Goal: Task Accomplishment & Management: Manage account settings

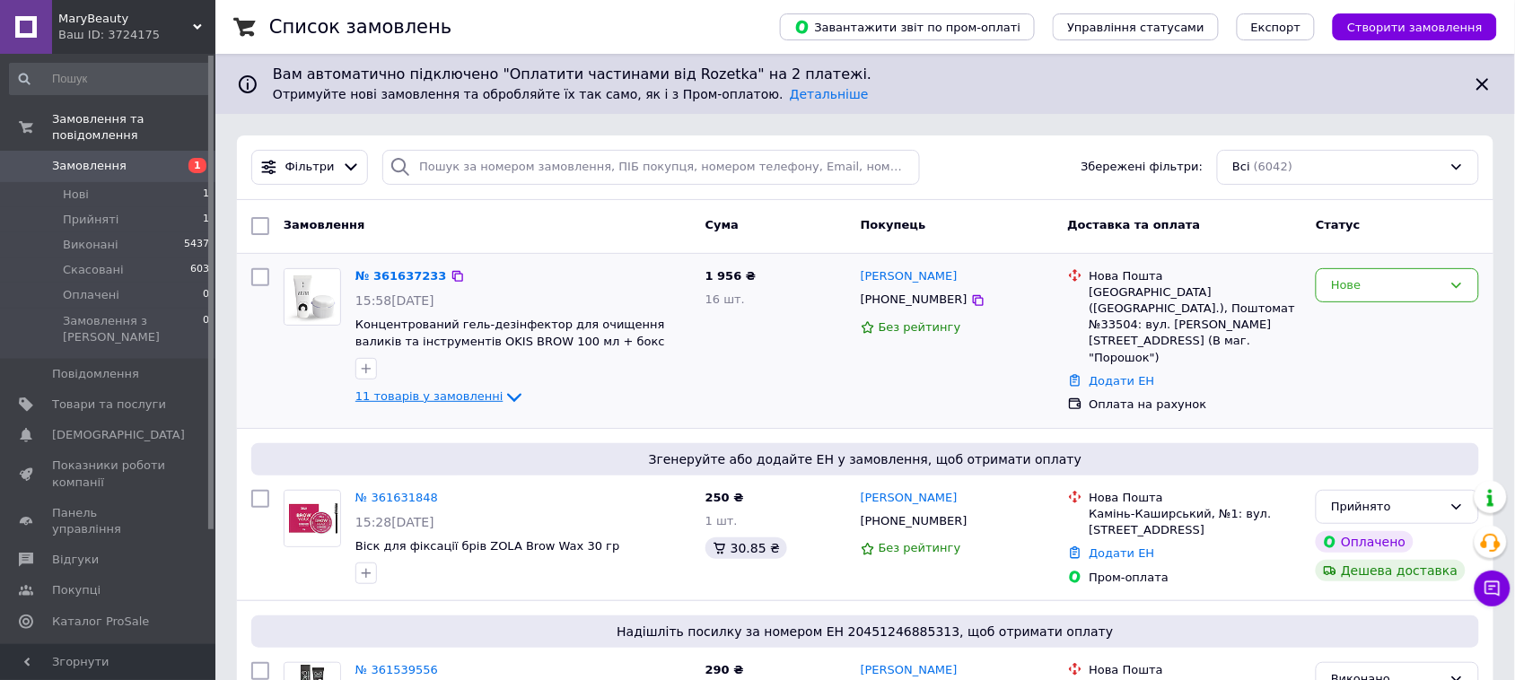
click at [507, 396] on icon at bounding box center [514, 397] width 14 height 9
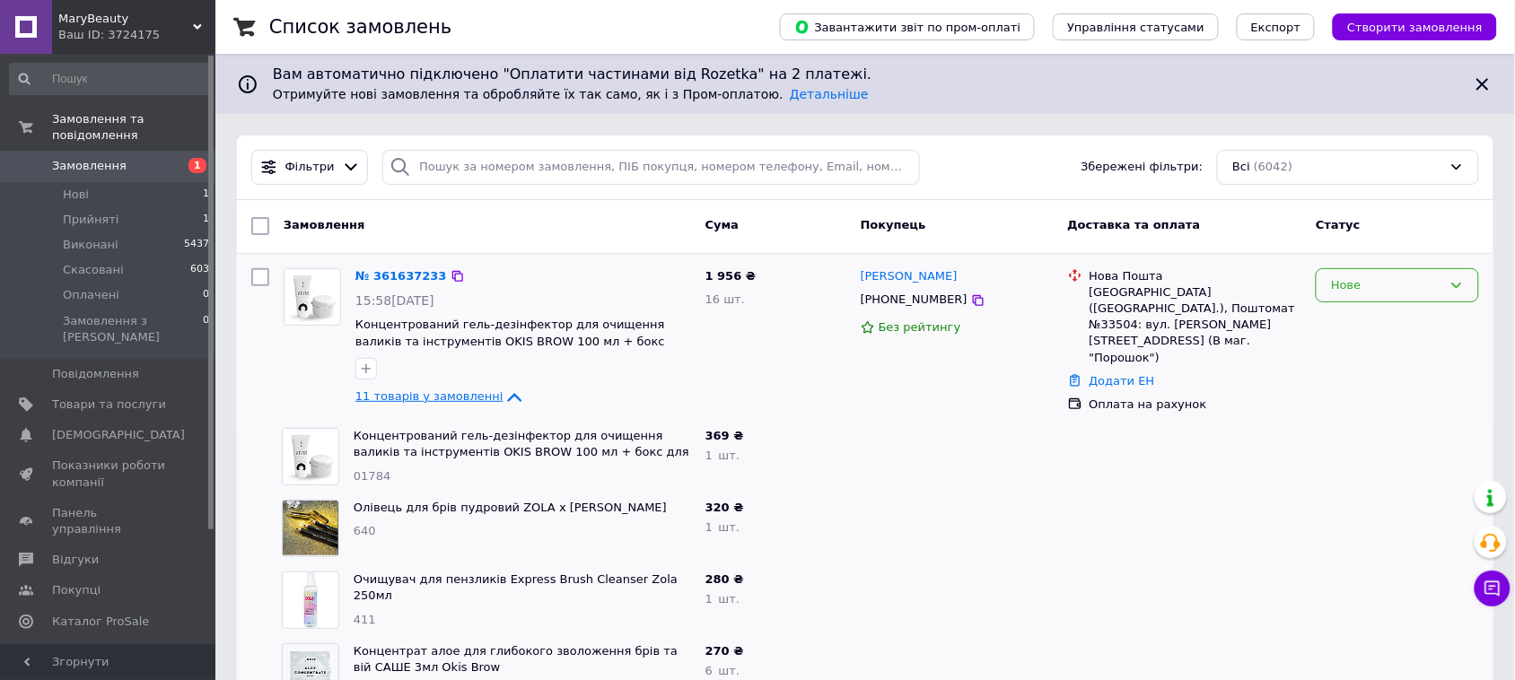
click at [1459, 289] on icon at bounding box center [1457, 285] width 14 height 14
click at [1394, 329] on li "Прийнято" at bounding box center [1398, 322] width 162 height 33
click at [402, 276] on link "№ 361637233" at bounding box center [396, 275] width 83 height 13
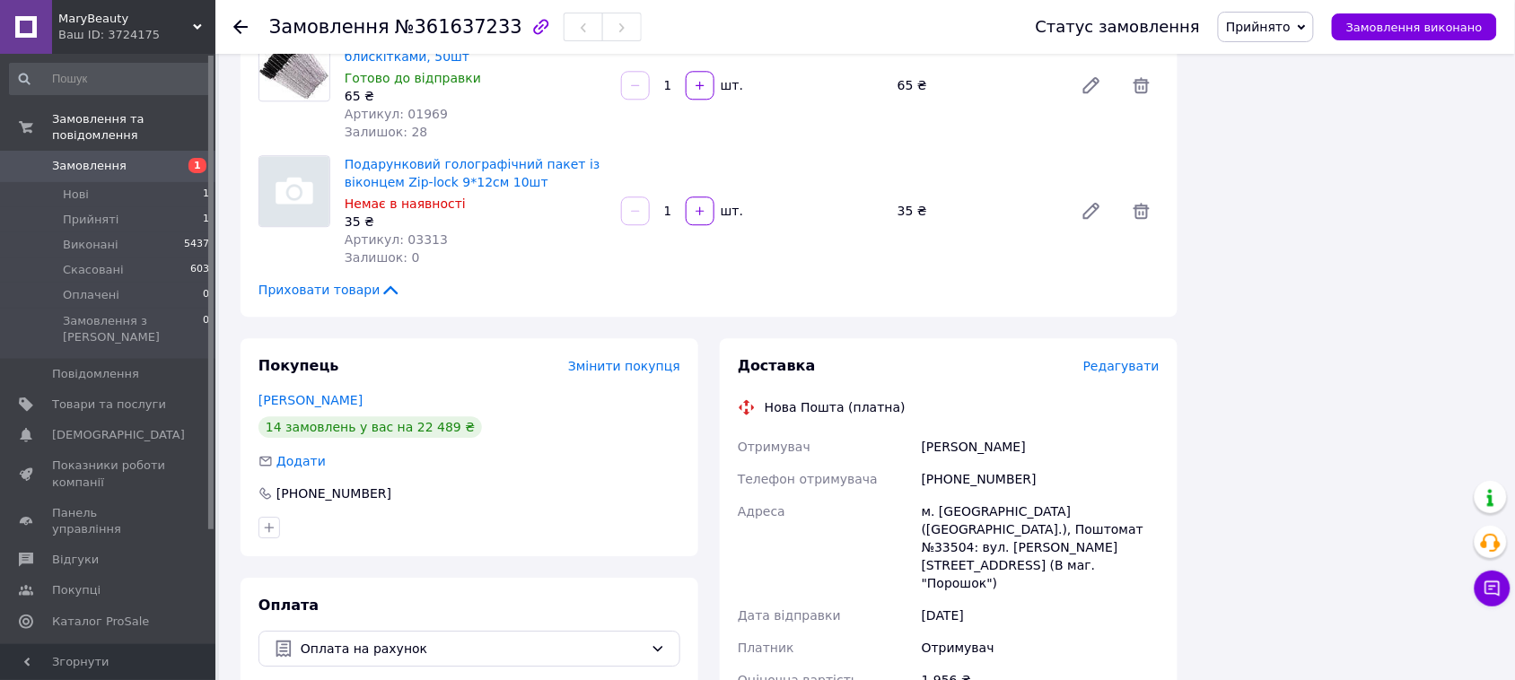
scroll to position [1346, 0]
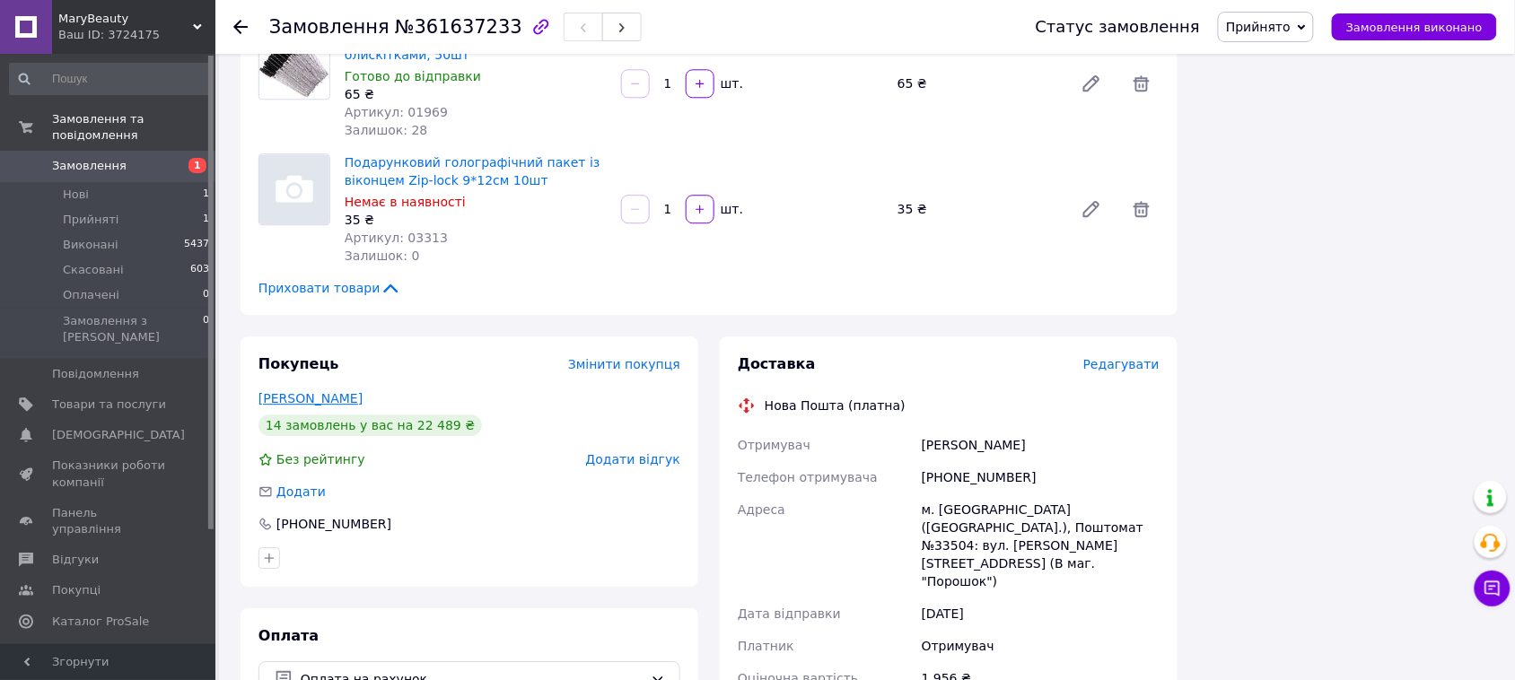
click at [306, 391] on link "Реука Галина" at bounding box center [311, 398] width 104 height 14
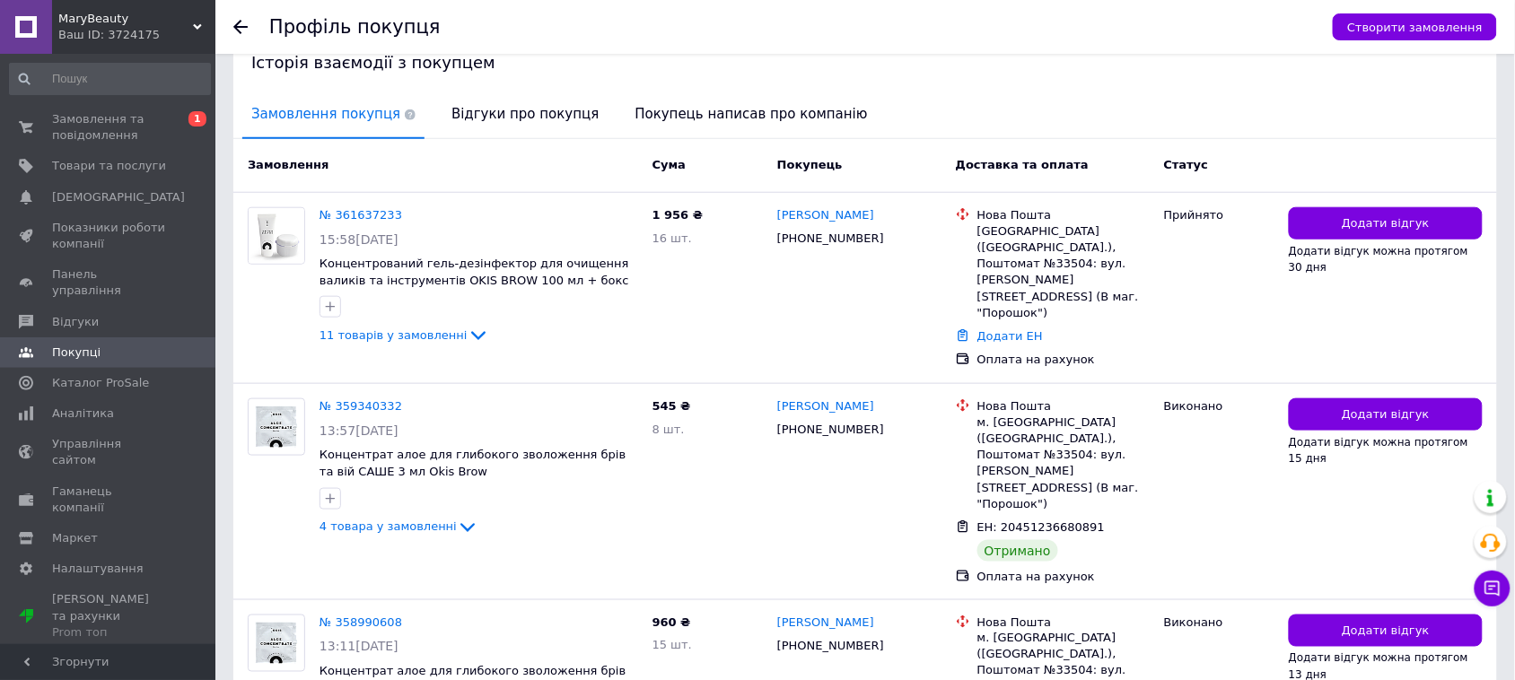
scroll to position [449, 0]
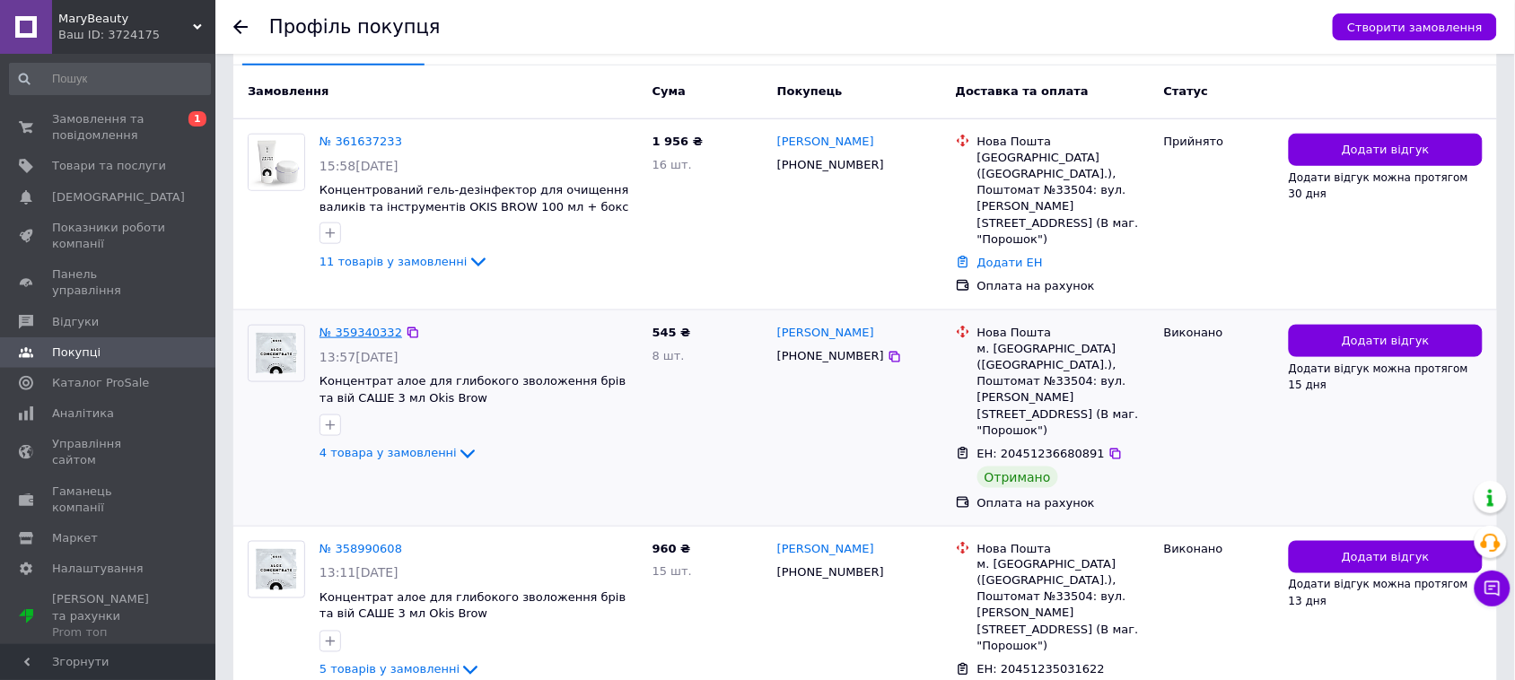
click at [346, 326] on link "№ 359340332" at bounding box center [361, 332] width 83 height 13
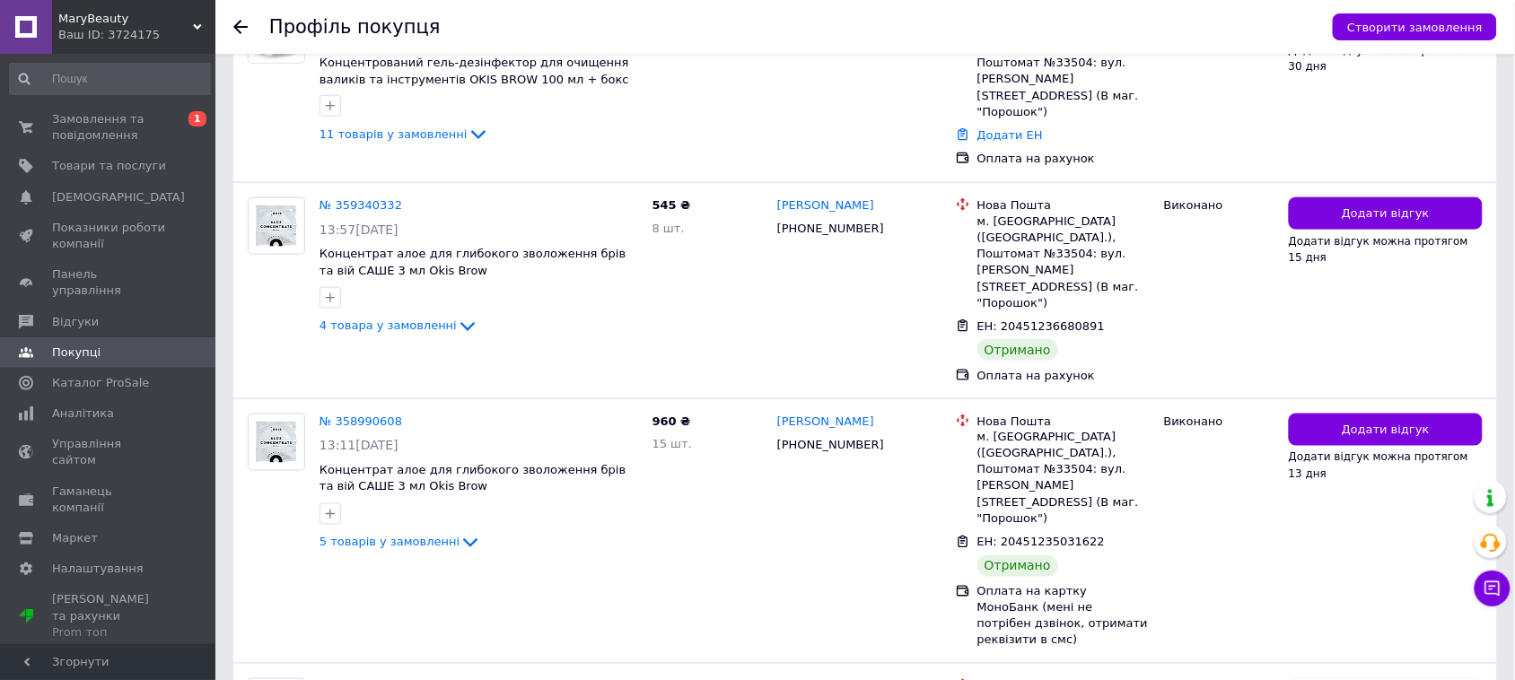
scroll to position [673, 0]
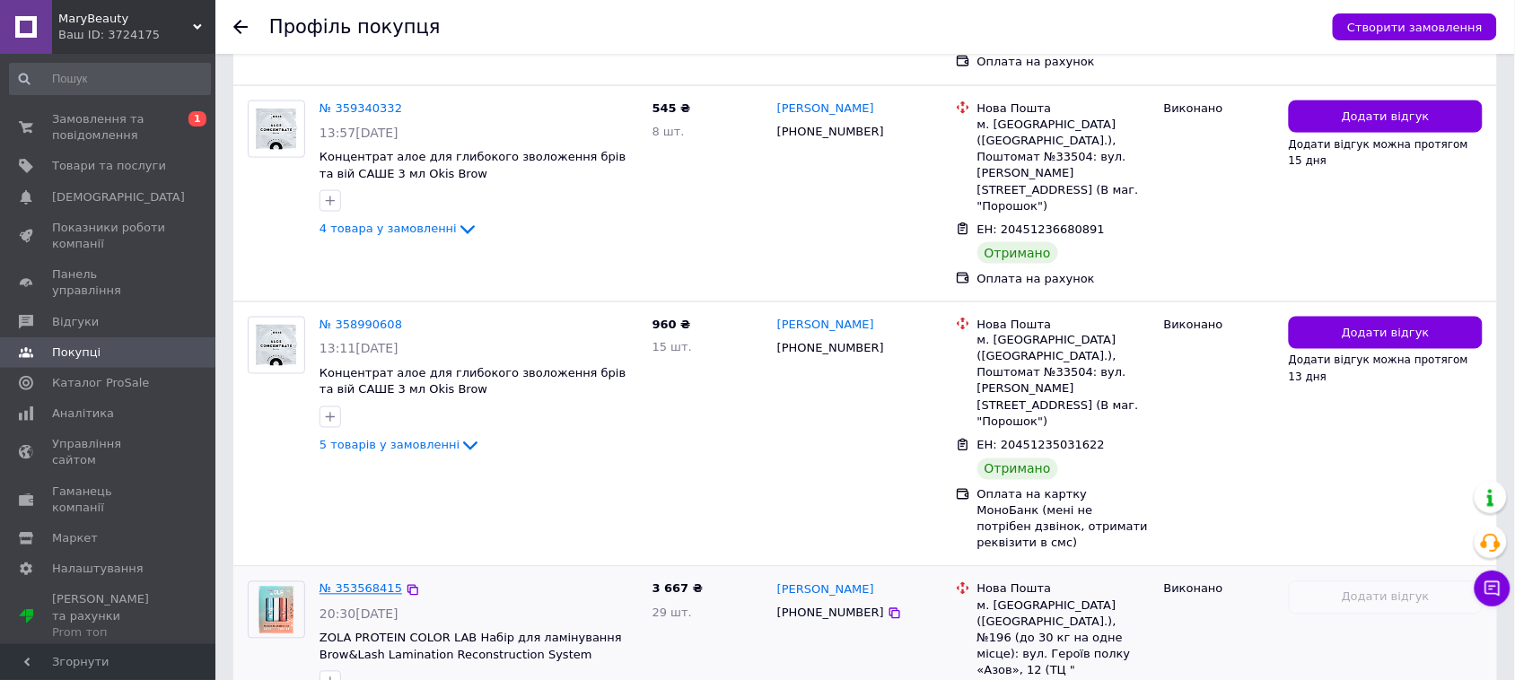
click at [334, 583] on link "№ 353568415" at bounding box center [361, 589] width 83 height 13
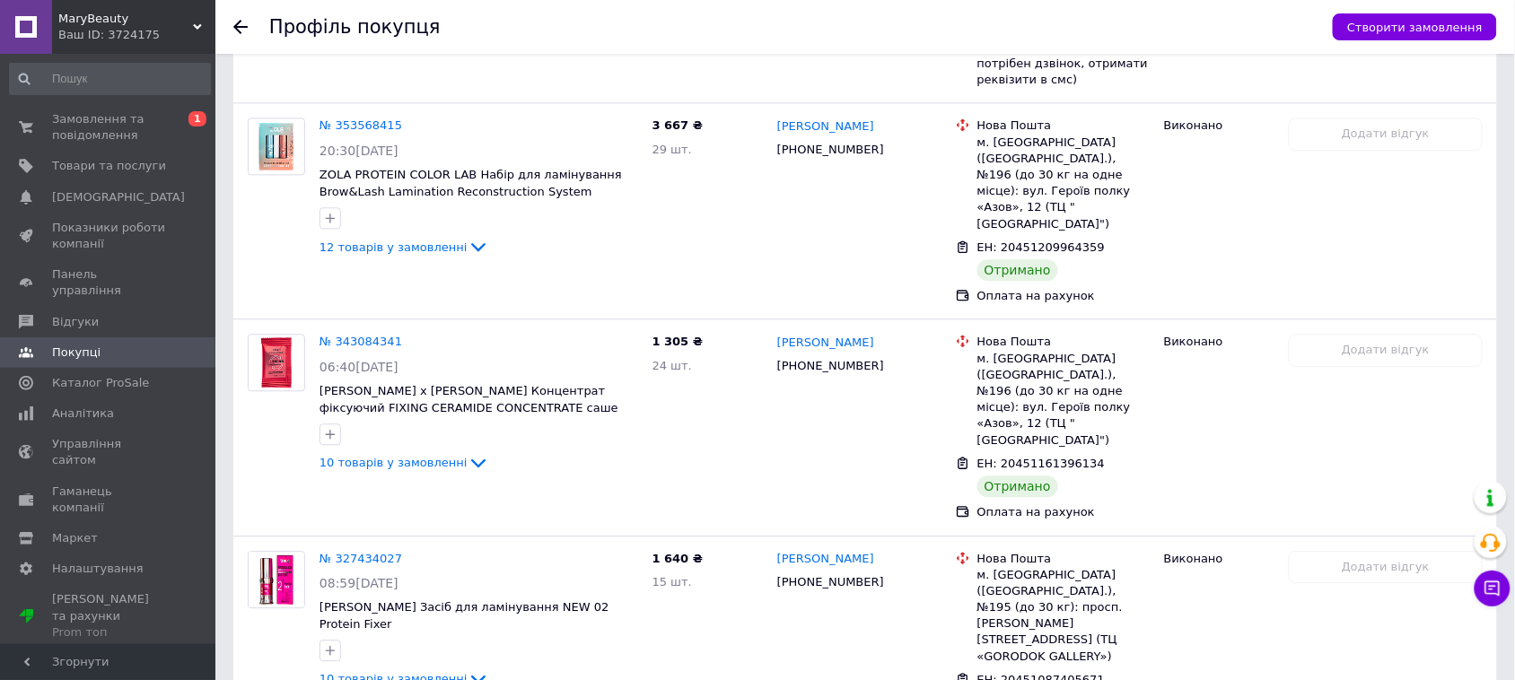
scroll to position [1234, 0]
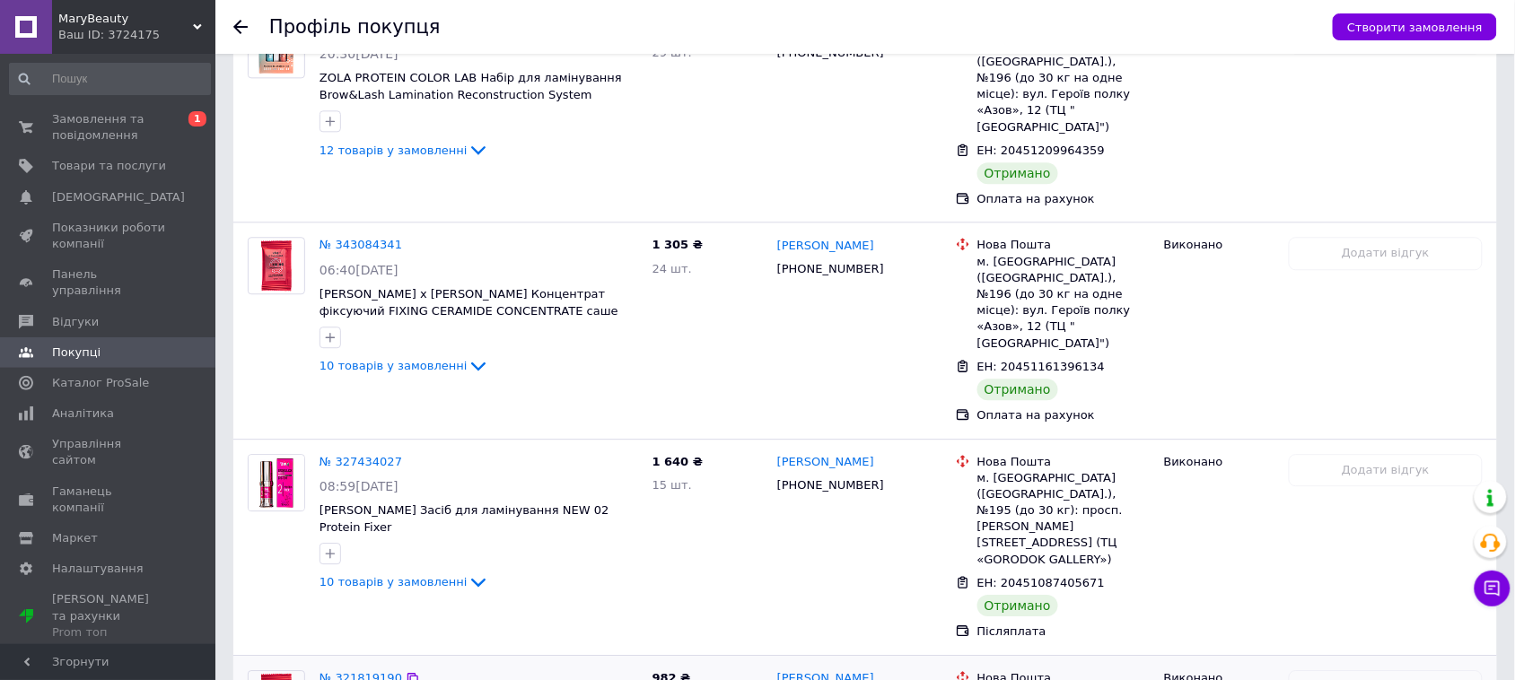
click at [355, 671] on link "№ 321819190" at bounding box center [361, 677] width 83 height 13
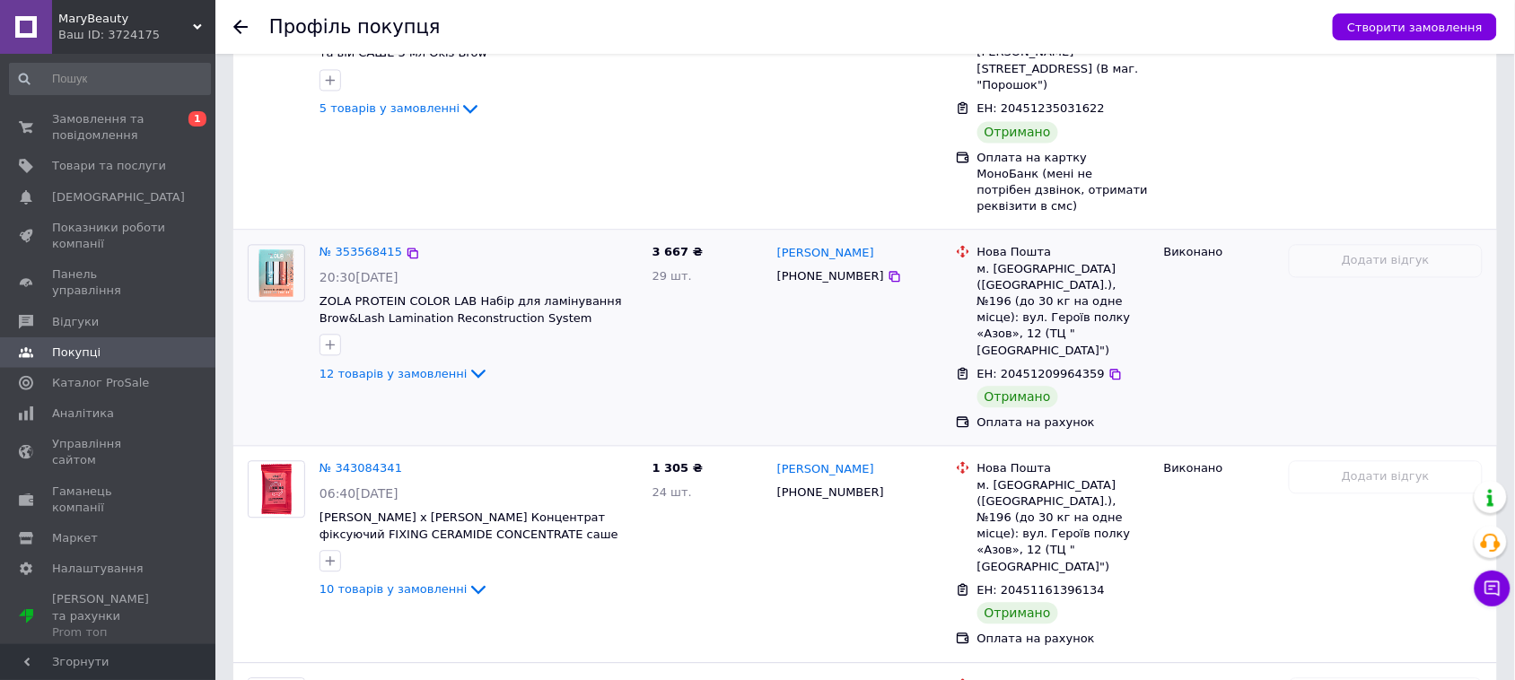
scroll to position [1459, 0]
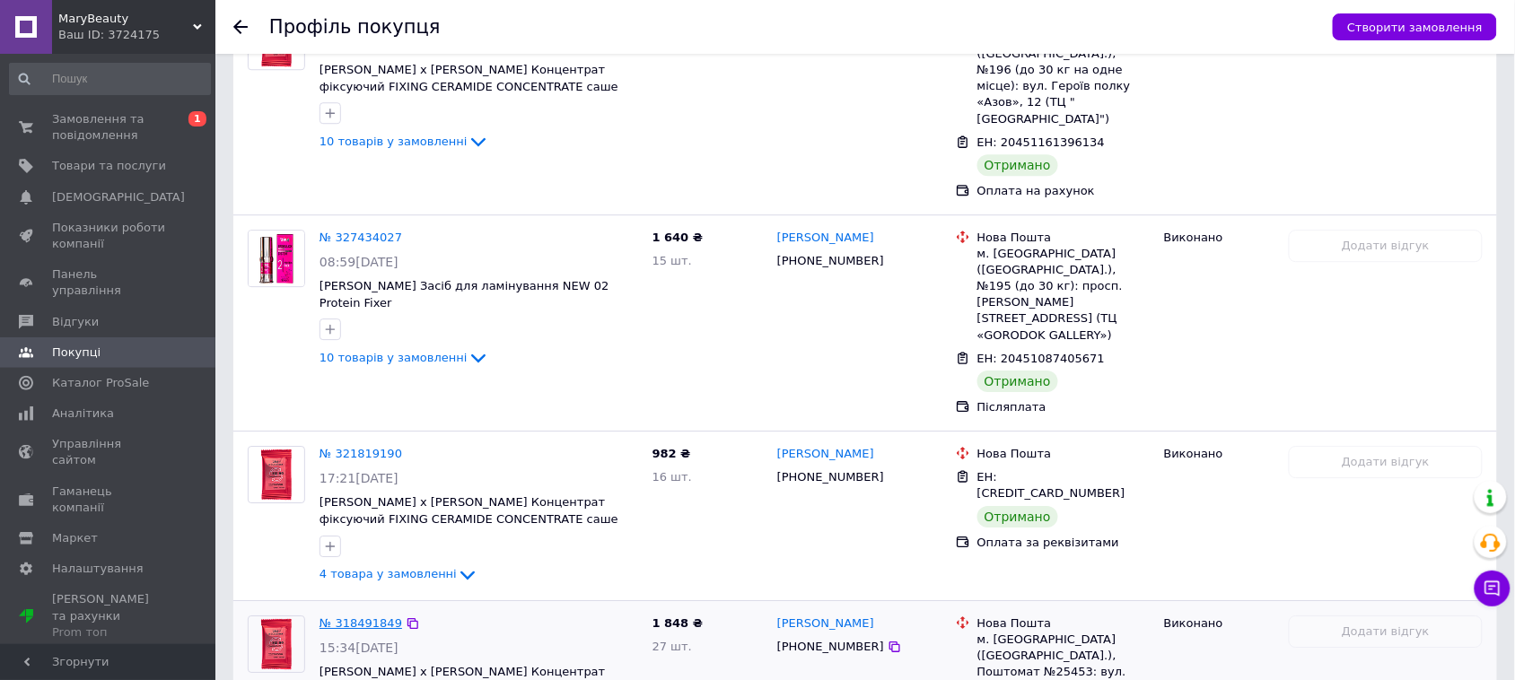
click at [374, 617] on link "№ 318491849" at bounding box center [361, 623] width 83 height 13
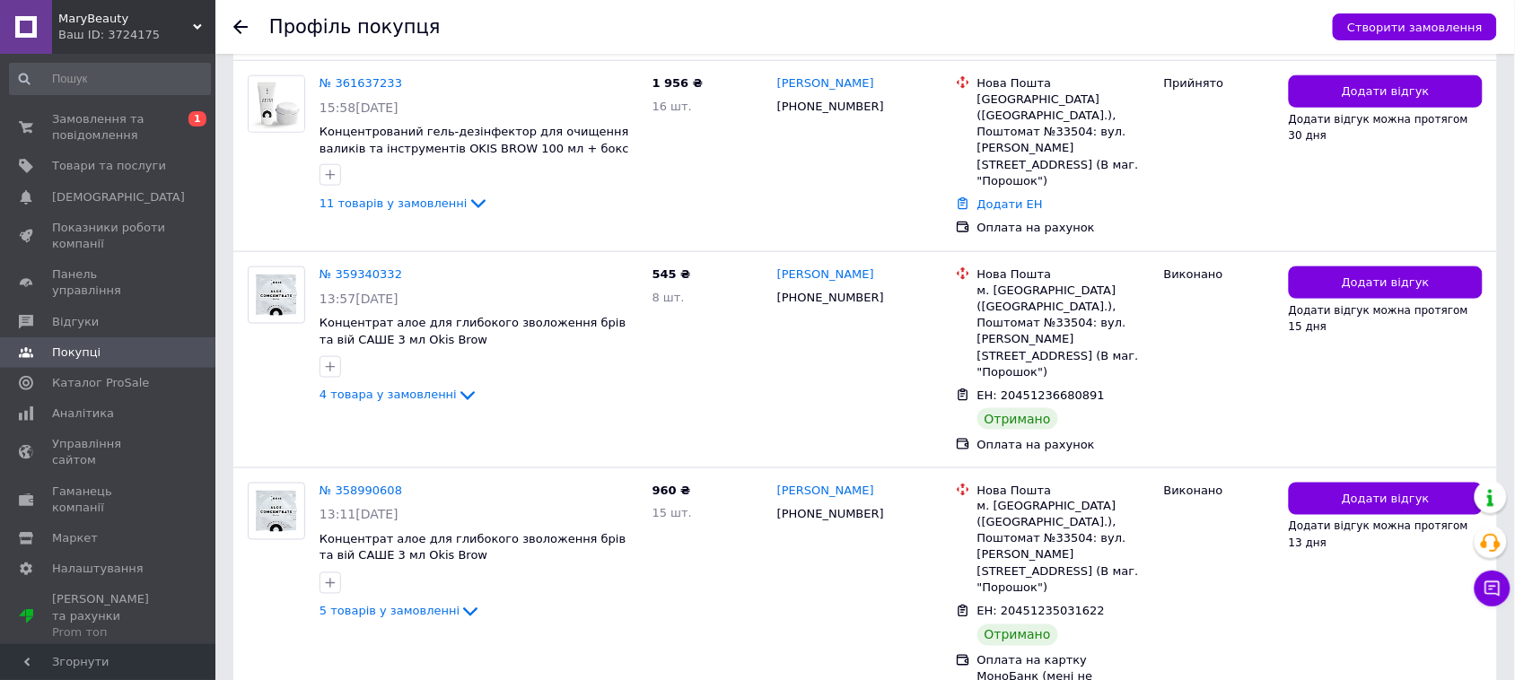
scroll to position [561, 0]
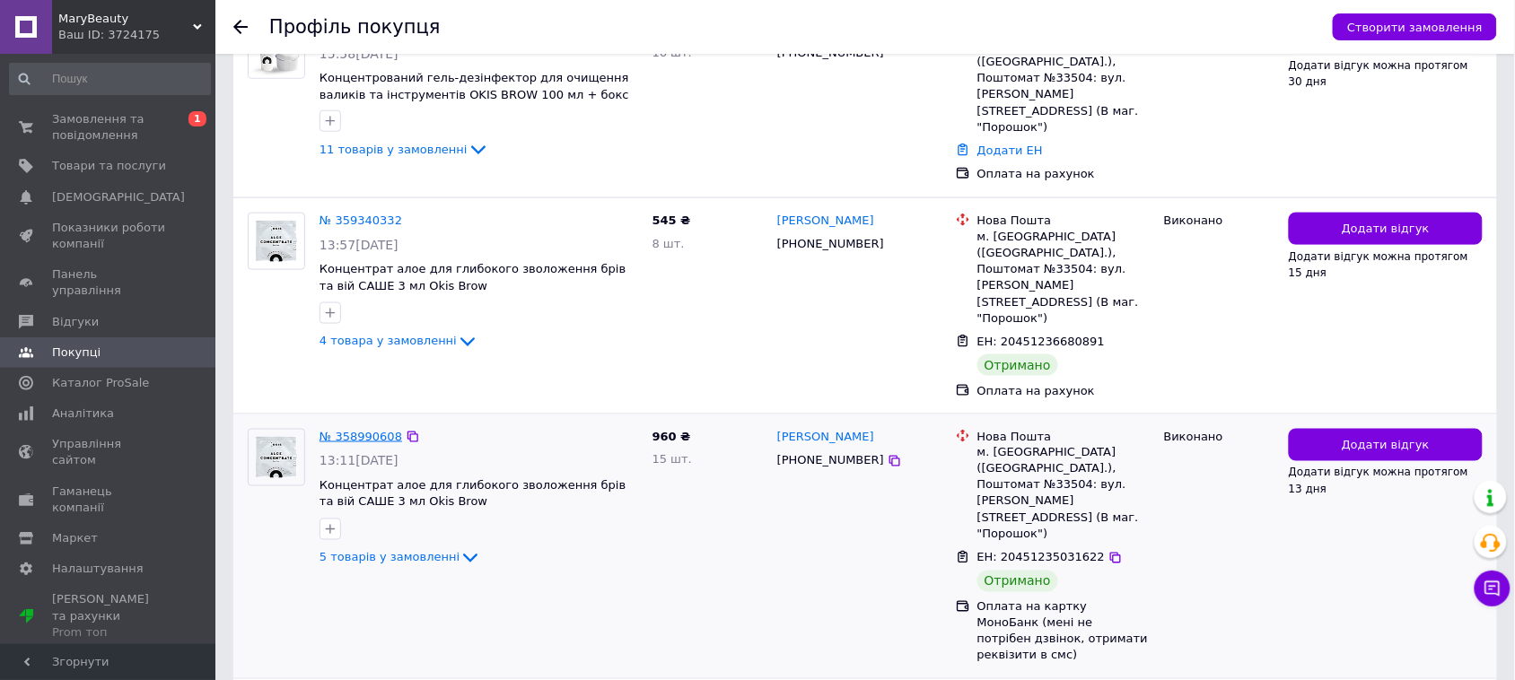
click at [364, 430] on link "№ 358990608" at bounding box center [361, 436] width 83 height 13
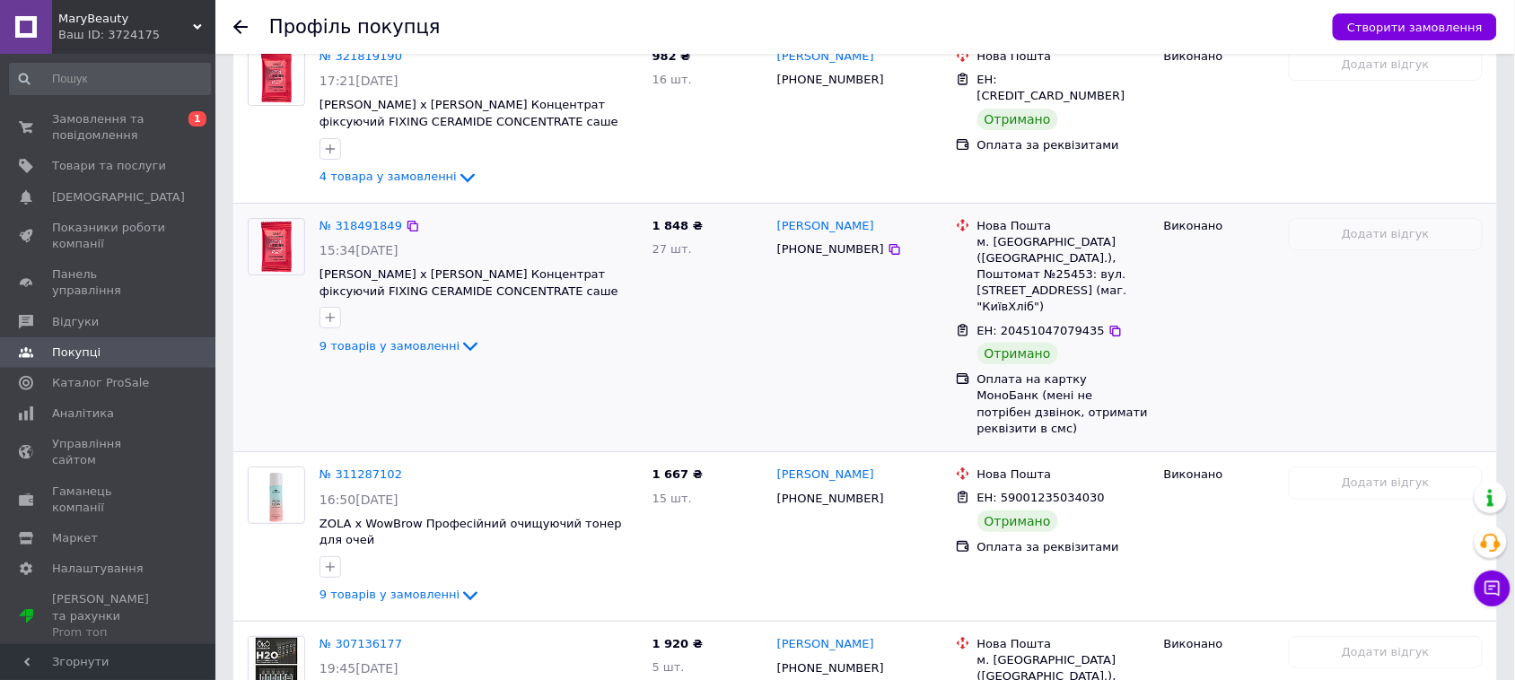
scroll to position [2244, 0]
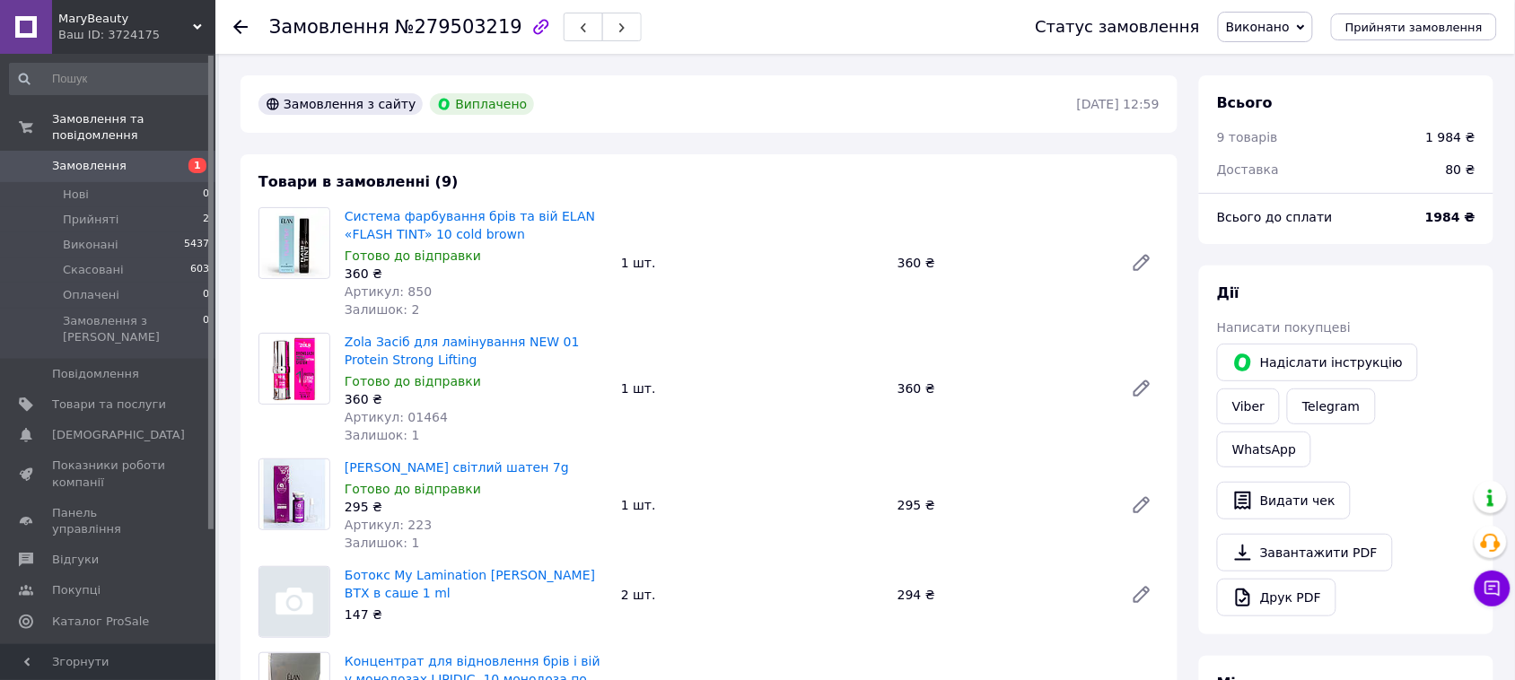
scroll to position [14, 0]
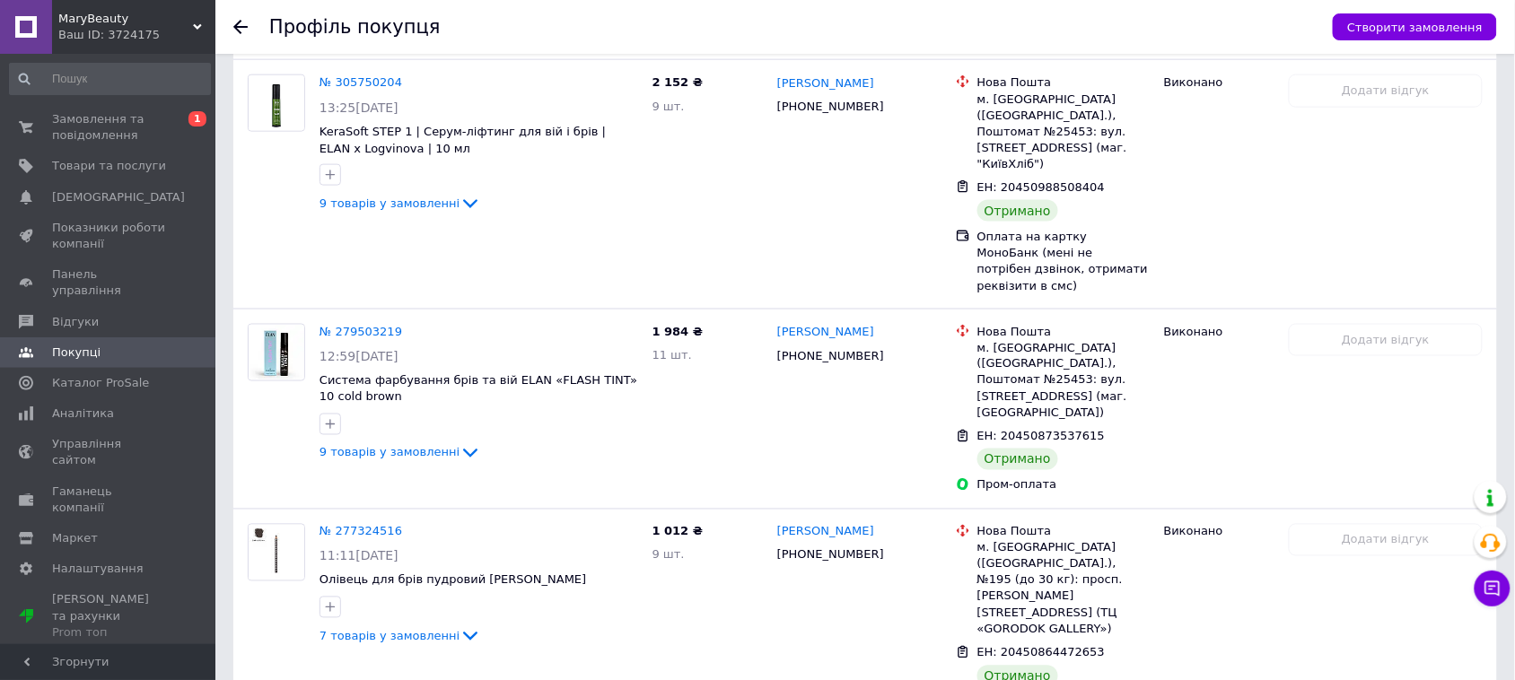
scroll to position [2774, 0]
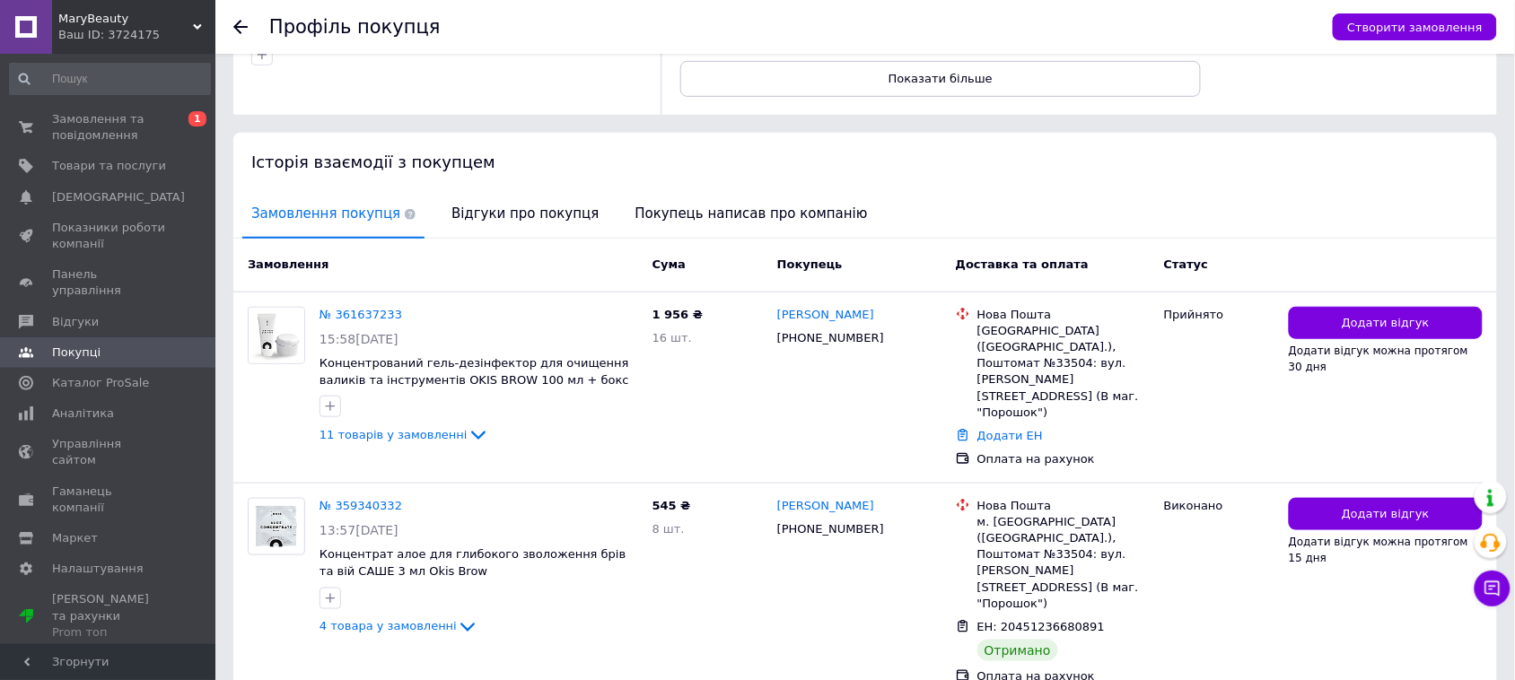
scroll to position [337, 0]
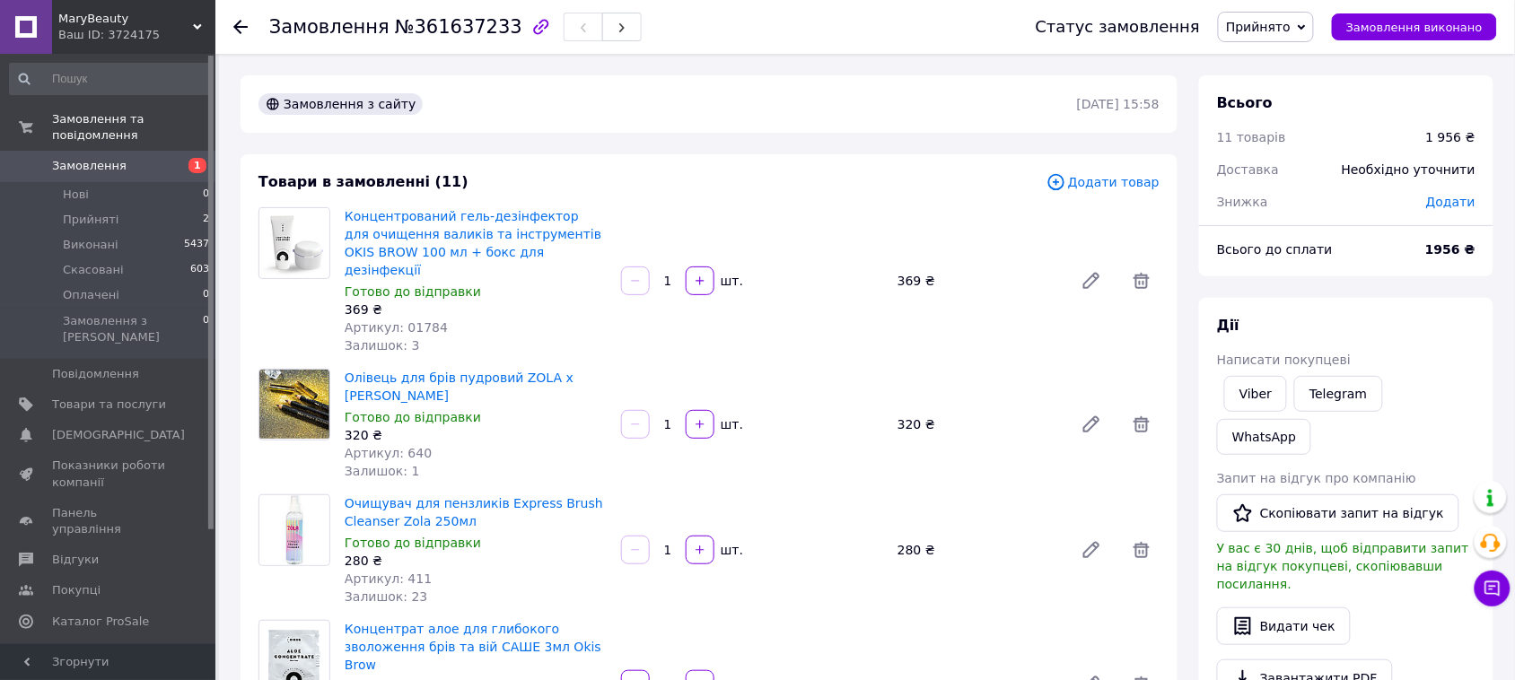
click at [112, 158] on span "Замовлення" at bounding box center [89, 166] width 75 height 16
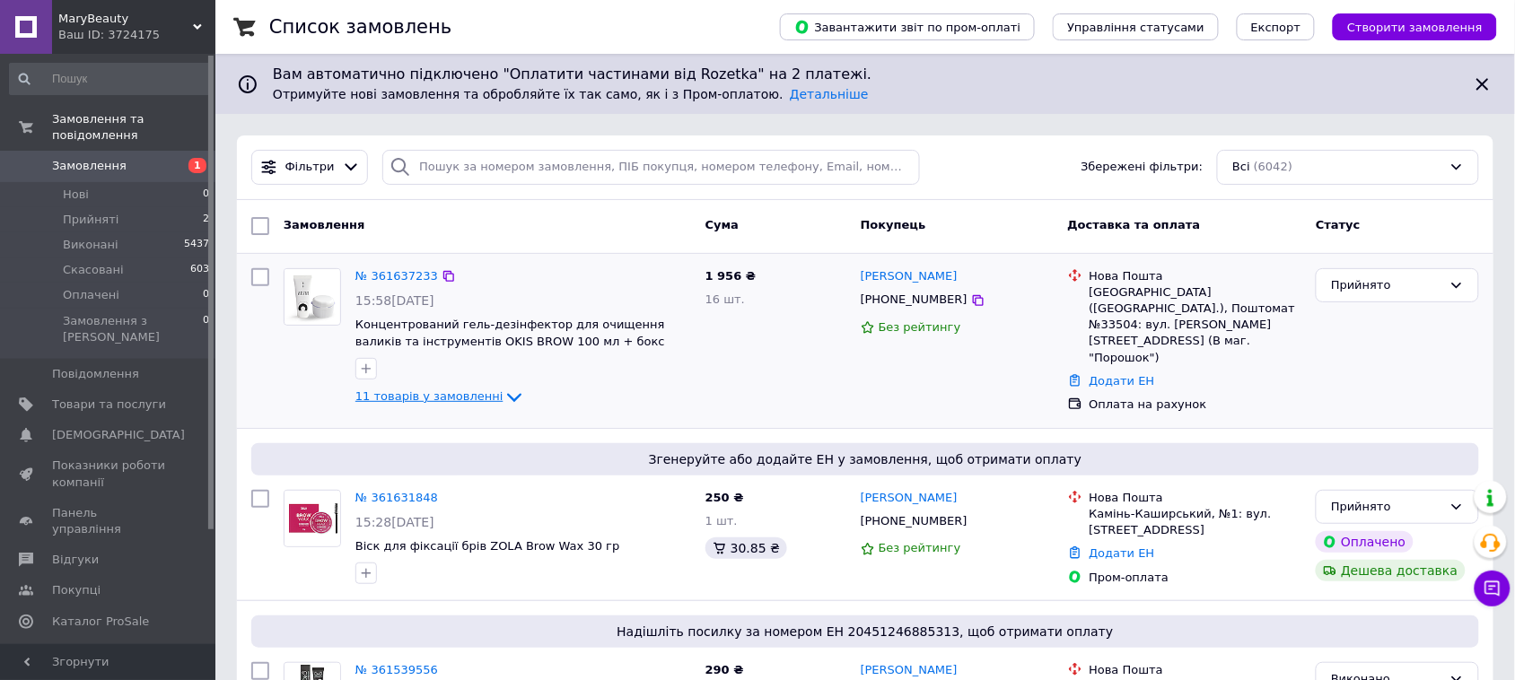
click at [504, 399] on icon at bounding box center [515, 398] width 22 height 22
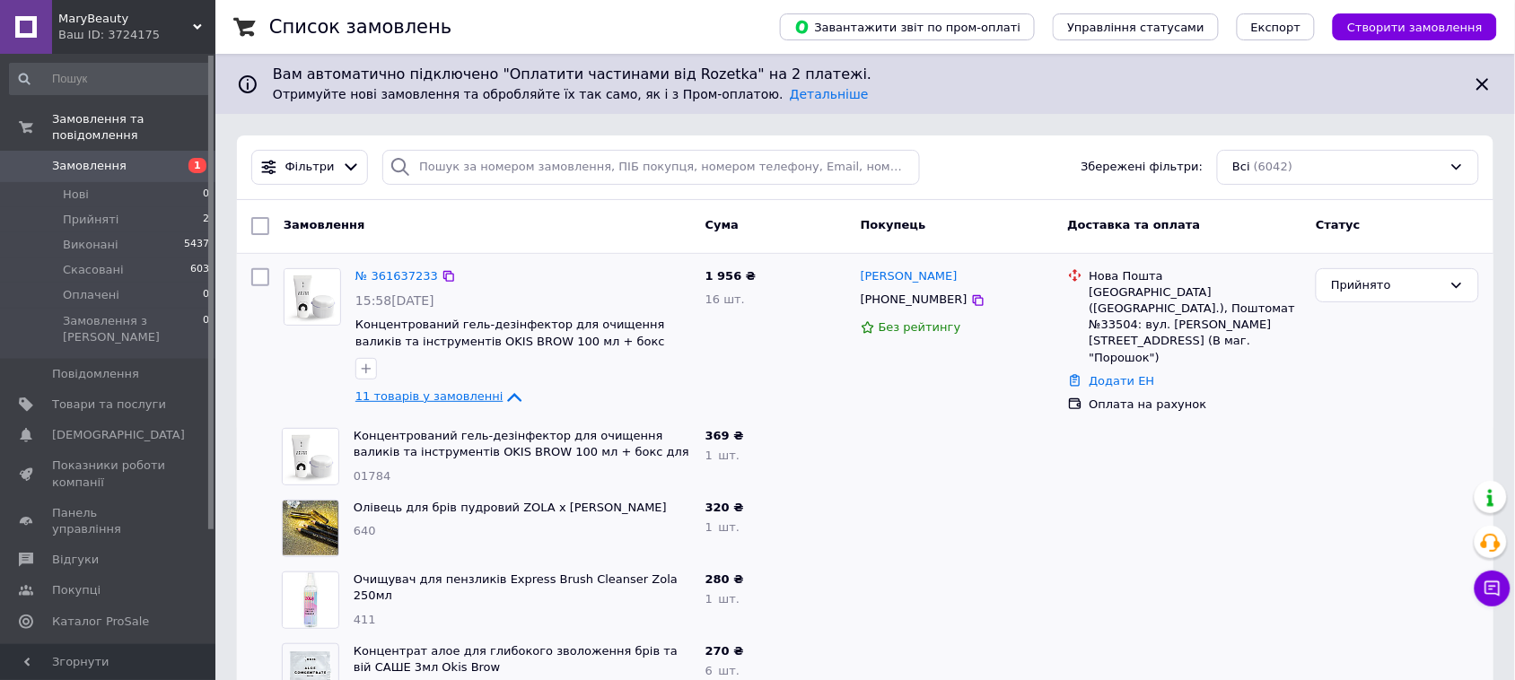
click at [92, 158] on span "Замовлення" at bounding box center [89, 166] width 75 height 16
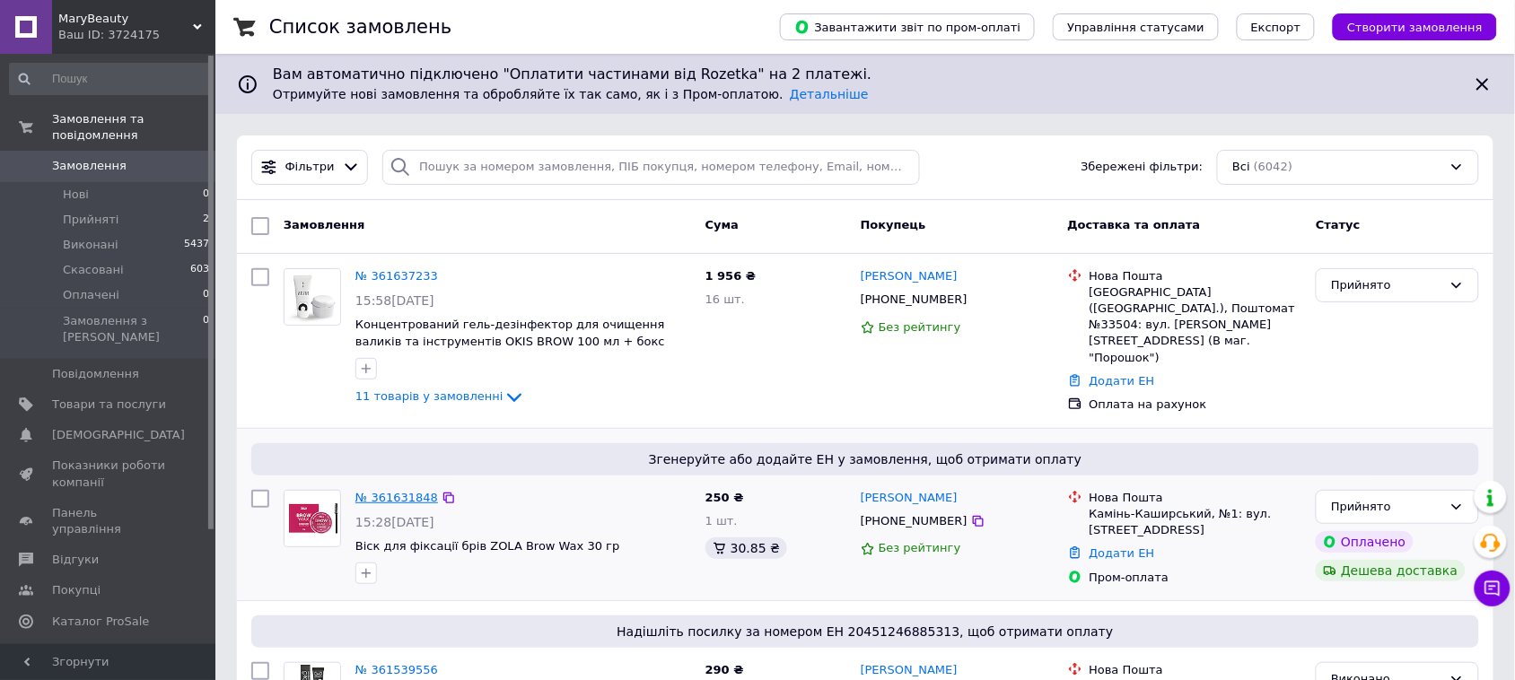
click at [406, 491] on link "№ 361631848" at bounding box center [396, 497] width 83 height 13
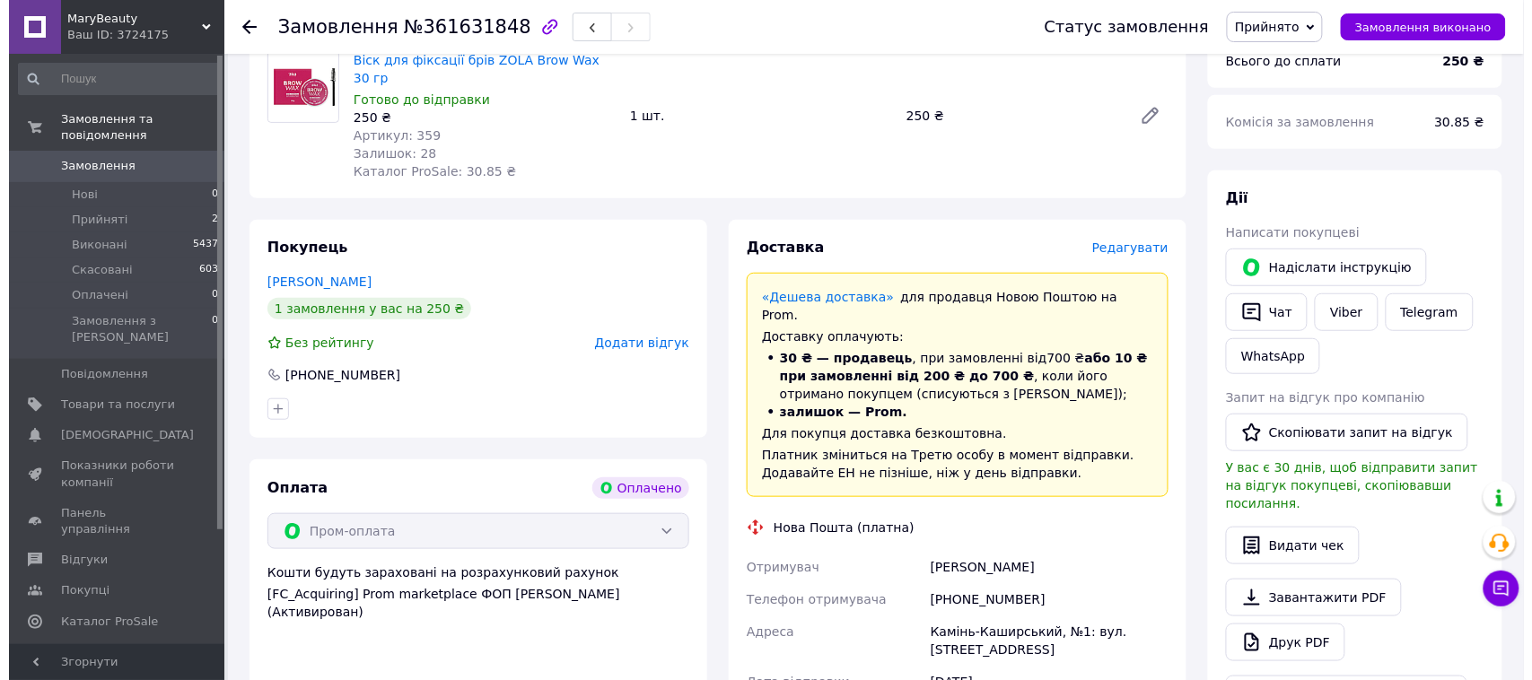
scroll to position [224, 0]
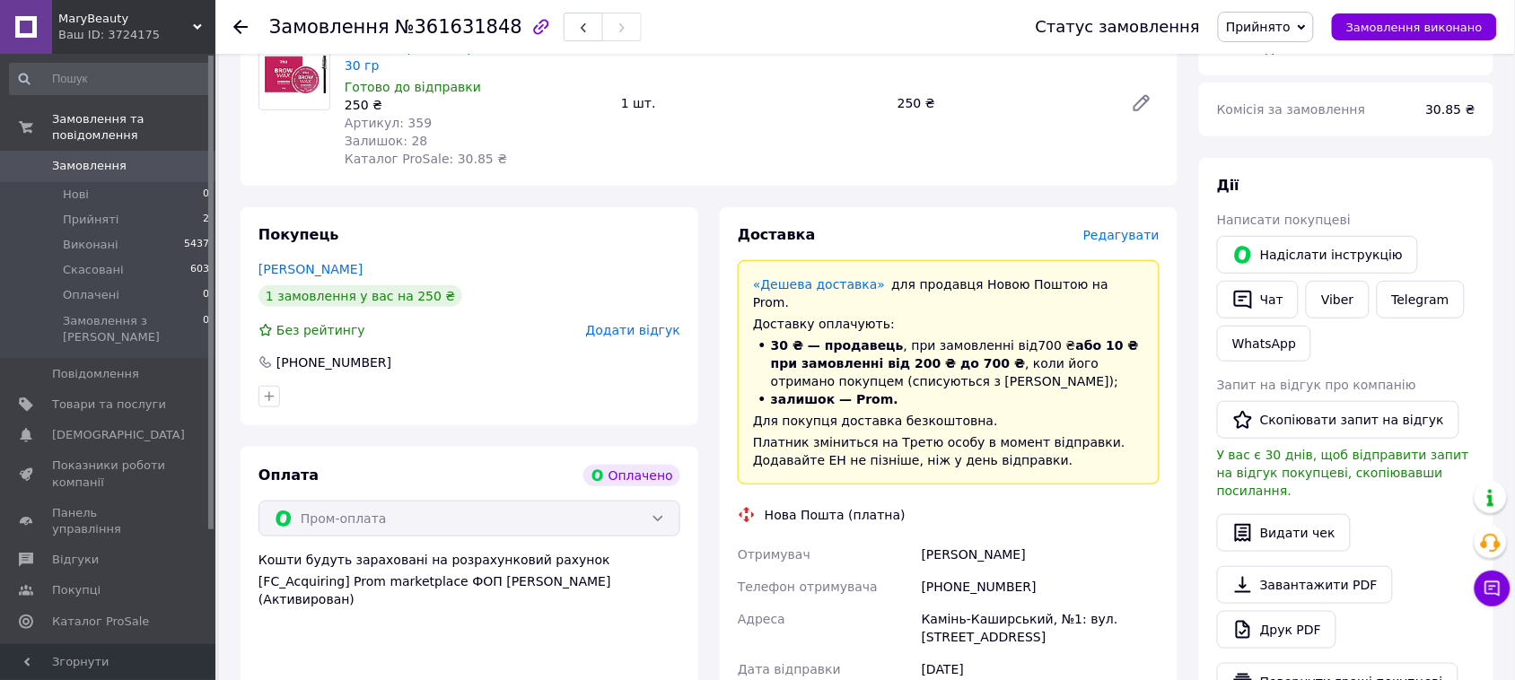
click at [1118, 225] on div "Доставка Редагувати" at bounding box center [949, 235] width 422 height 21
click at [1109, 228] on span "Редагувати" at bounding box center [1121, 235] width 76 height 14
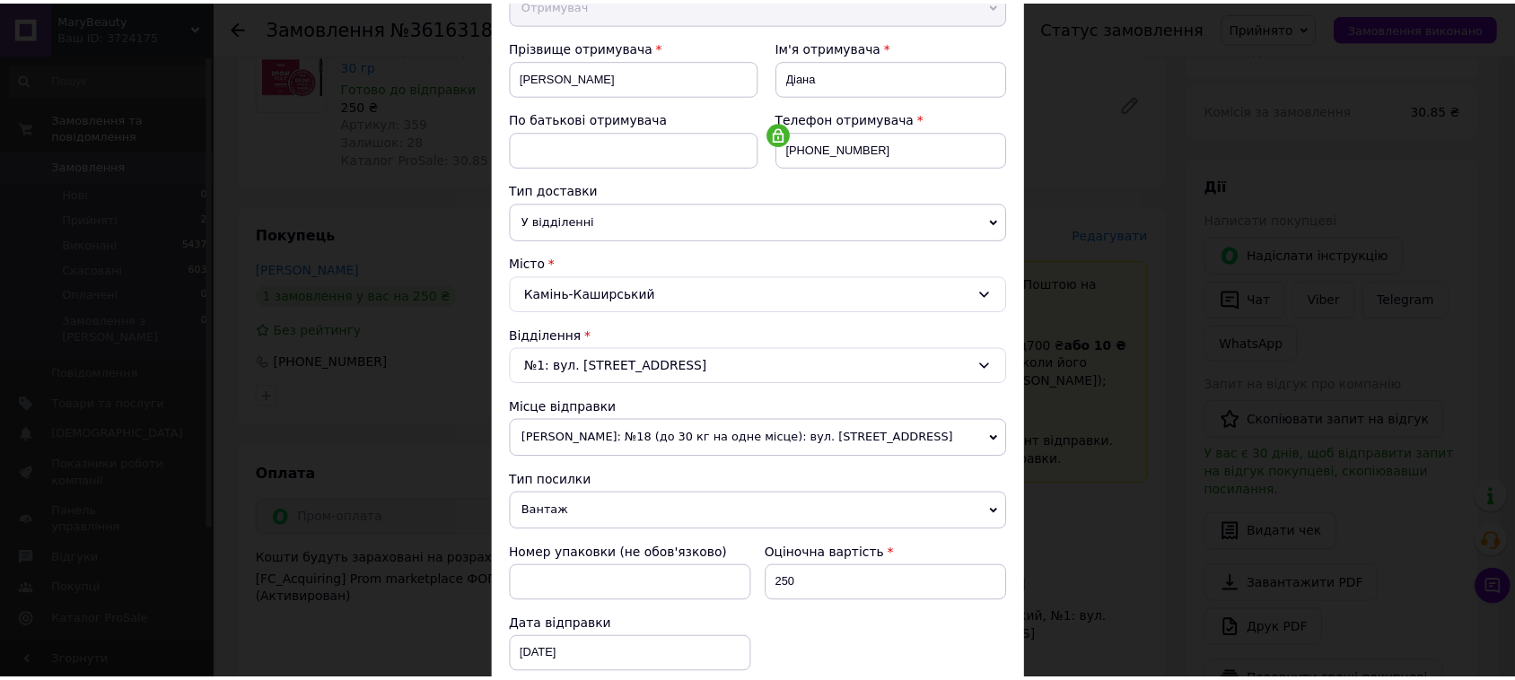
scroll to position [516, 0]
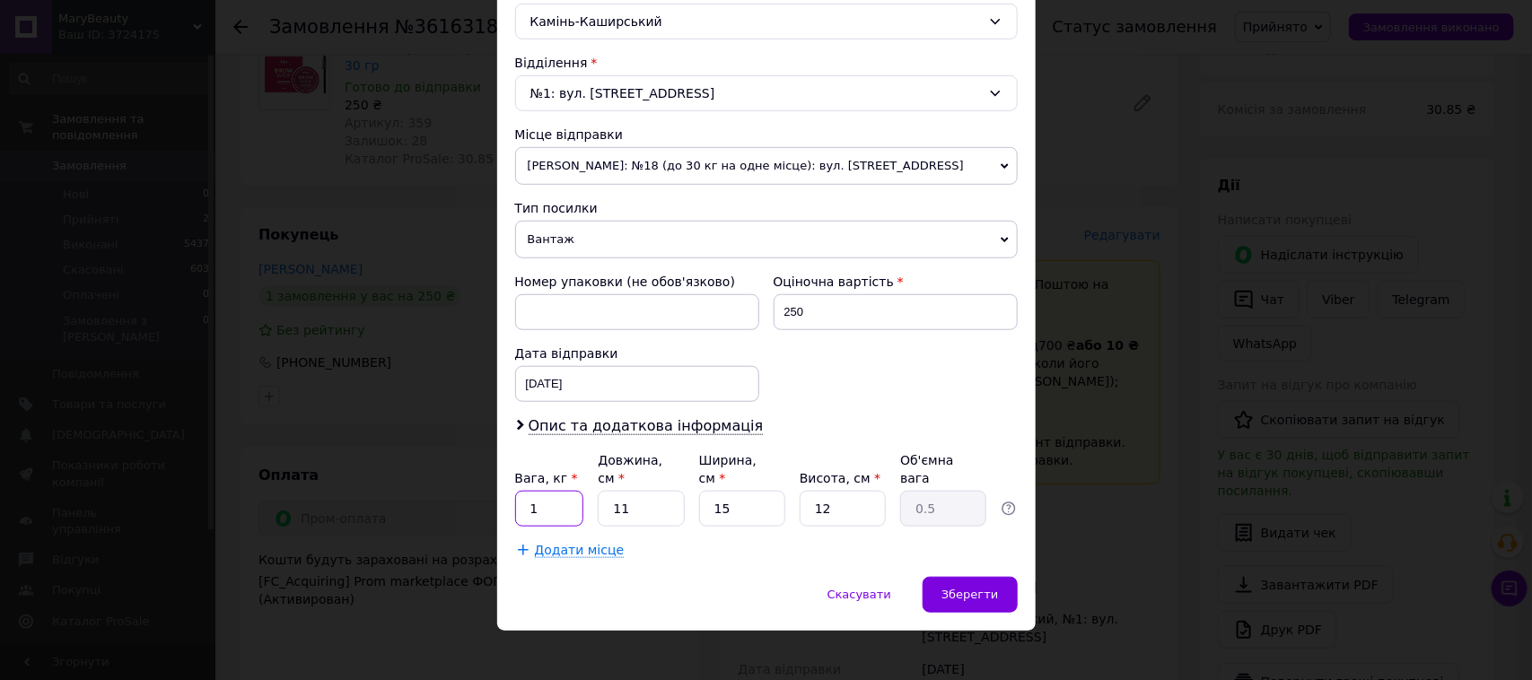
click at [558, 494] on input "1" at bounding box center [549, 509] width 69 height 36
type input "0.5"
click at [974, 588] on span "Зберегти" at bounding box center [970, 594] width 57 height 13
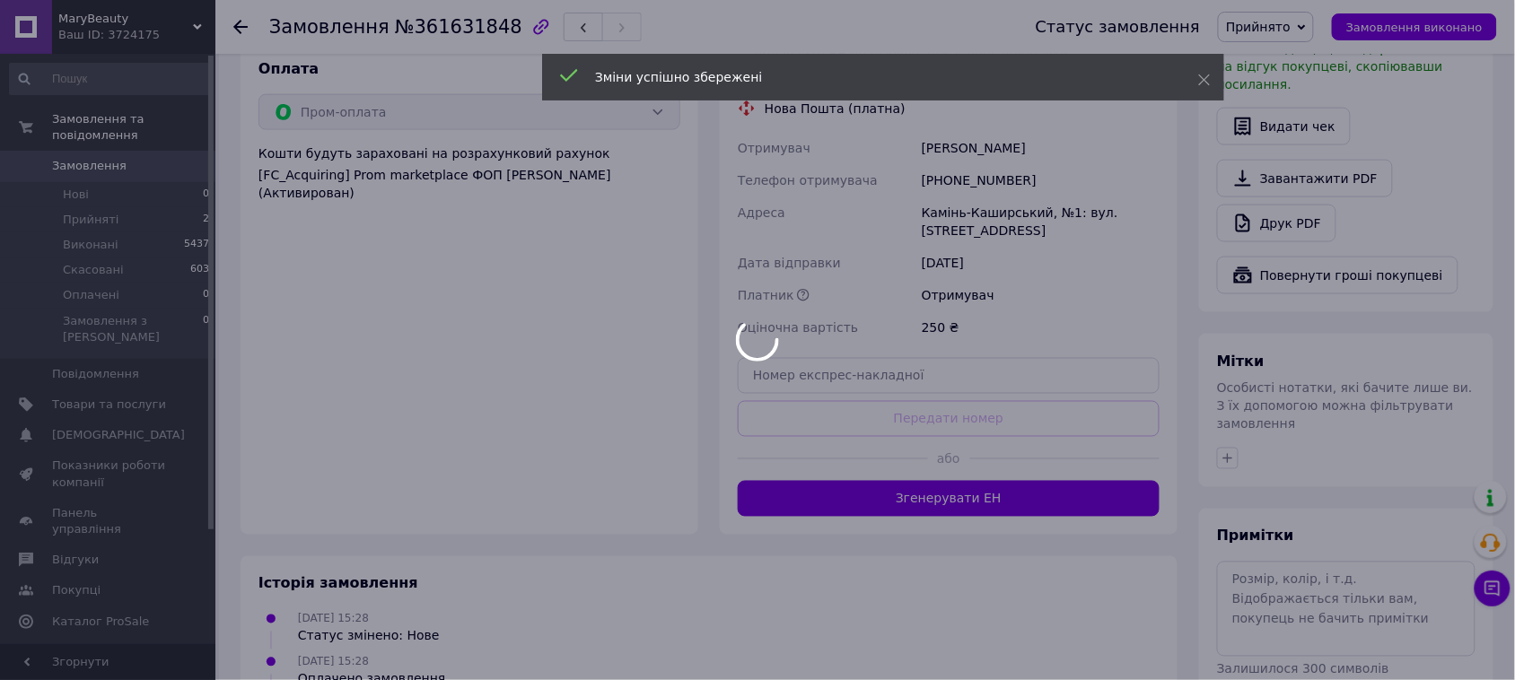
scroll to position [673, 0]
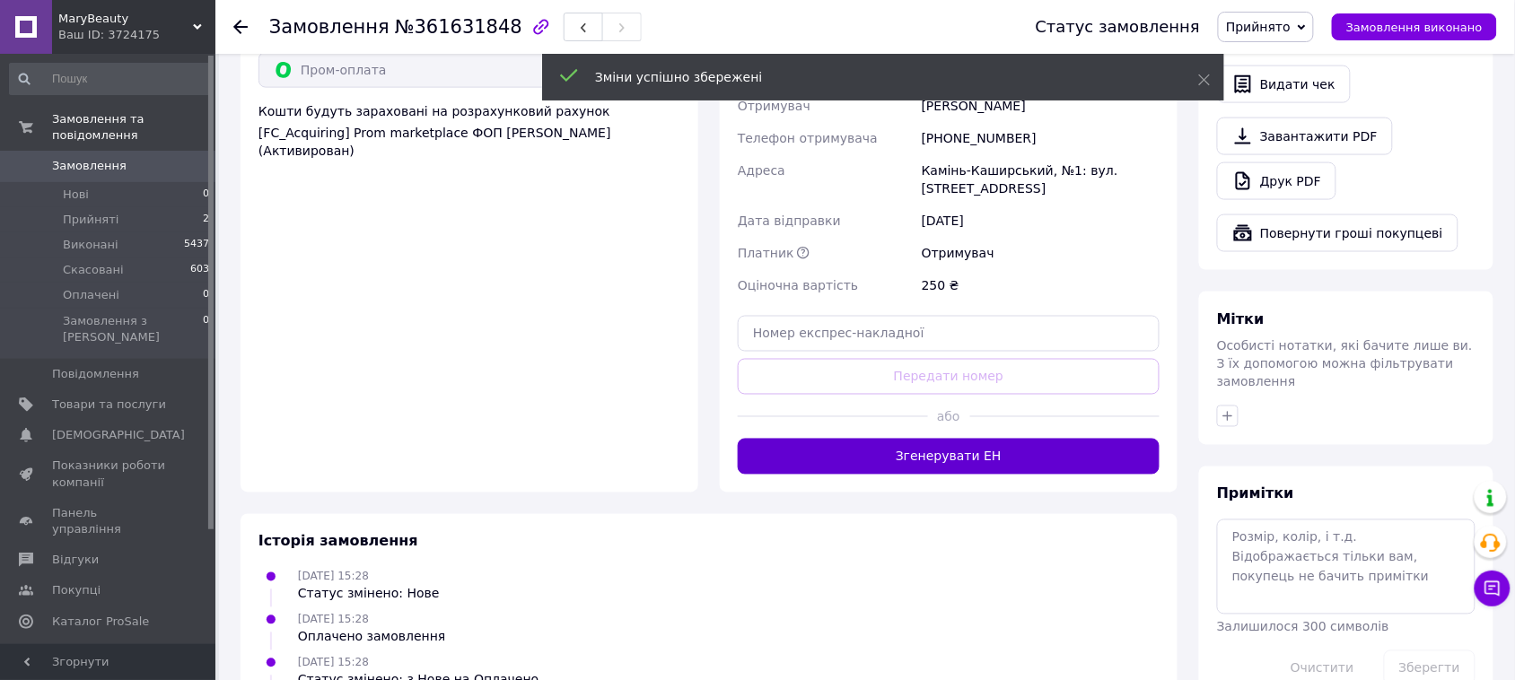
click at [1005, 439] on button "Згенерувати ЕН" at bounding box center [949, 457] width 422 height 36
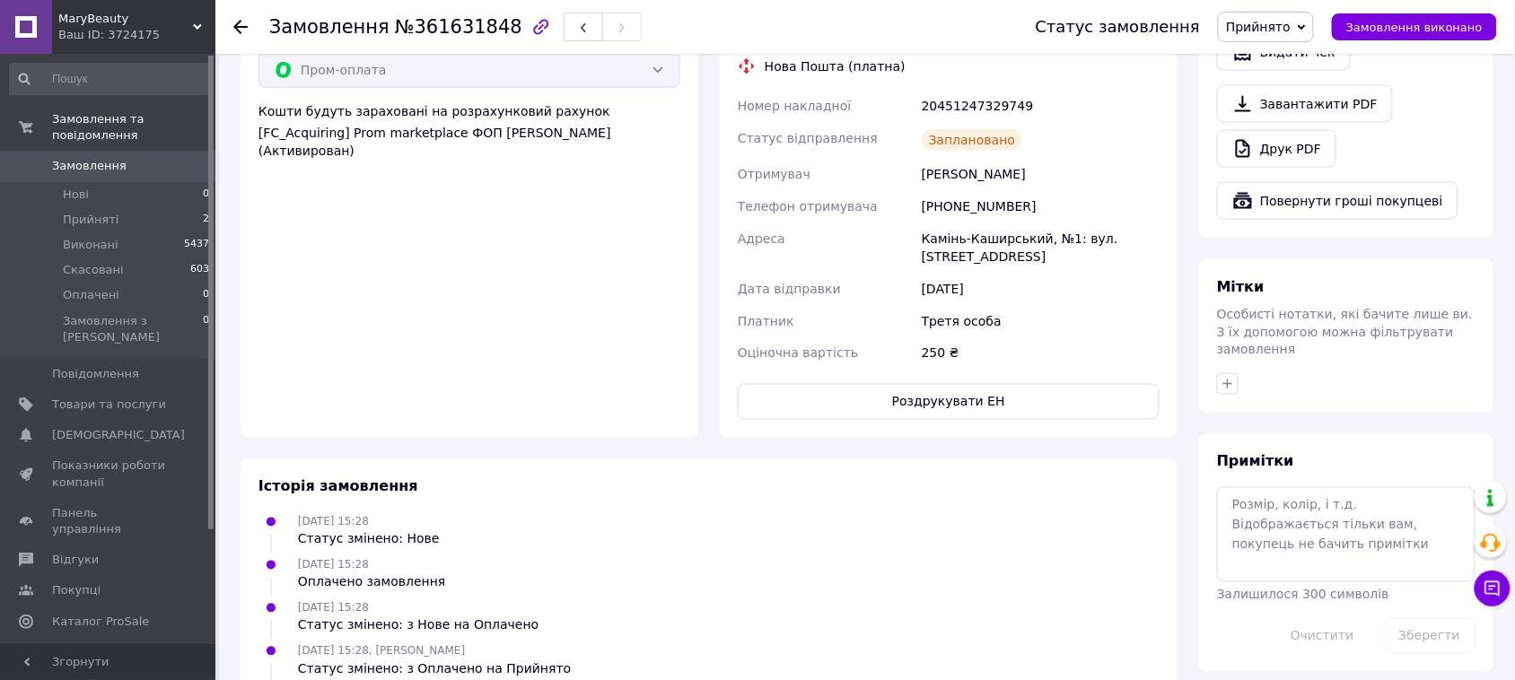
click at [1291, 22] on span "Прийнято" at bounding box center [1258, 27] width 65 height 14
click at [1286, 59] on li "Виконано" at bounding box center [1266, 62] width 94 height 27
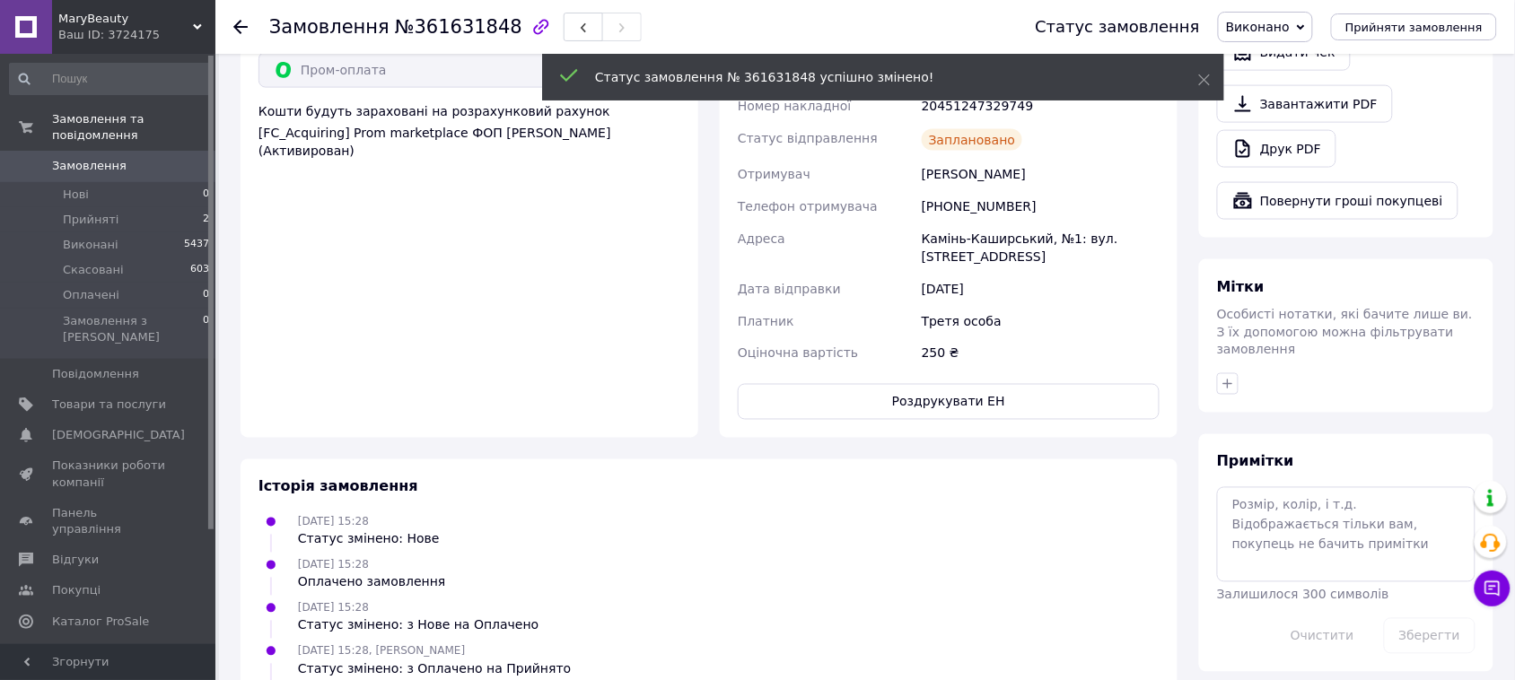
click at [123, 151] on link "Замовлення 0" at bounding box center [110, 166] width 220 height 31
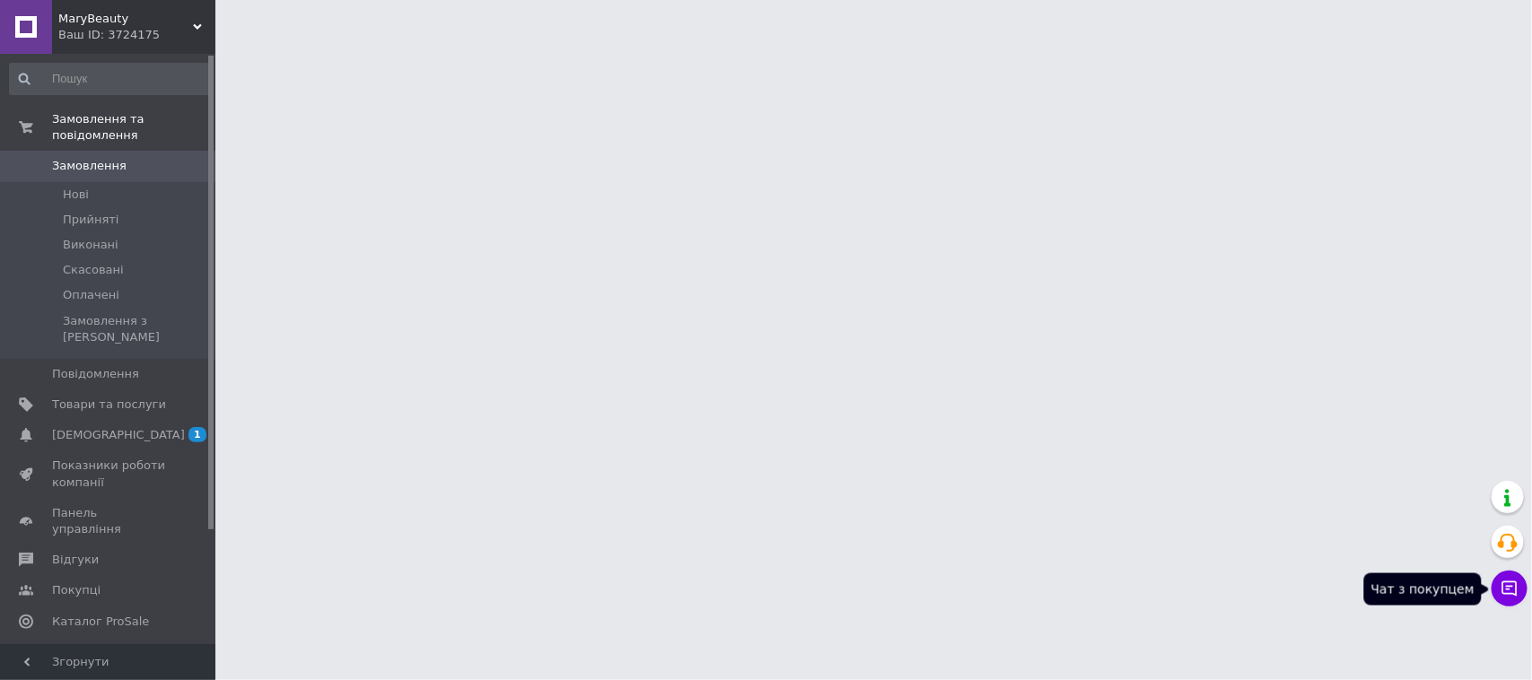
click at [1510, 592] on button "Чат з покупцем" at bounding box center [1510, 589] width 36 height 36
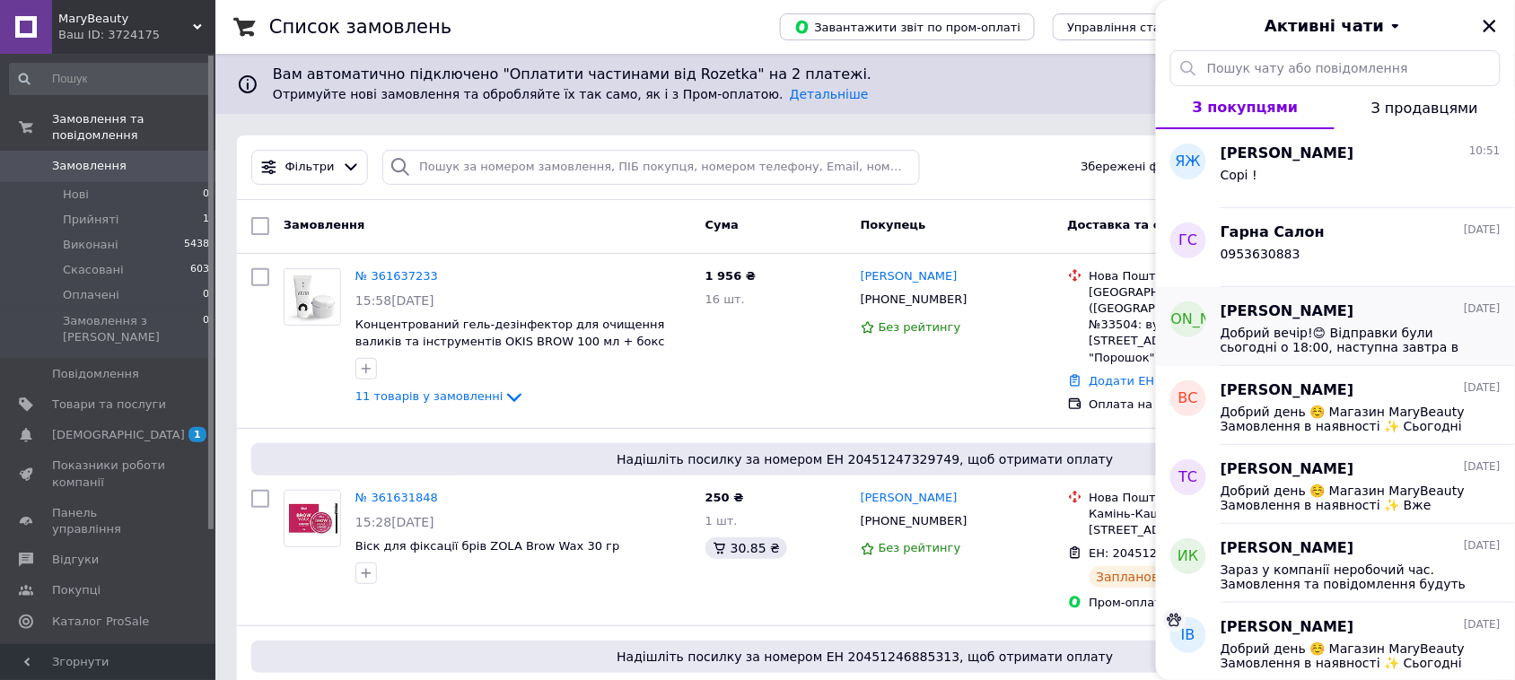
click at [1349, 326] on span "Добрий вечір!😊 Відправки були сьогодні о 18:00, наступна завтра в такий же час" at bounding box center [1348, 340] width 255 height 29
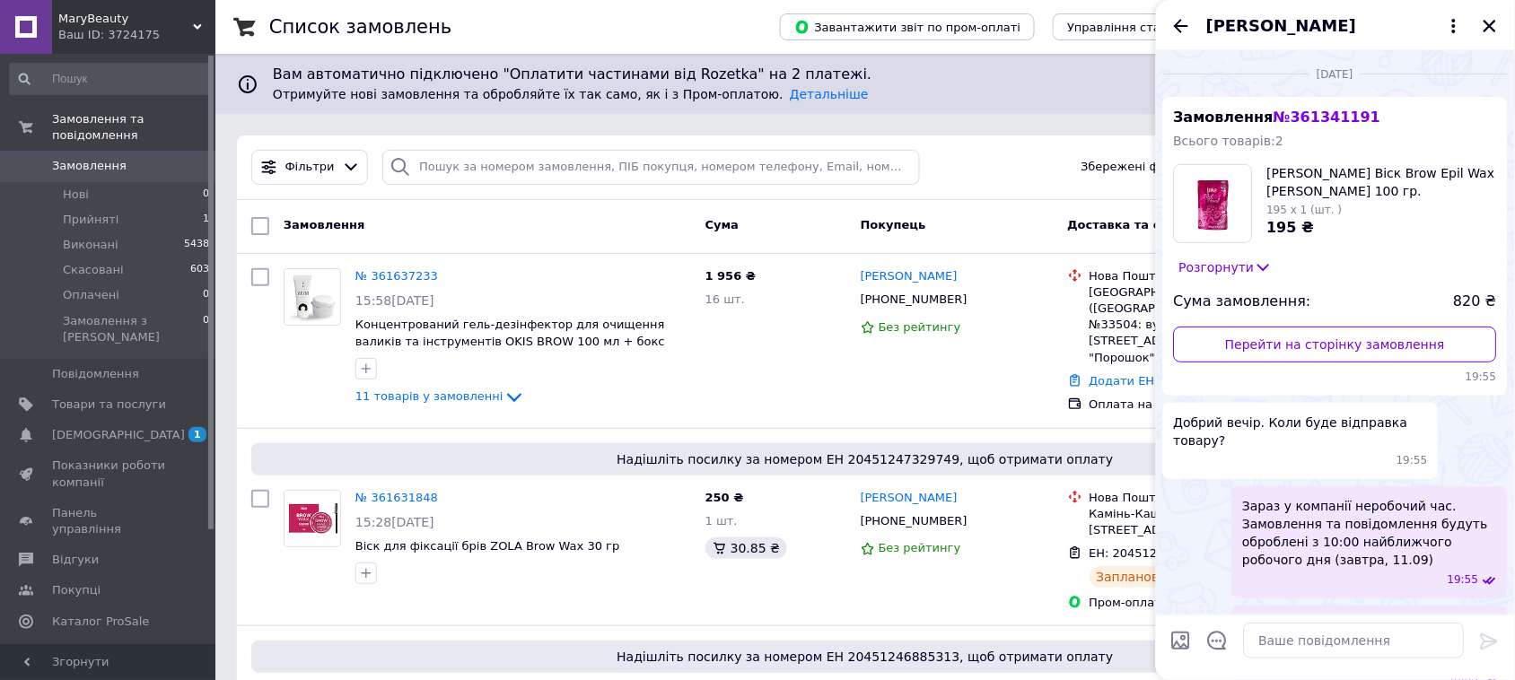
scroll to position [75, 0]
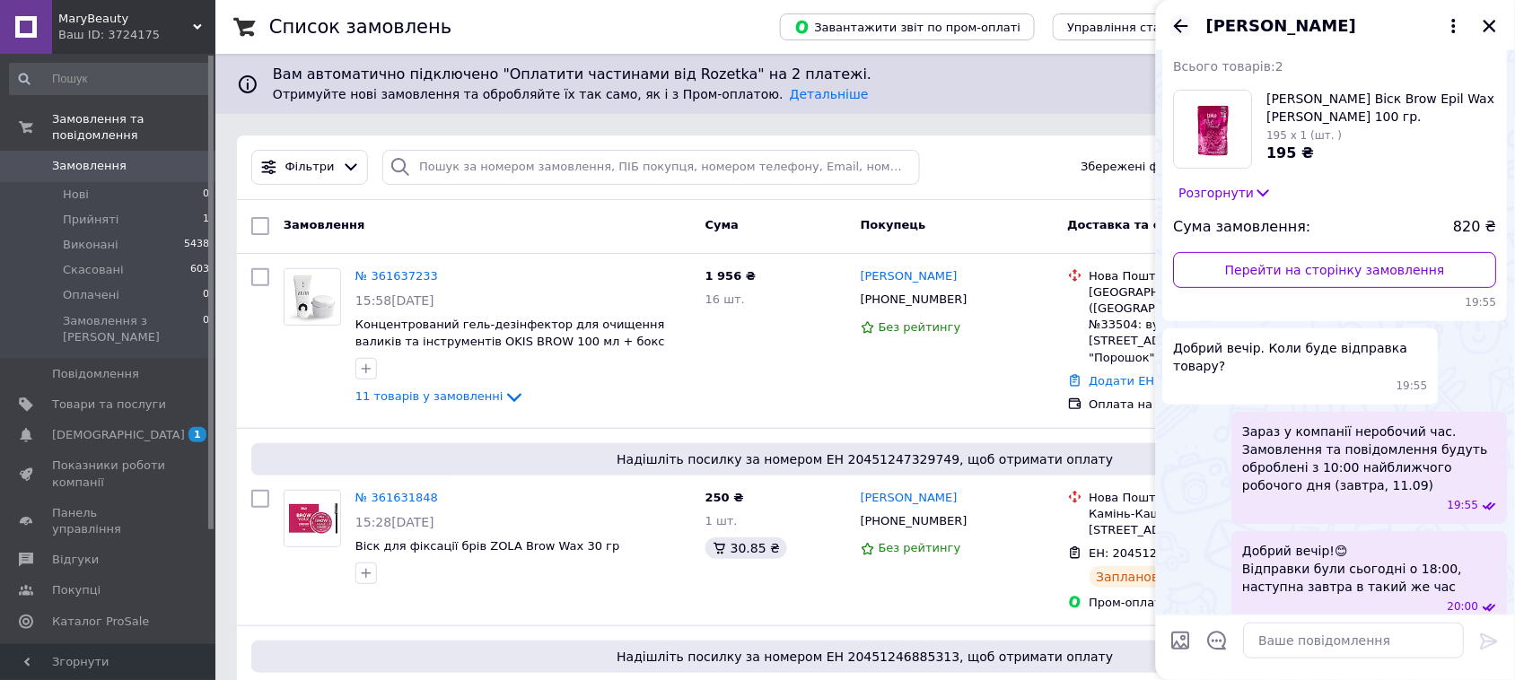
click at [1188, 28] on icon "Назад" at bounding box center [1181, 26] width 22 height 22
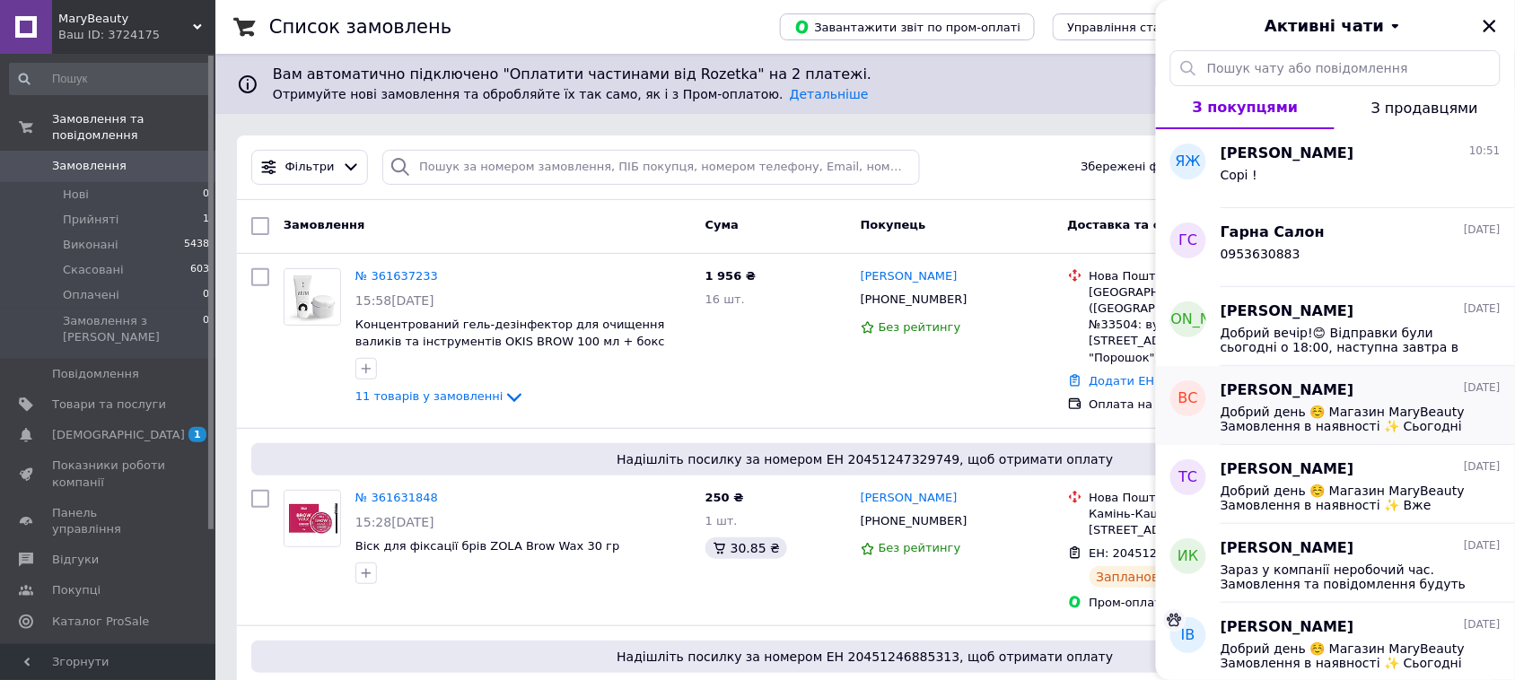
click at [1294, 429] on span "Добрий день ☺️ Магазин MaryBeauty Замовлення в наявності ✨ Сьогодні вже відправ…" at bounding box center [1348, 419] width 255 height 29
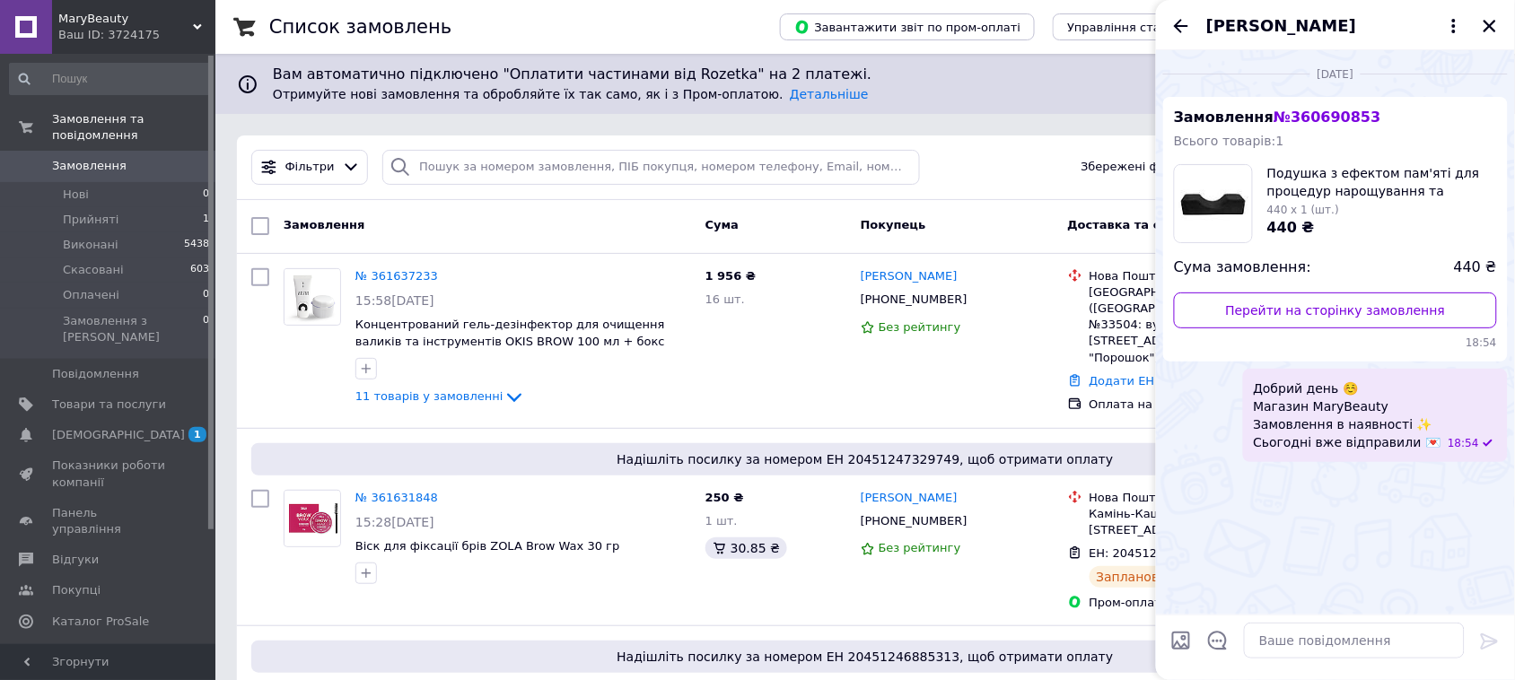
click at [1183, 10] on div "Вікторія Самохвалова" at bounding box center [1335, 25] width 359 height 50
click at [1186, 16] on icon "Назад" at bounding box center [1181, 26] width 22 height 22
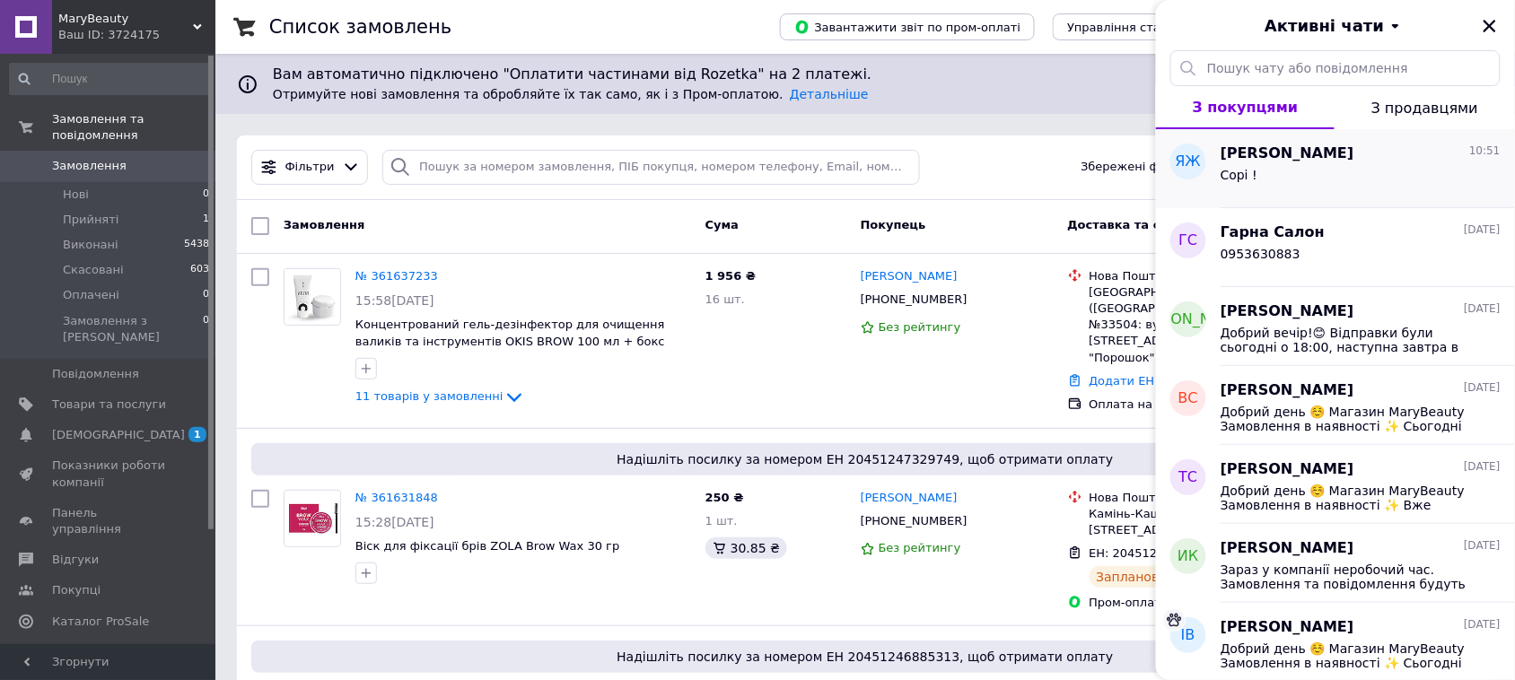
click at [1339, 172] on div "Сорі !" at bounding box center [1361, 178] width 280 height 29
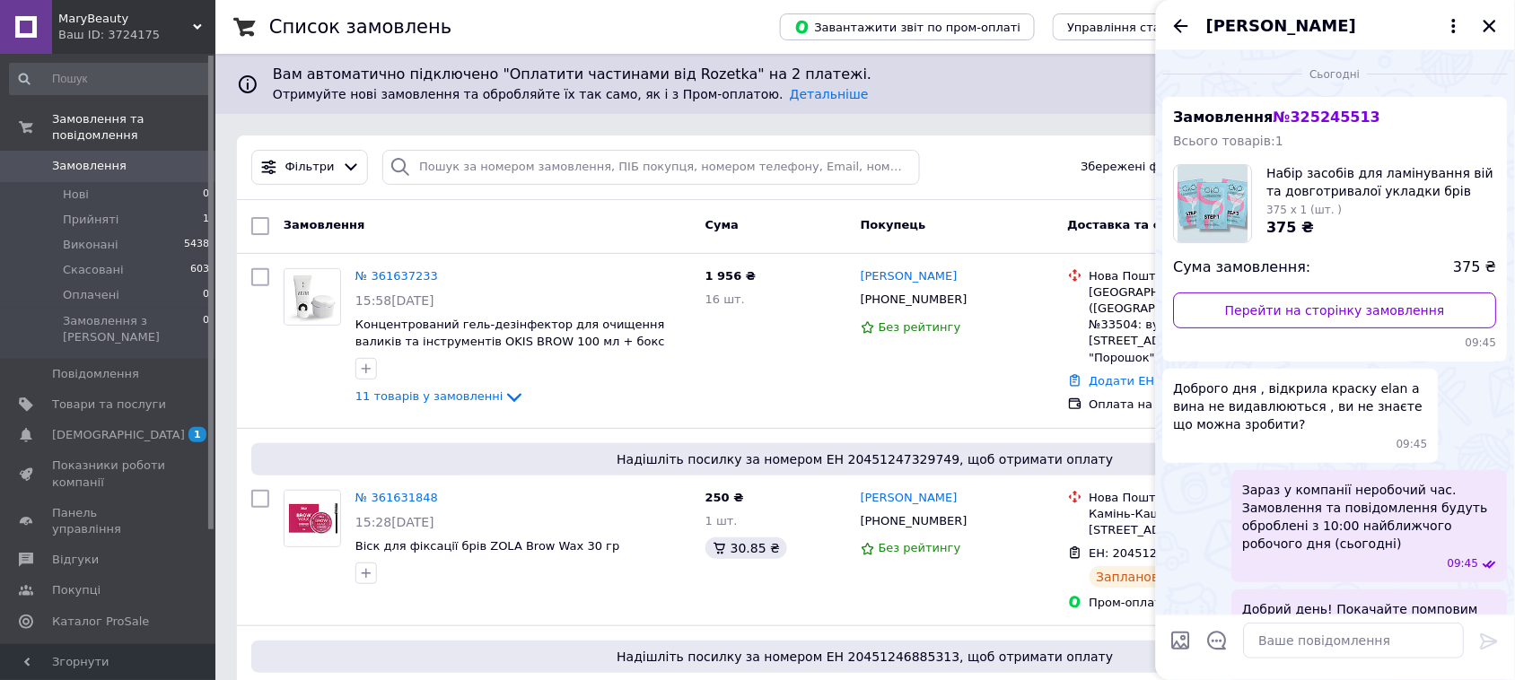
scroll to position [884, 0]
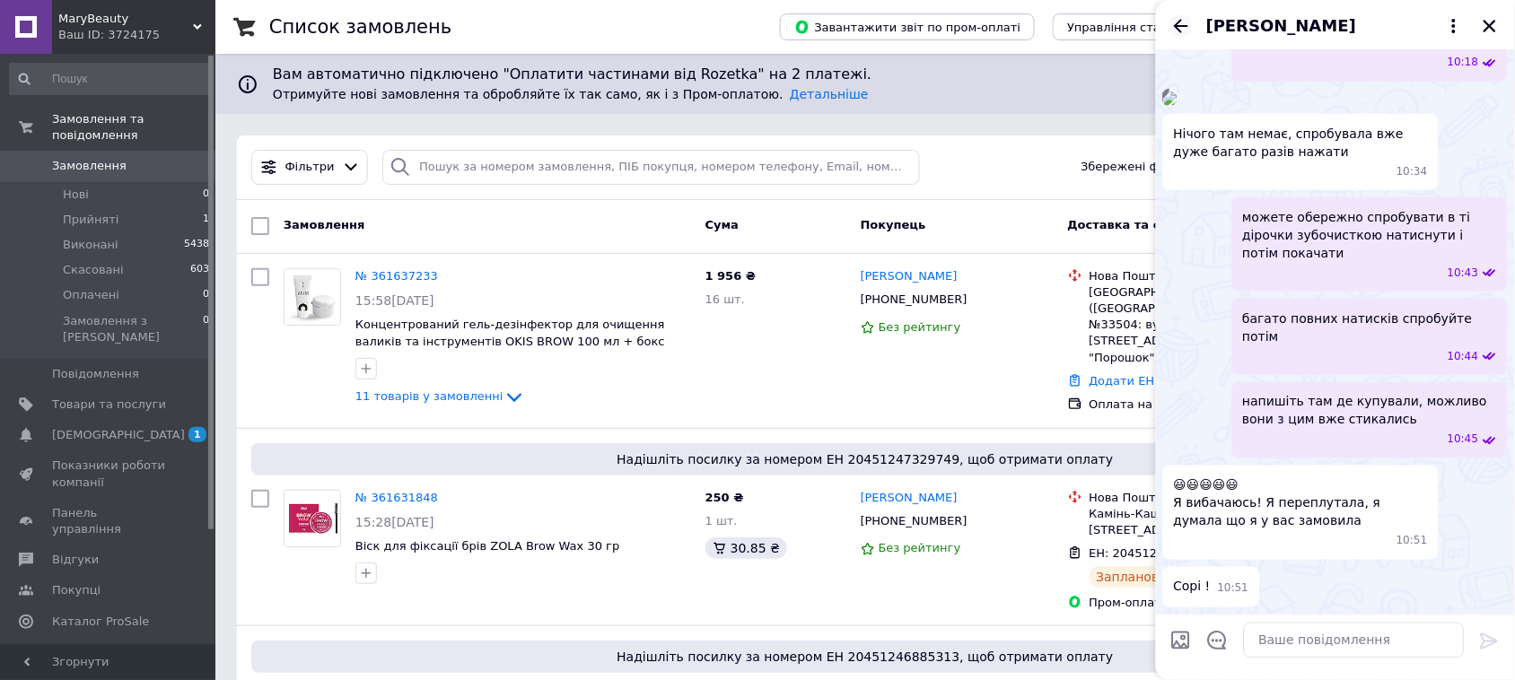
click at [1190, 27] on icon "Назад" at bounding box center [1181, 26] width 22 height 22
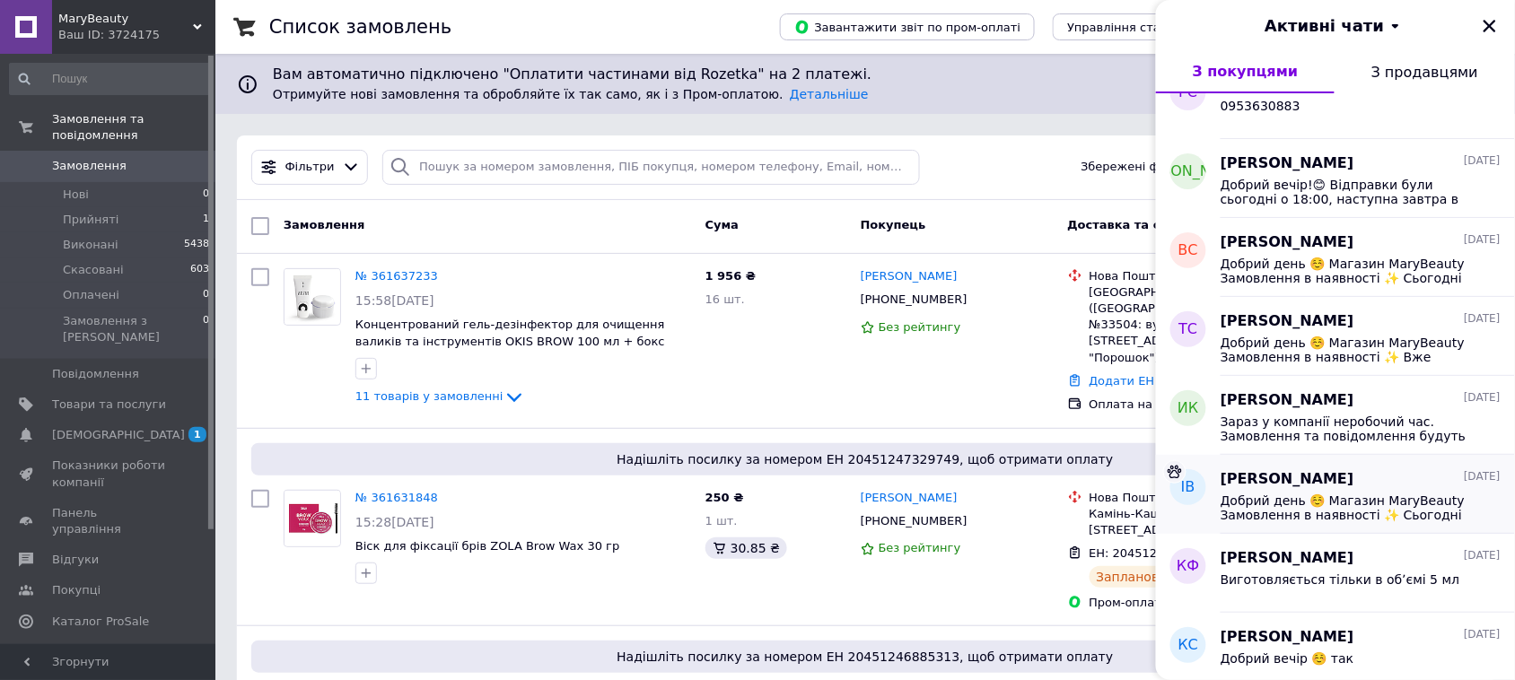
scroll to position [224, 0]
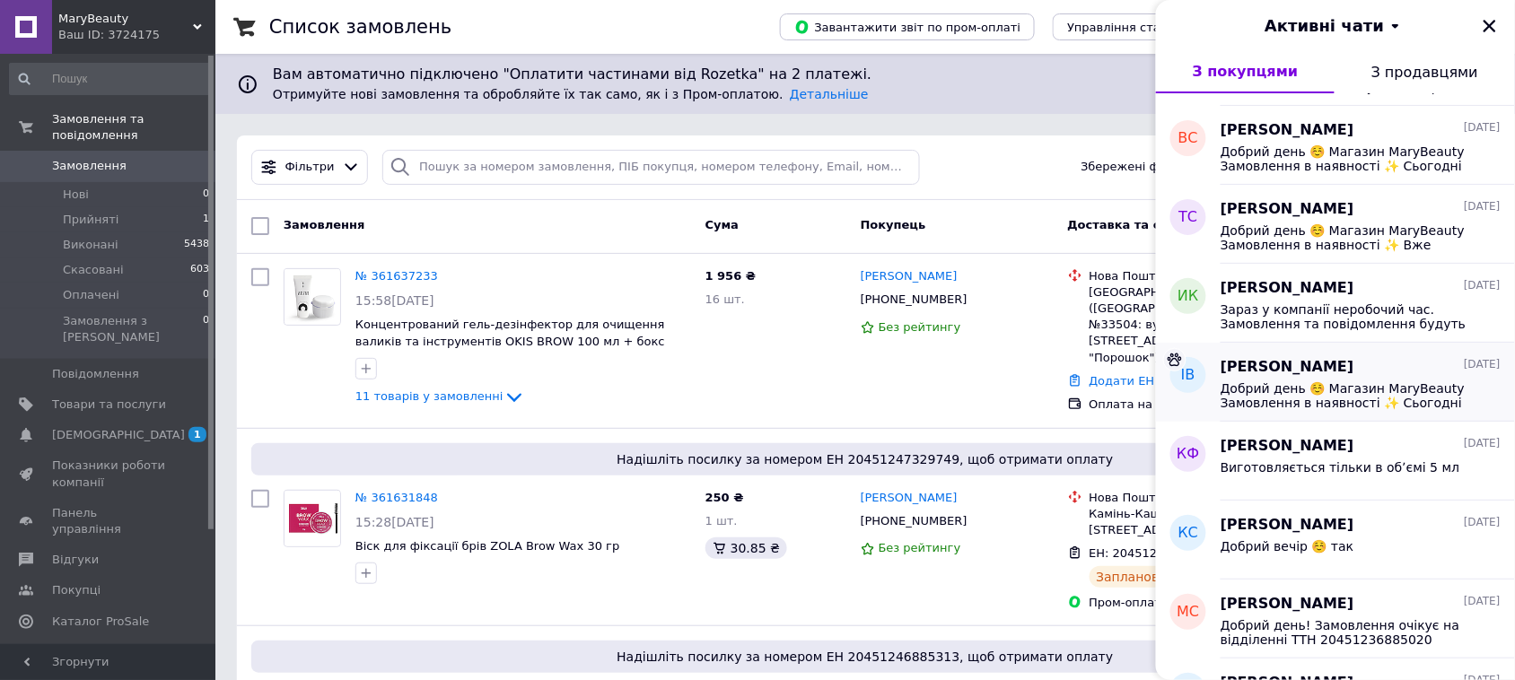
click at [1328, 455] on span "Карина Фещенко" at bounding box center [1288, 446] width 134 height 21
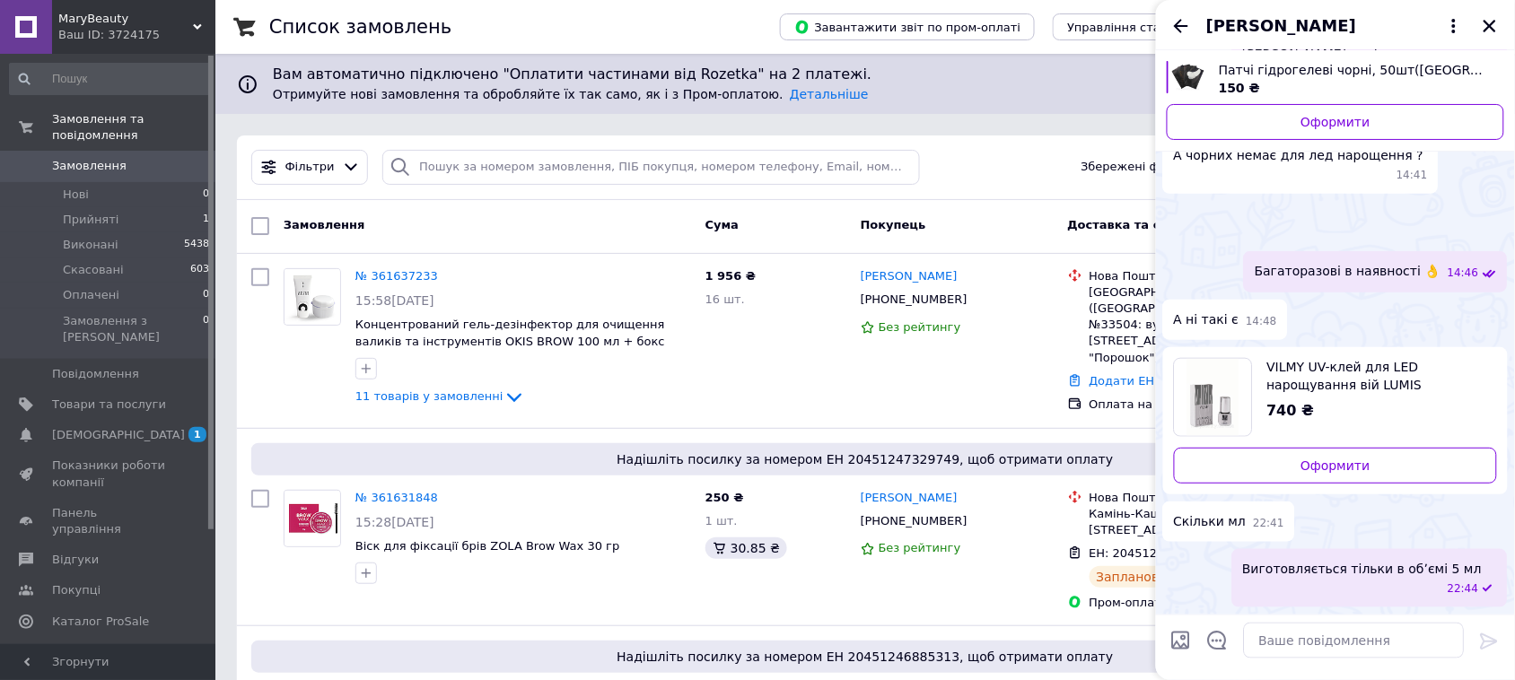
scroll to position [823, 0]
click at [1186, 20] on icon "Назад" at bounding box center [1181, 26] width 22 height 22
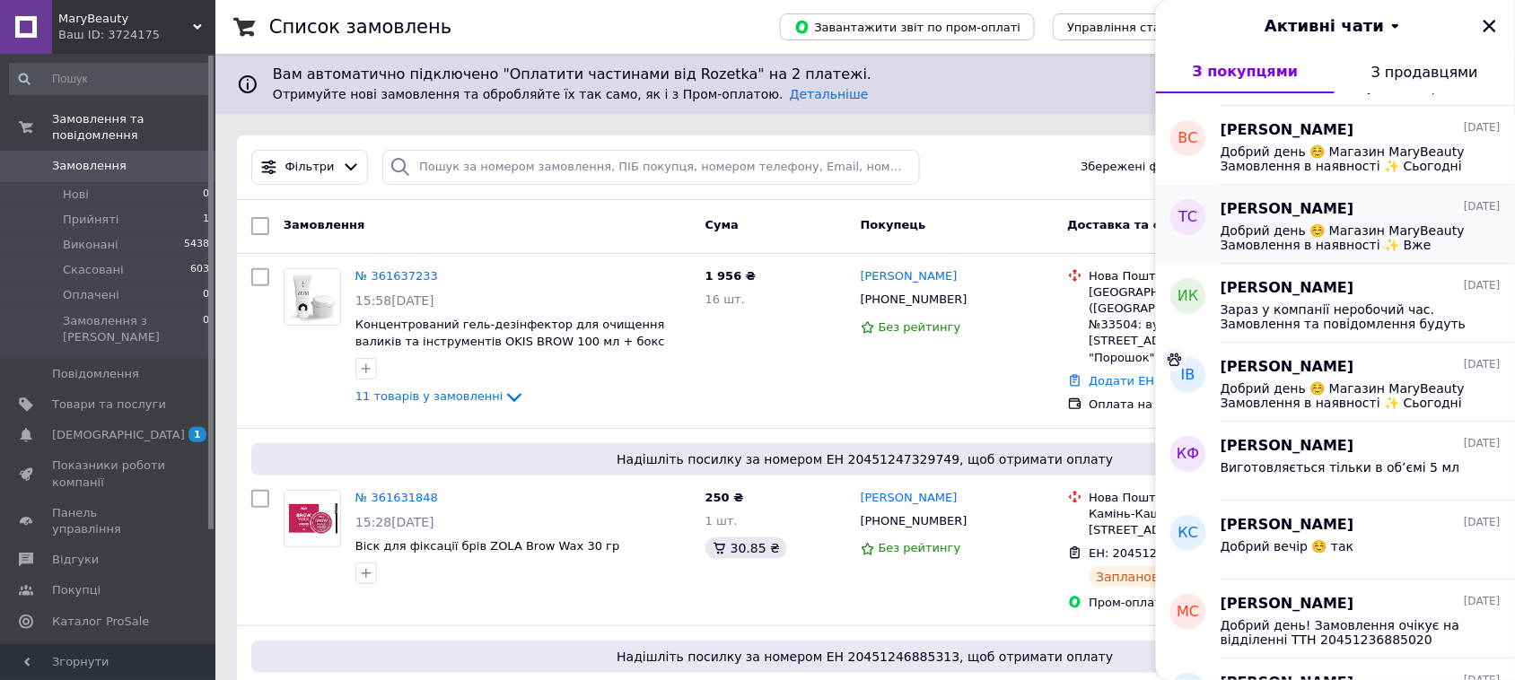
scroll to position [337, 0]
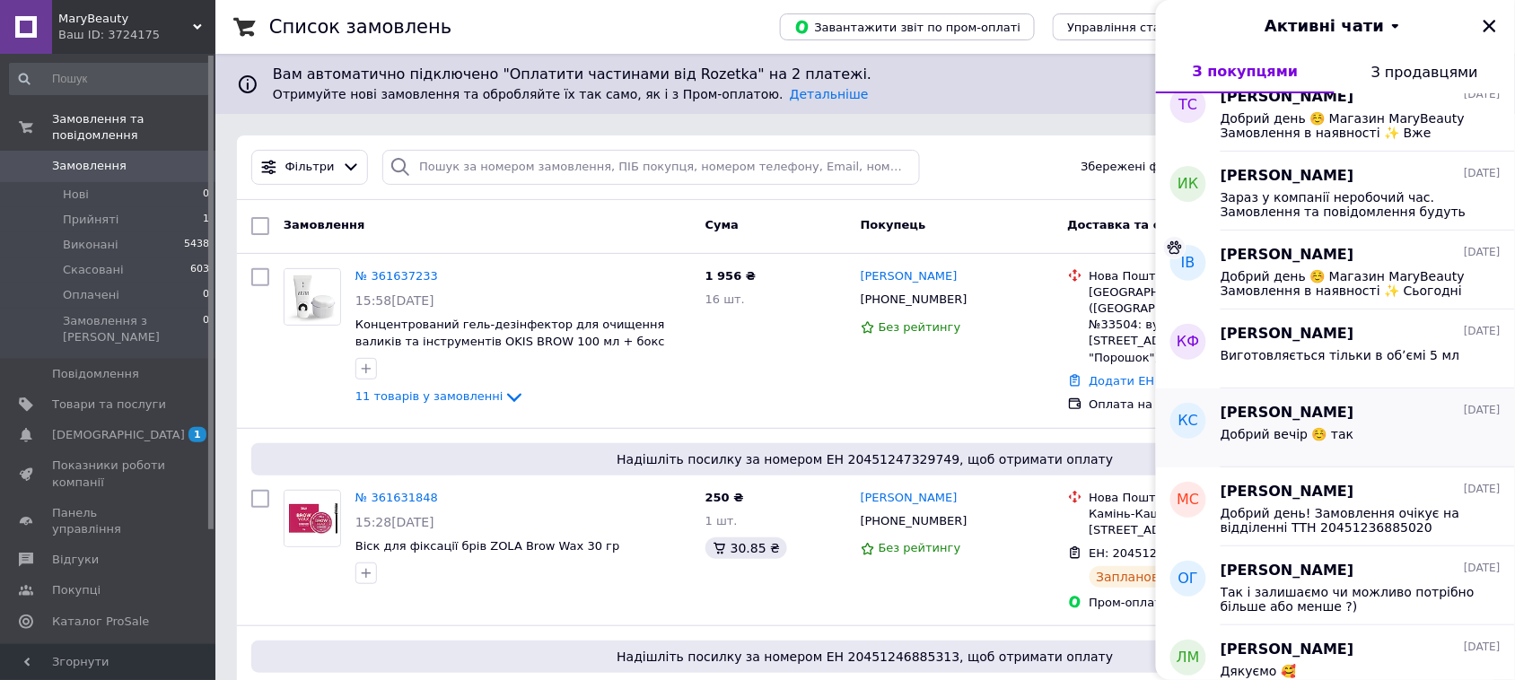
click at [1367, 440] on div "Добрий вечір ☺️ так" at bounding box center [1361, 438] width 280 height 29
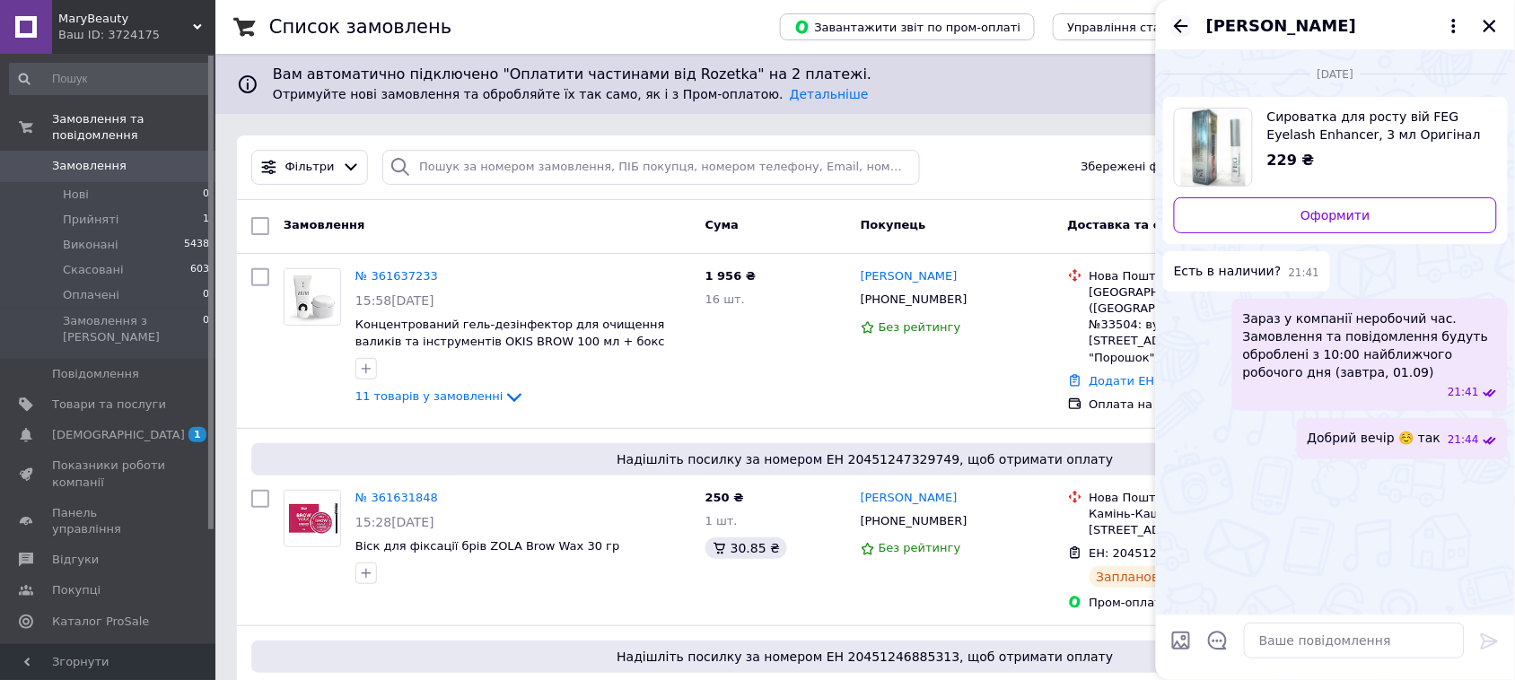
click at [1180, 27] on icon "Назад" at bounding box center [1181, 26] width 22 height 22
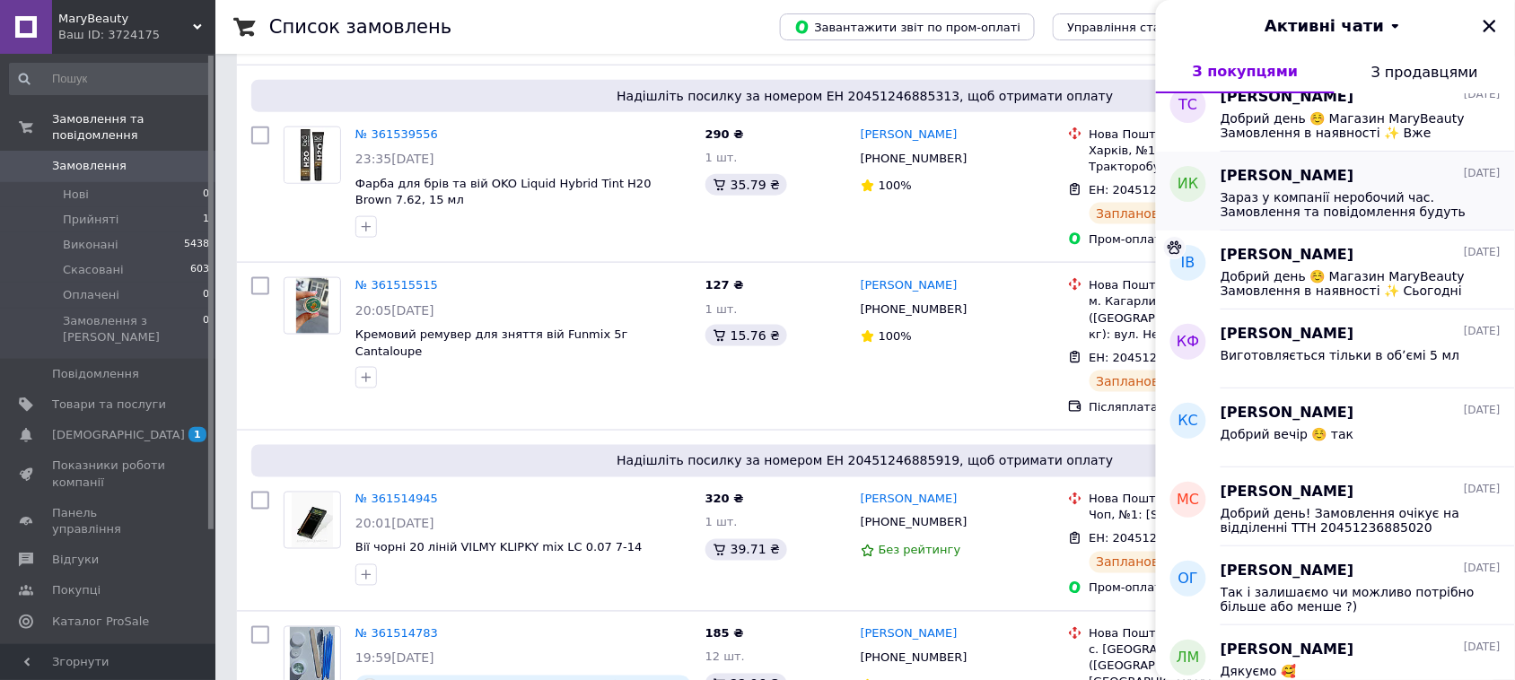
scroll to position [449, 0]
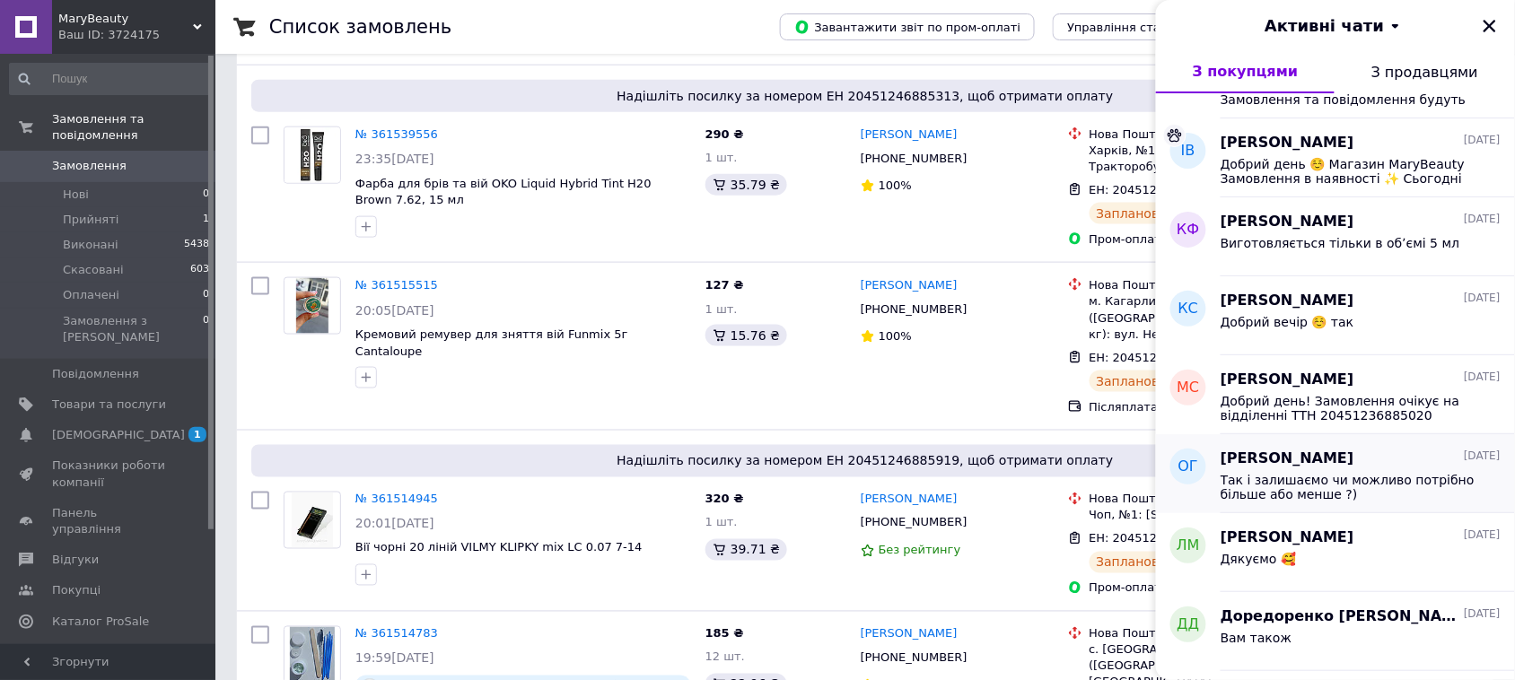
click at [1361, 481] on span "Так і залишаємо чи можливо потрібно більше або менше ?)" at bounding box center [1348, 487] width 255 height 29
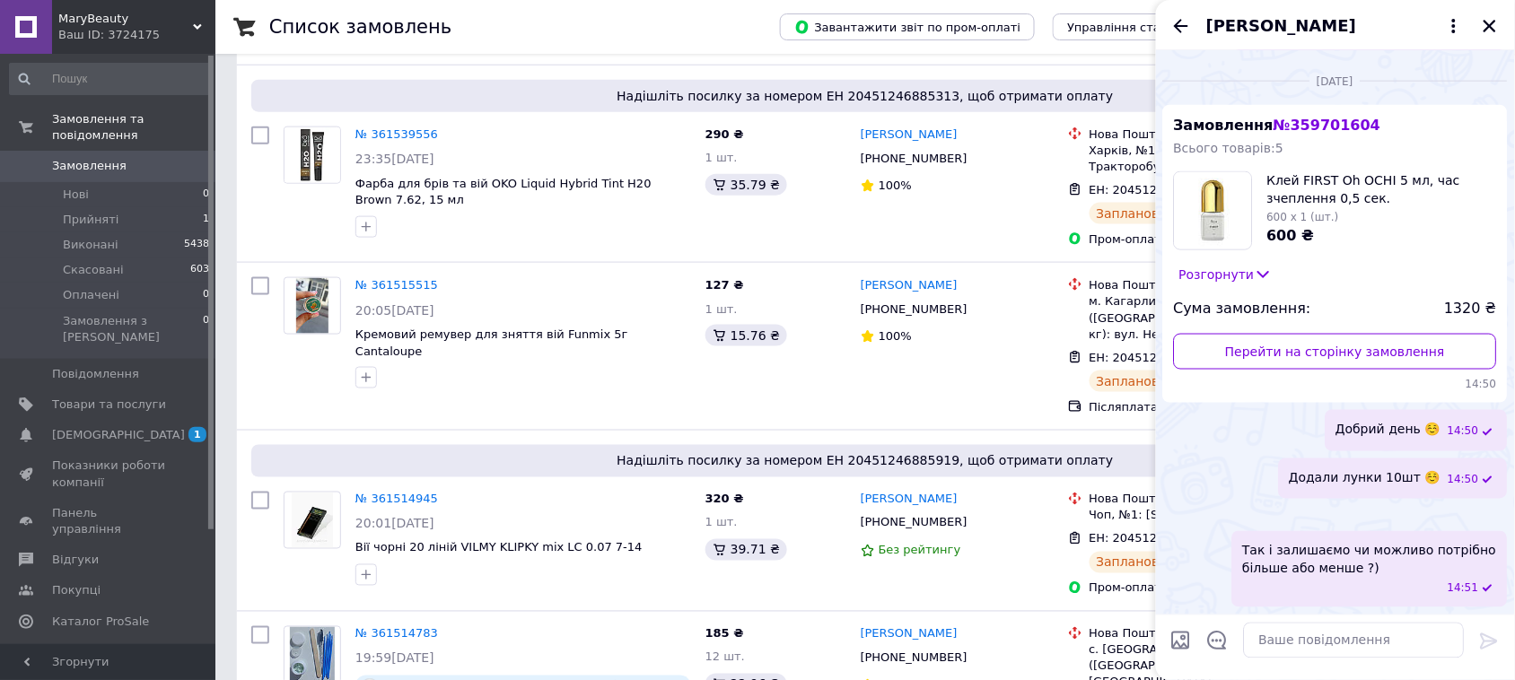
scroll to position [911, 0]
click at [1182, 24] on icon "Назад" at bounding box center [1181, 26] width 22 height 22
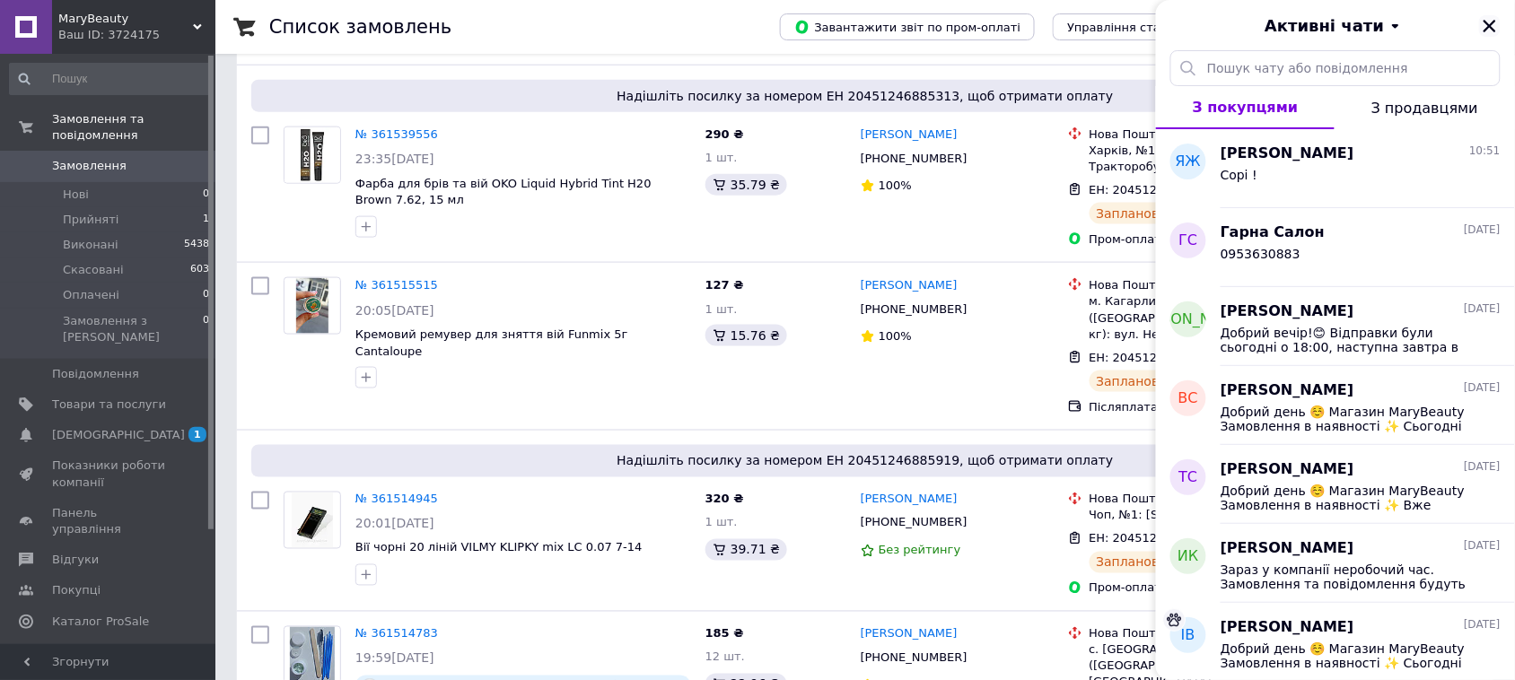
click at [1494, 23] on icon "Закрити" at bounding box center [1490, 26] width 16 height 16
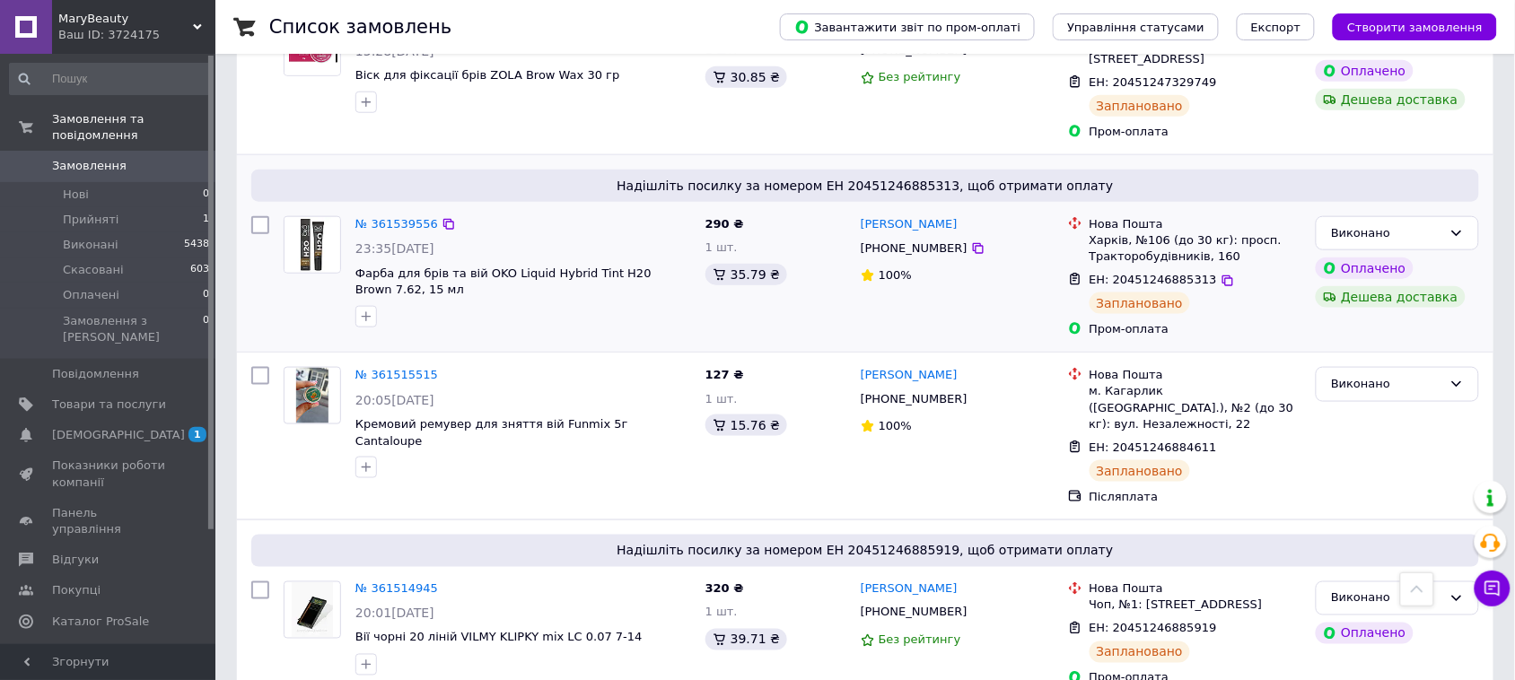
scroll to position [0, 0]
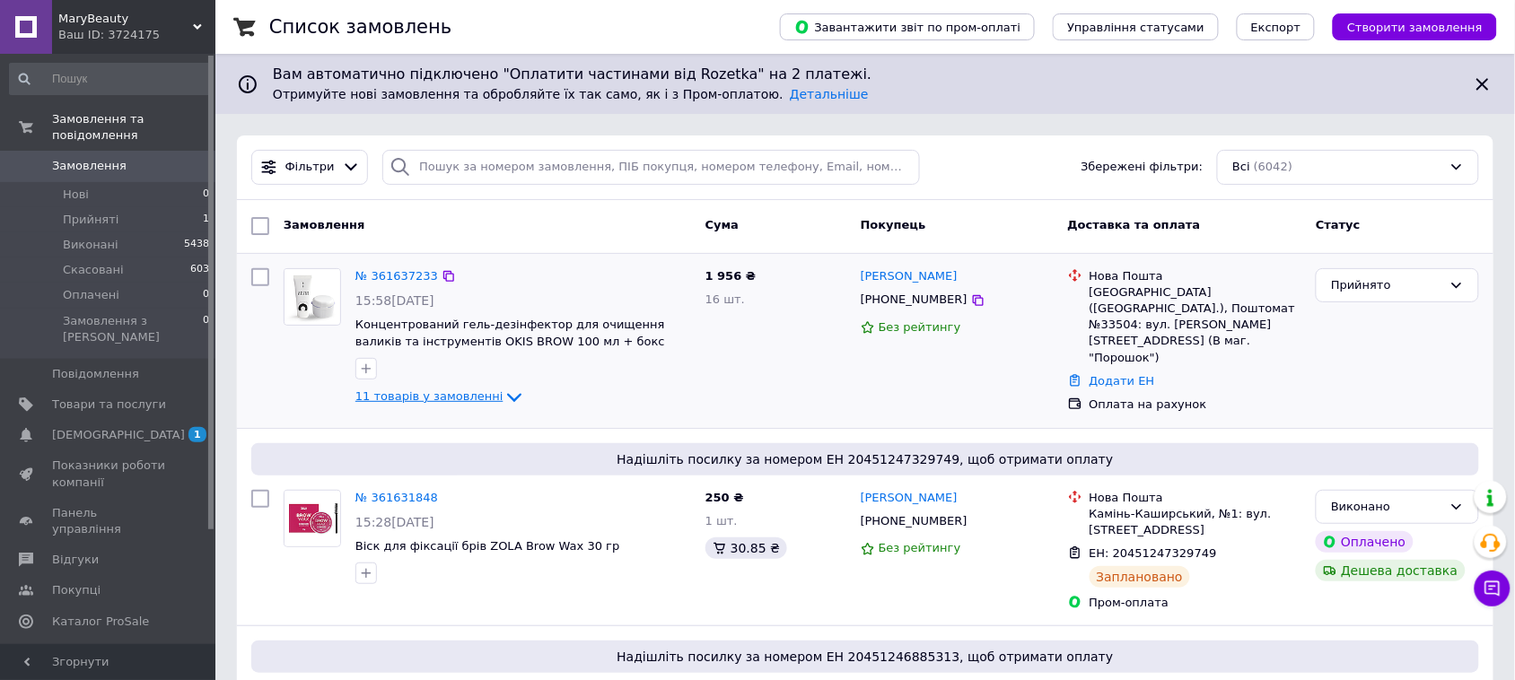
click at [504, 398] on icon at bounding box center [515, 398] width 22 height 22
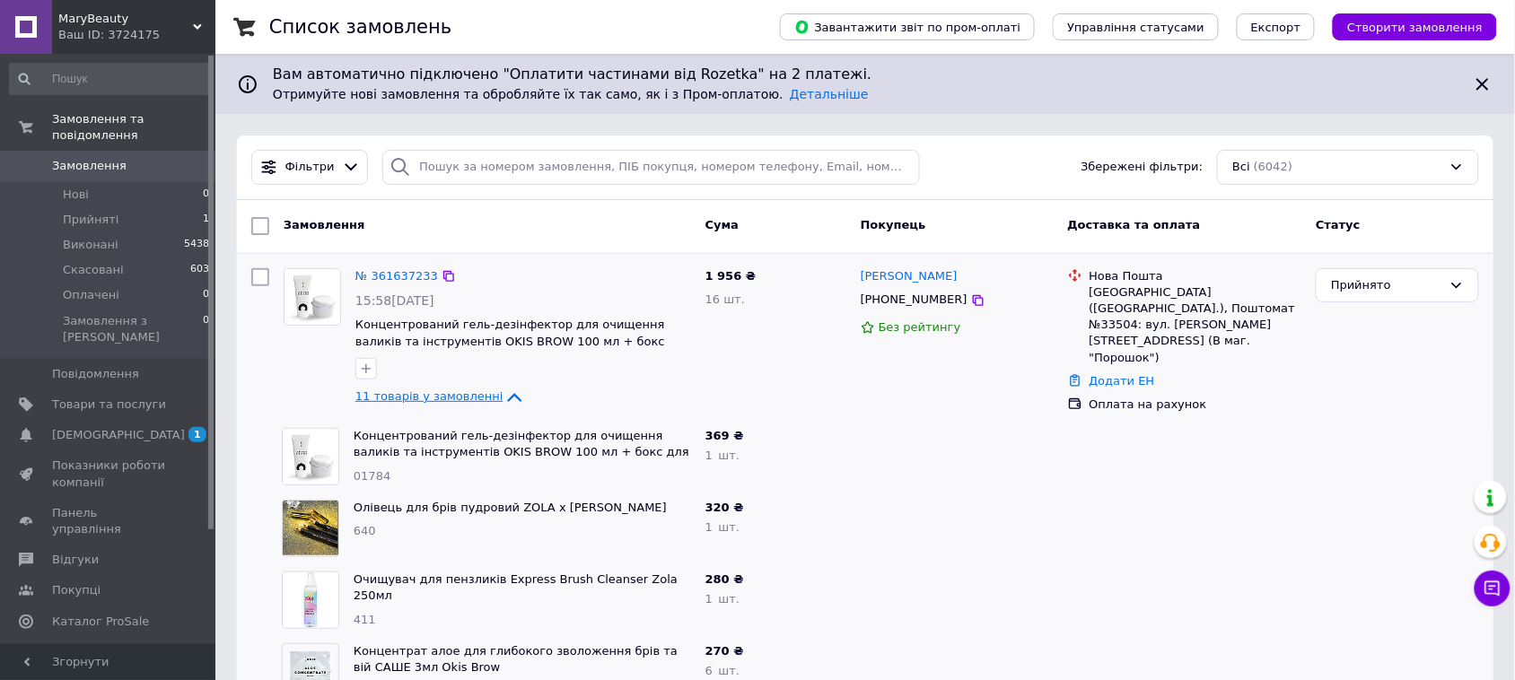
click at [504, 400] on icon at bounding box center [515, 398] width 22 height 22
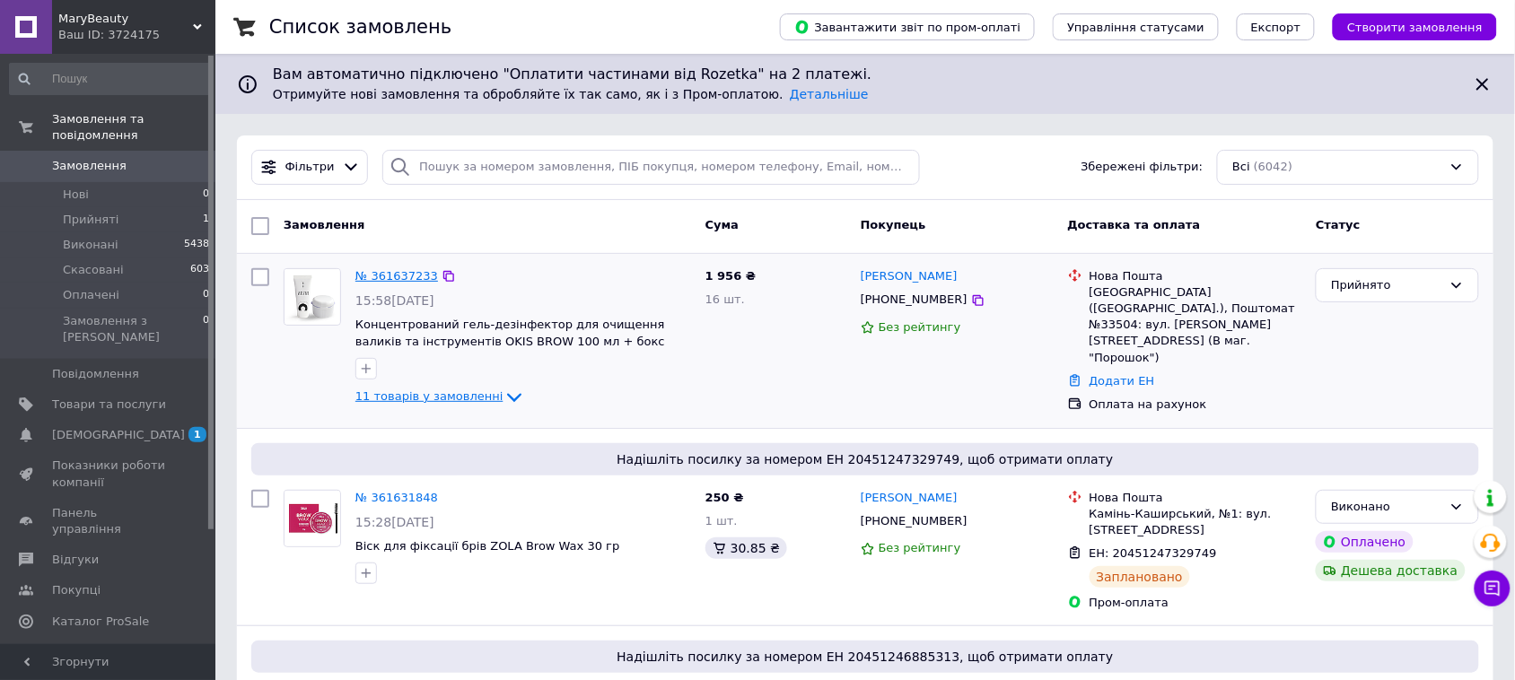
click at [398, 276] on link "№ 361637233" at bounding box center [396, 275] width 83 height 13
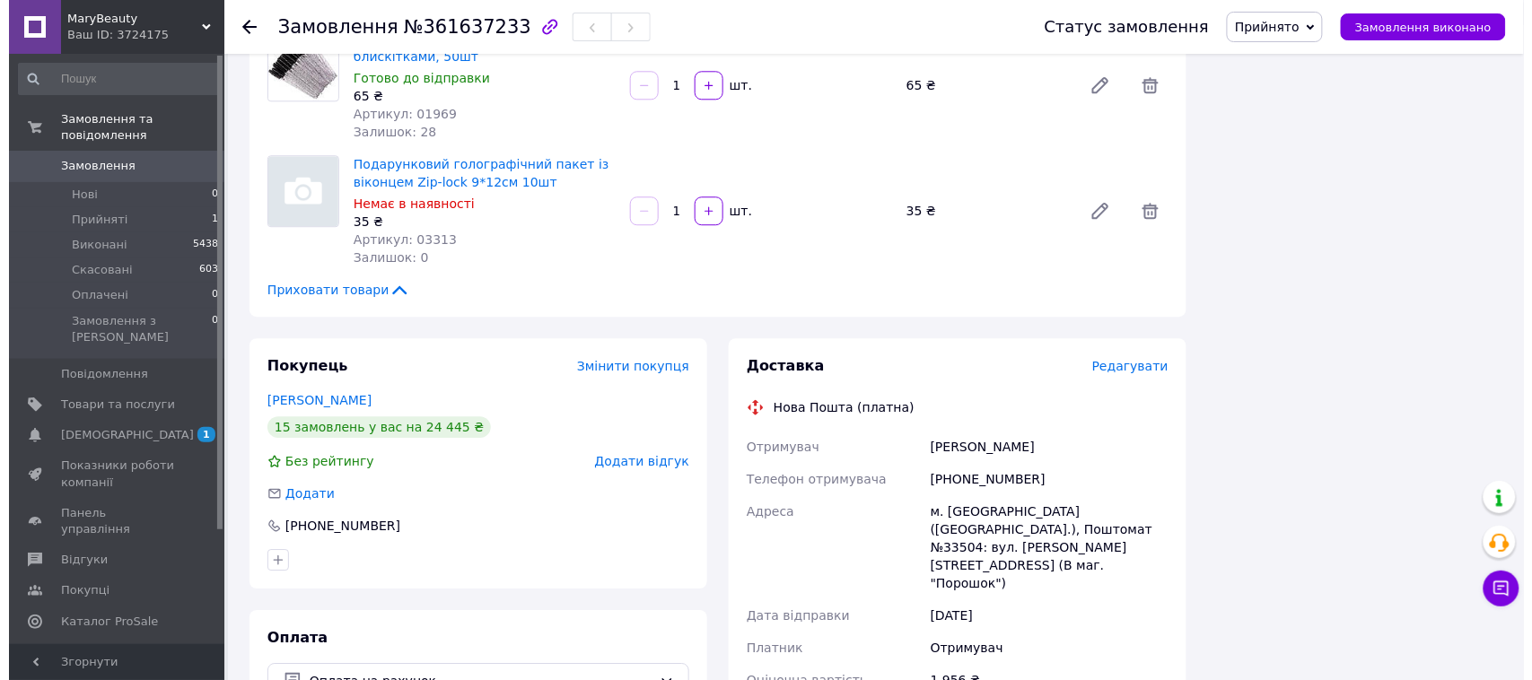
scroll to position [1346, 0]
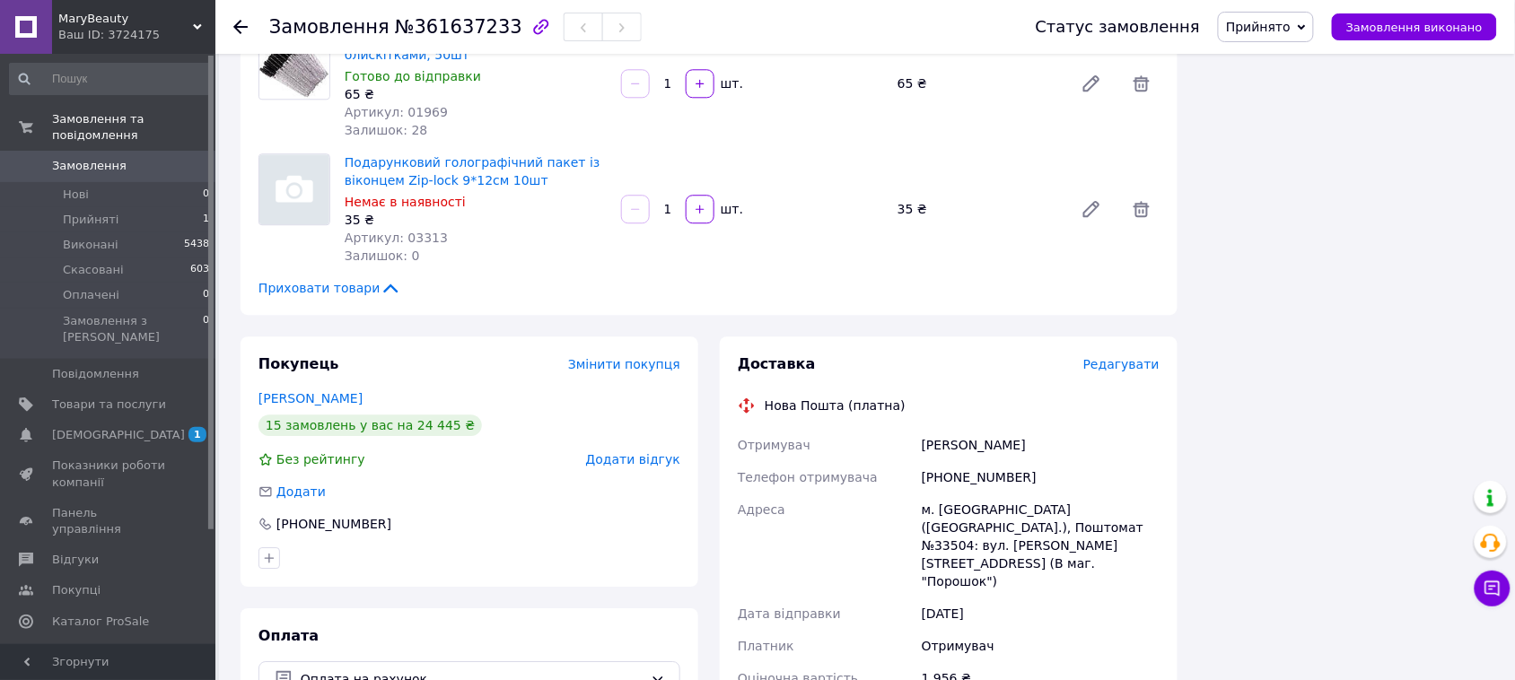
click at [1131, 357] on span "Редагувати" at bounding box center [1121, 364] width 76 height 14
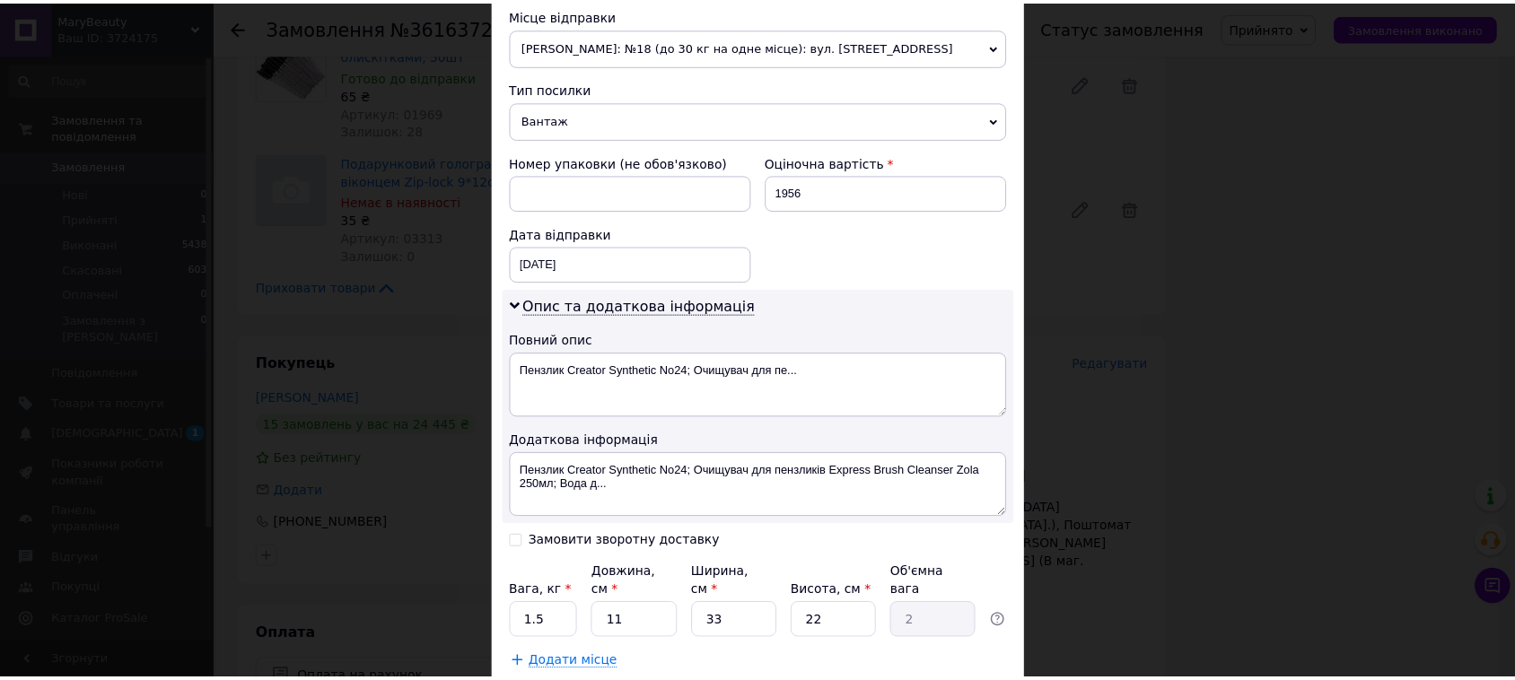
scroll to position [750, 0]
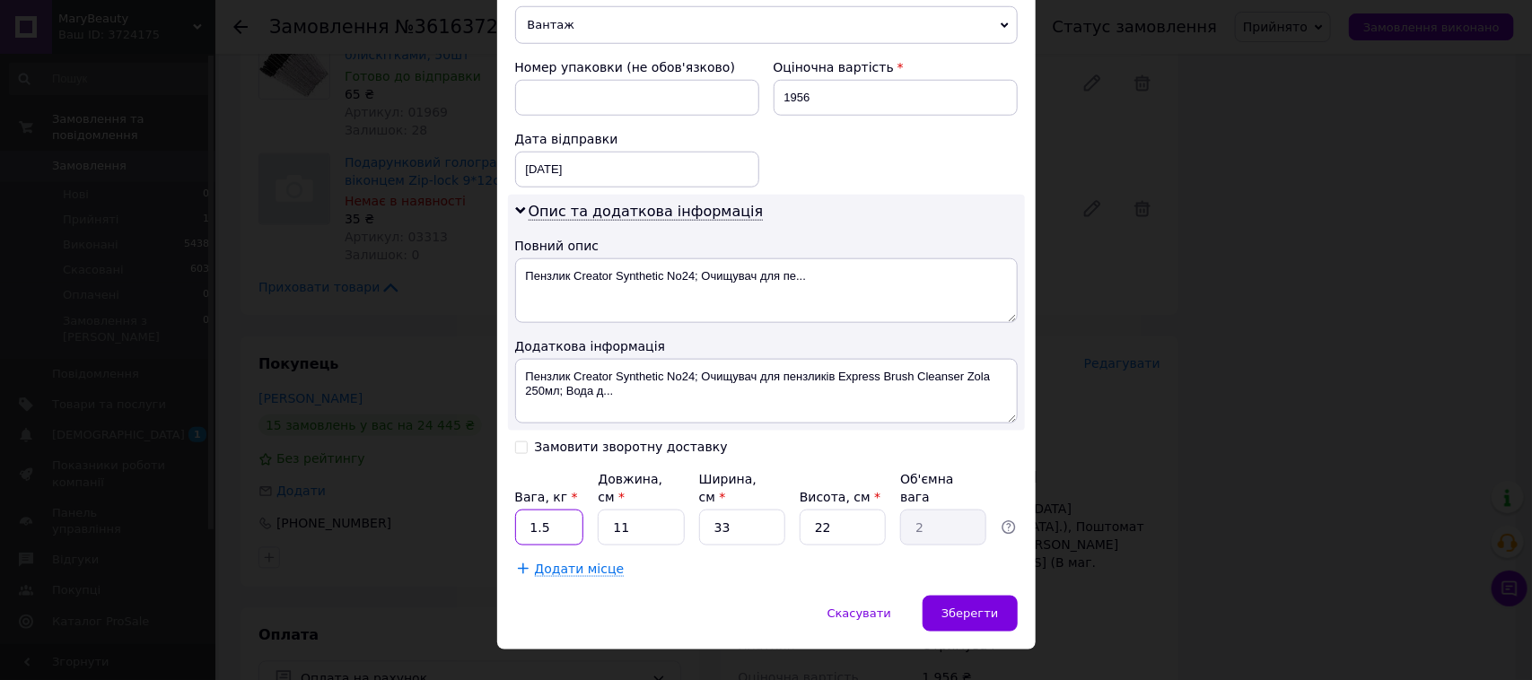
click at [559, 510] on input "1.5" at bounding box center [549, 528] width 69 height 36
type input "1"
click at [730, 510] on input "33" at bounding box center [742, 528] width 86 height 36
type input "3"
type input "0.18"
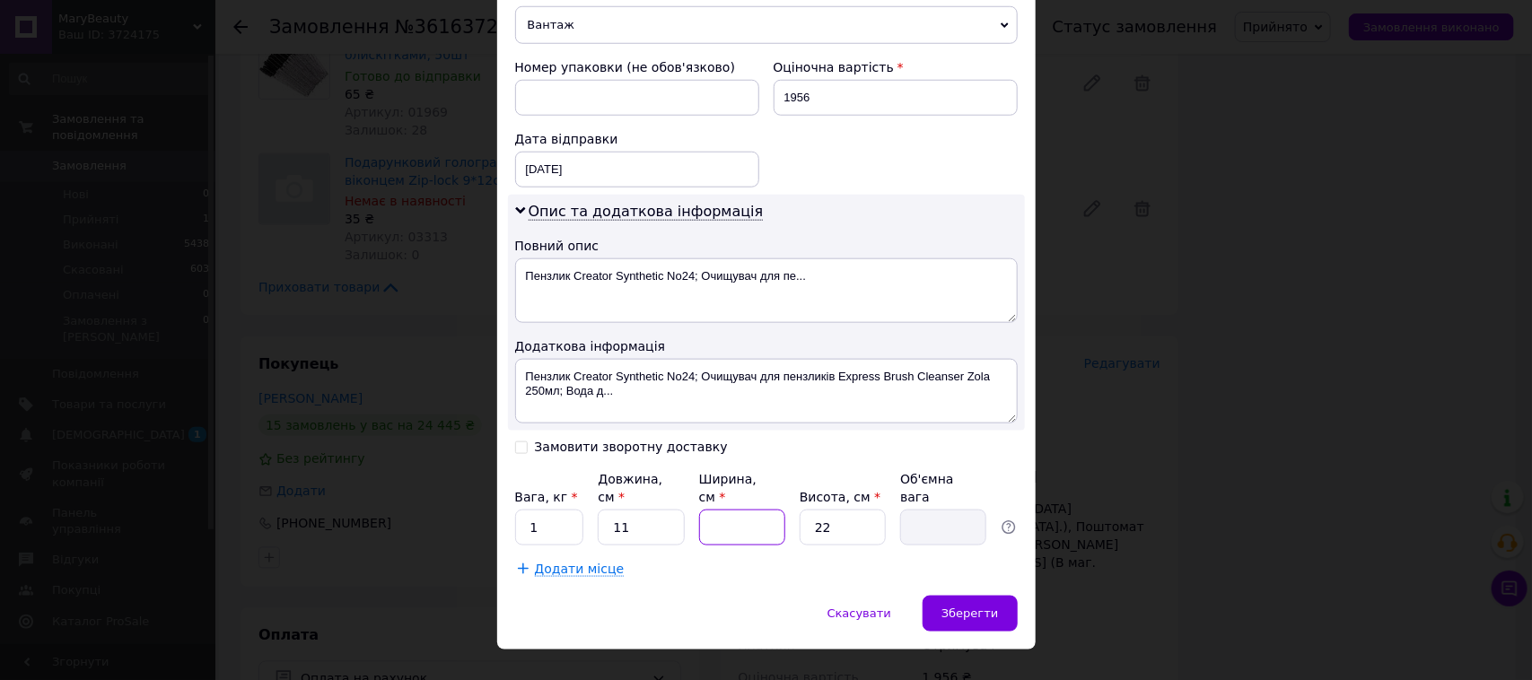
type input "1"
type input "0.1"
type input "10"
type input "0.61"
type input "1"
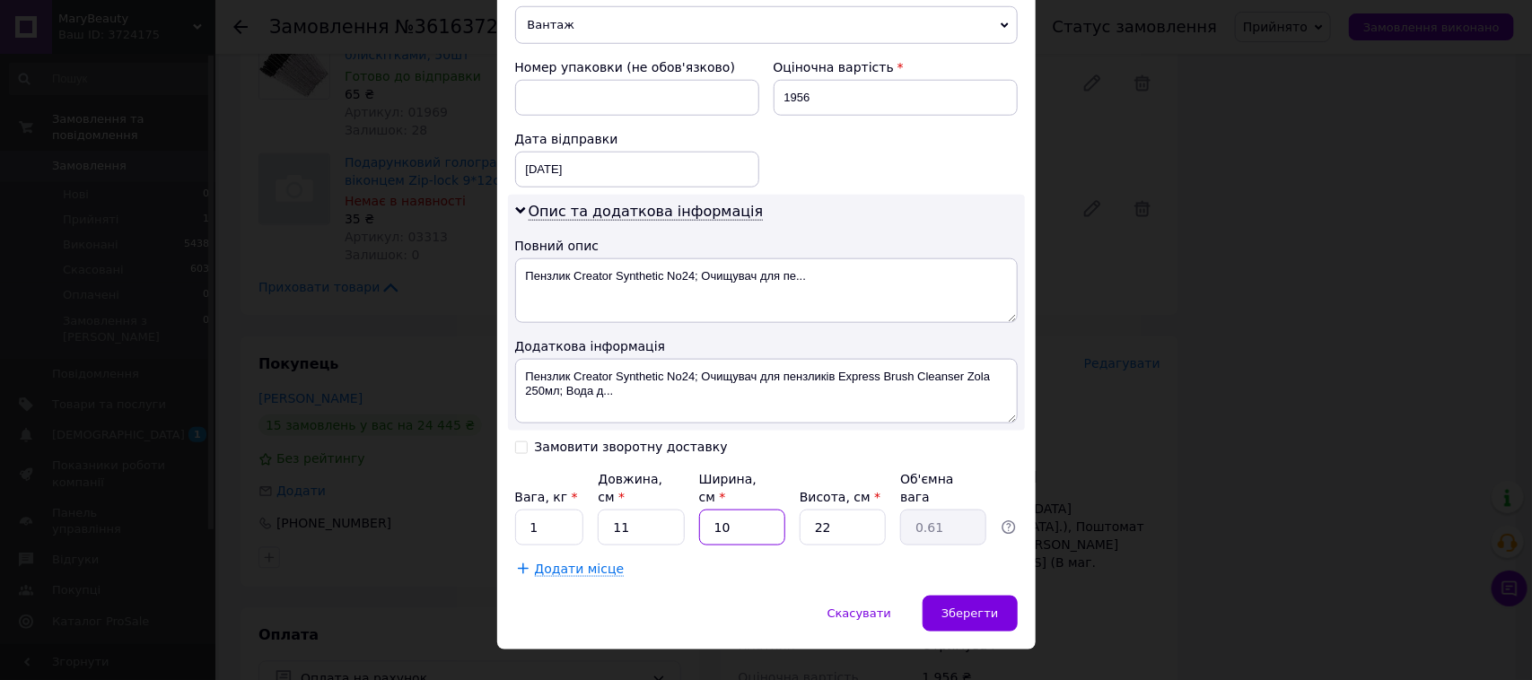
type input "0.1"
type input "12"
type input "0.73"
type input "12"
click at [848, 510] on input "22" at bounding box center [843, 528] width 86 height 36
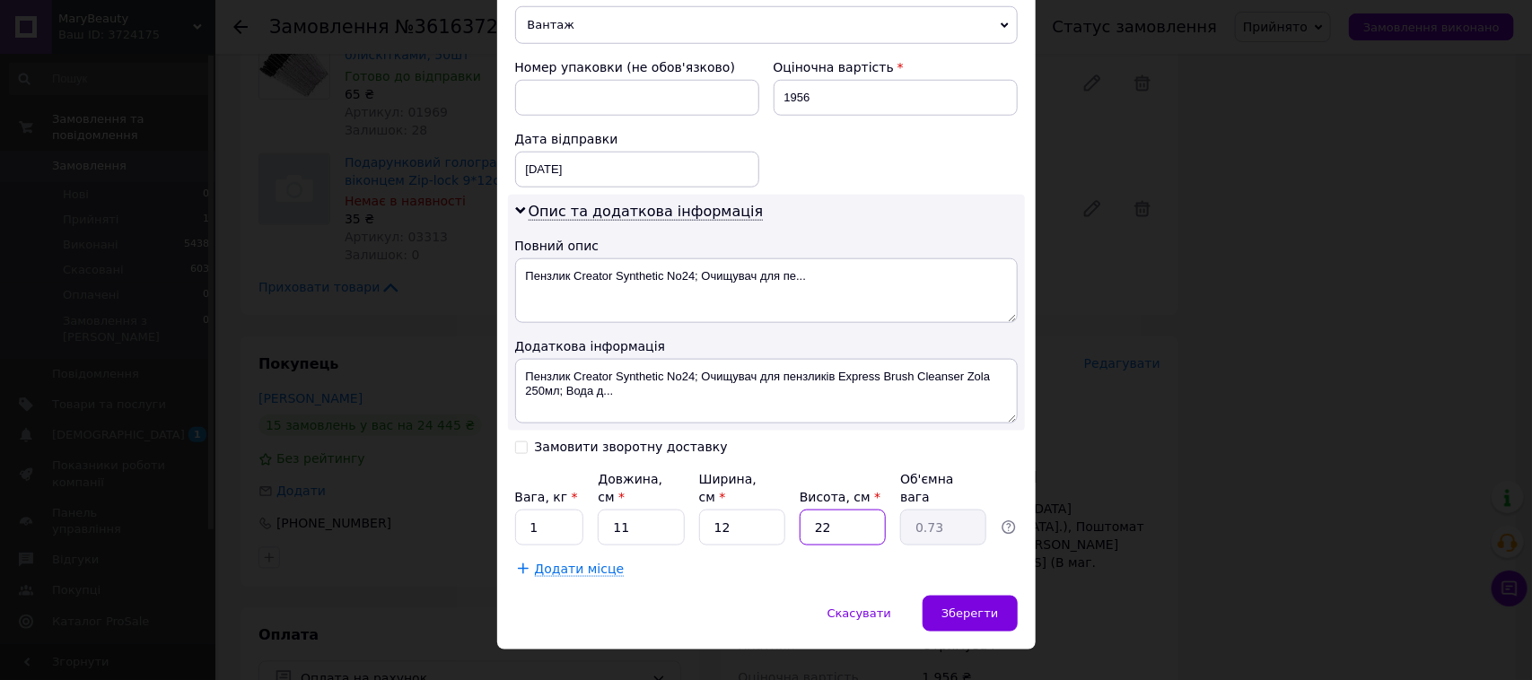
type input "2"
type input "0.1"
type input "8"
type input "0.26"
type input "8"
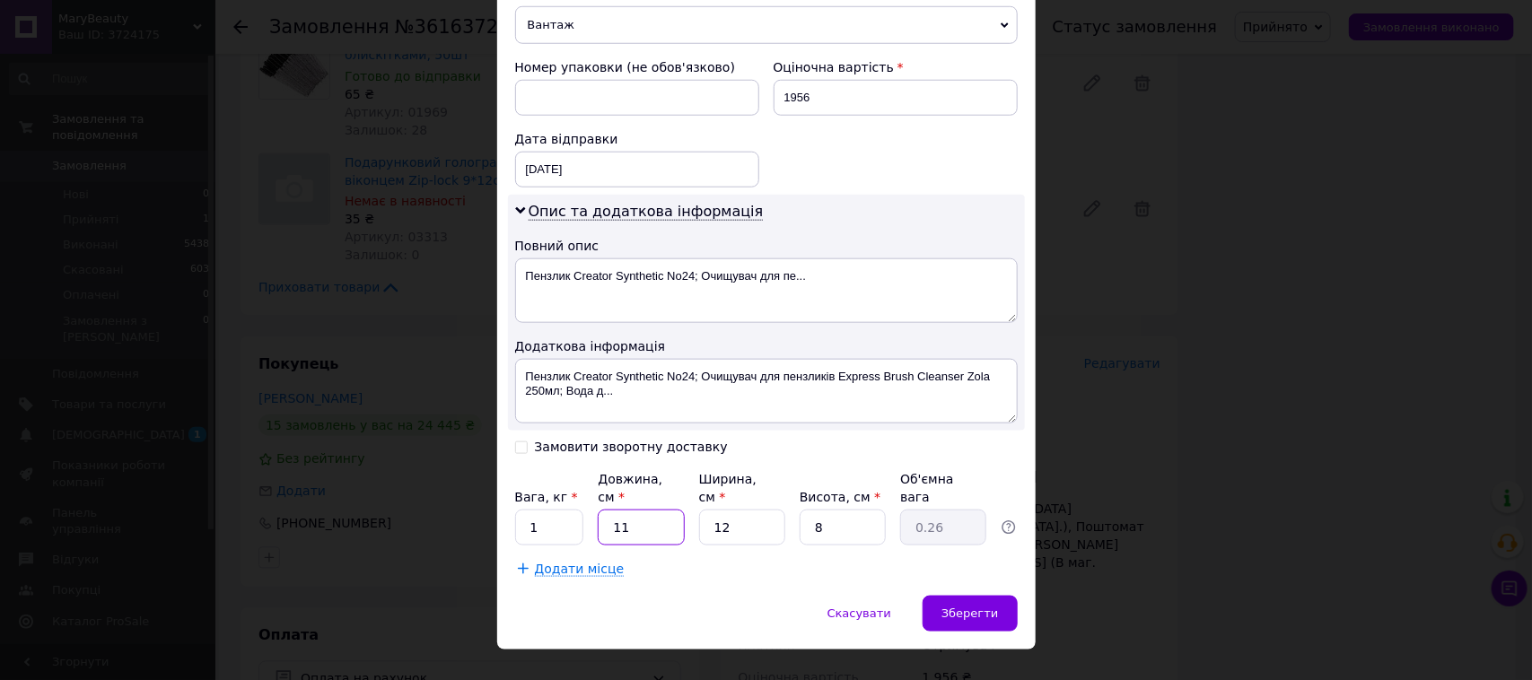
click at [678, 510] on input "11" at bounding box center [641, 528] width 86 height 36
type input "1"
type input "0.1"
type input "2"
type input "0.1"
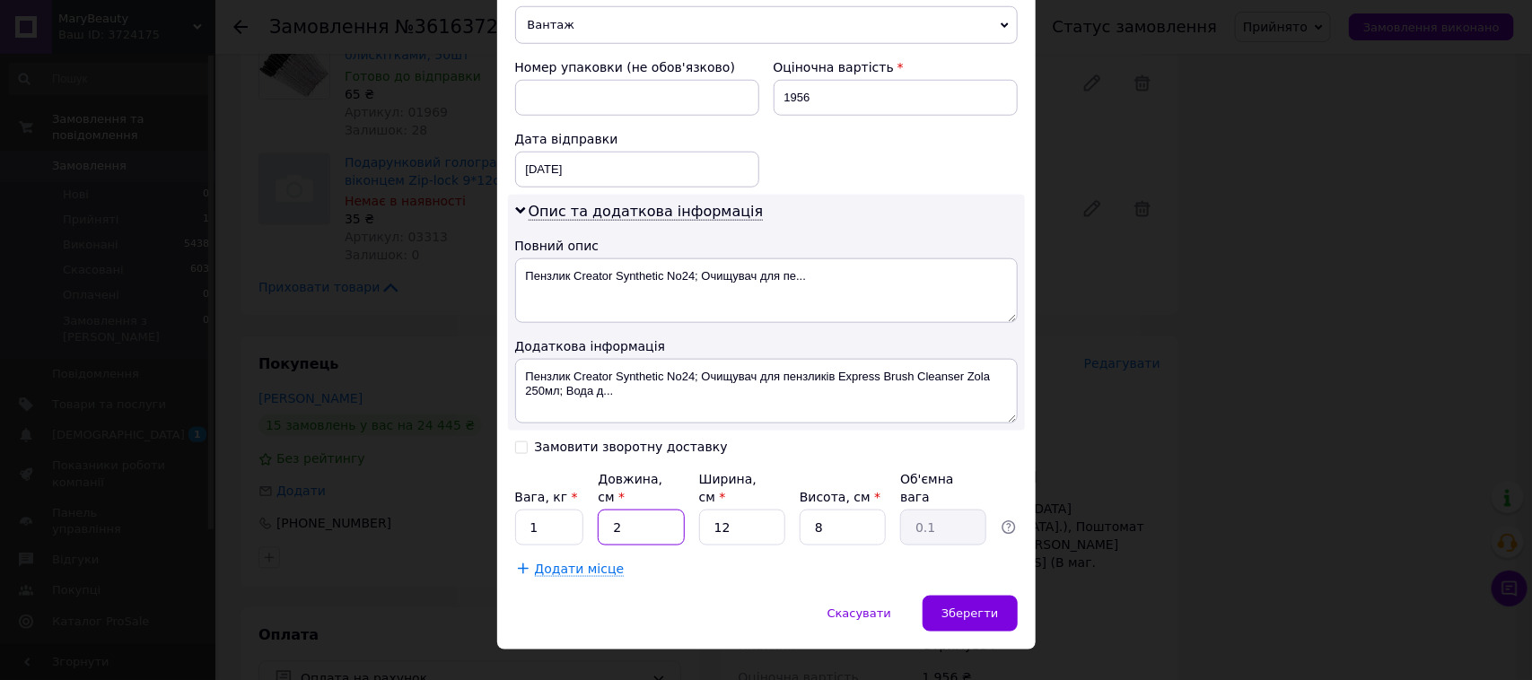
type input "20"
type input "0.48"
type input "20"
click at [975, 596] on div "Зберегти" at bounding box center [970, 614] width 94 height 36
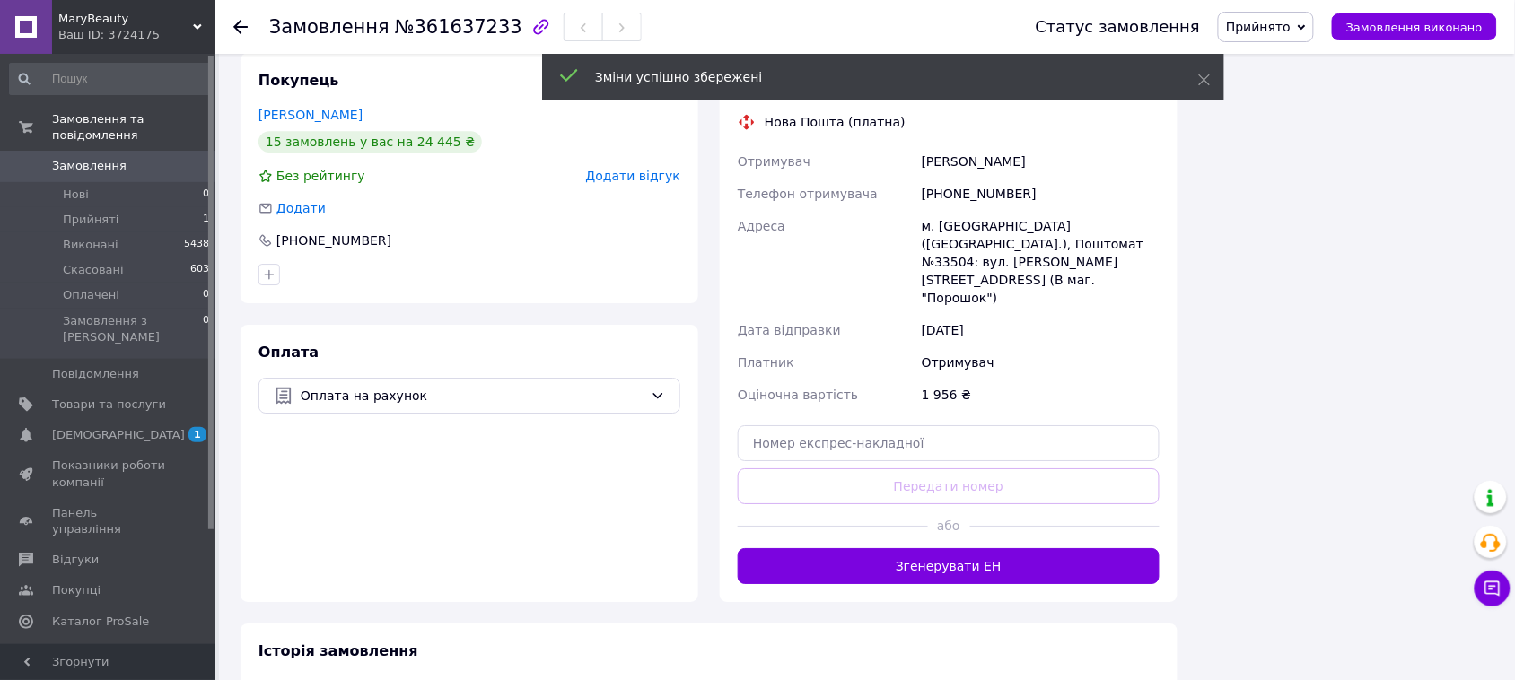
scroll to position [1654, 0]
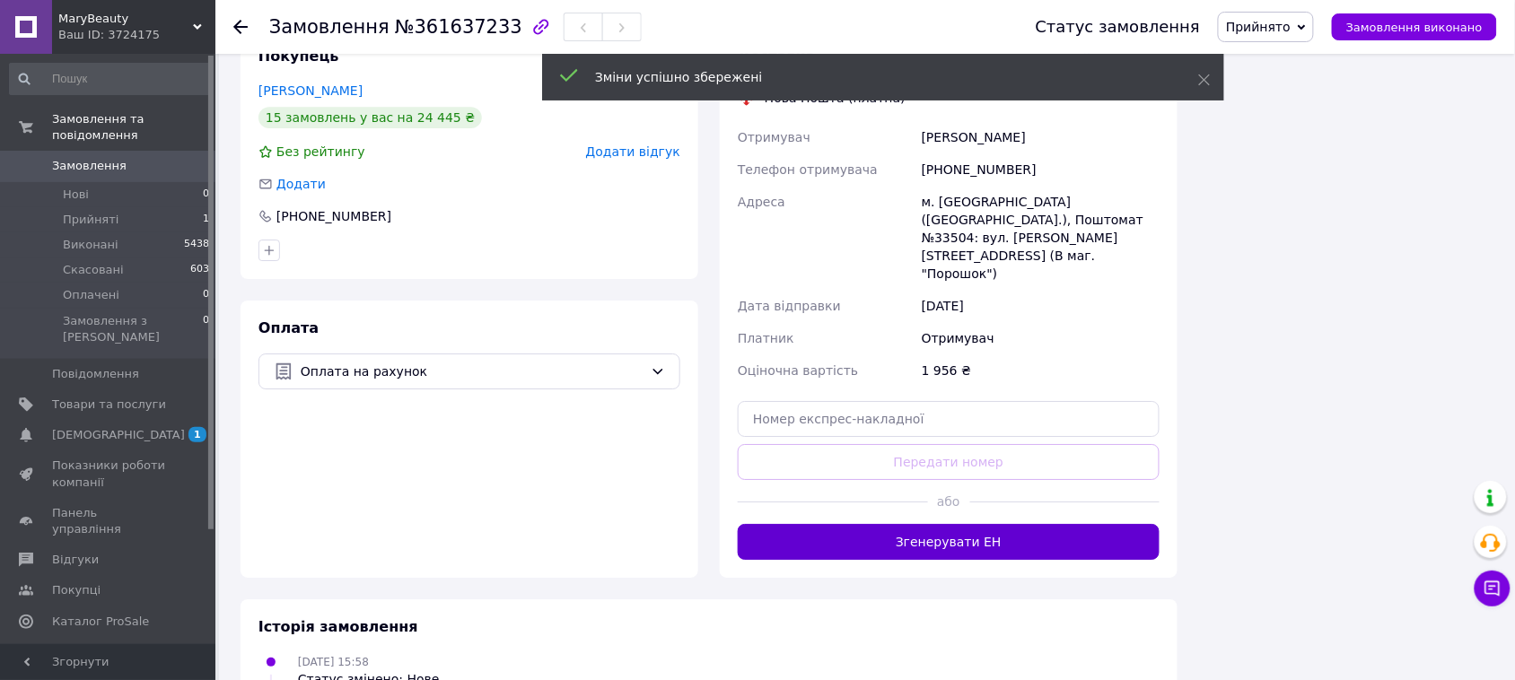
click at [1017, 524] on button "Згенерувати ЕН" at bounding box center [949, 542] width 422 height 36
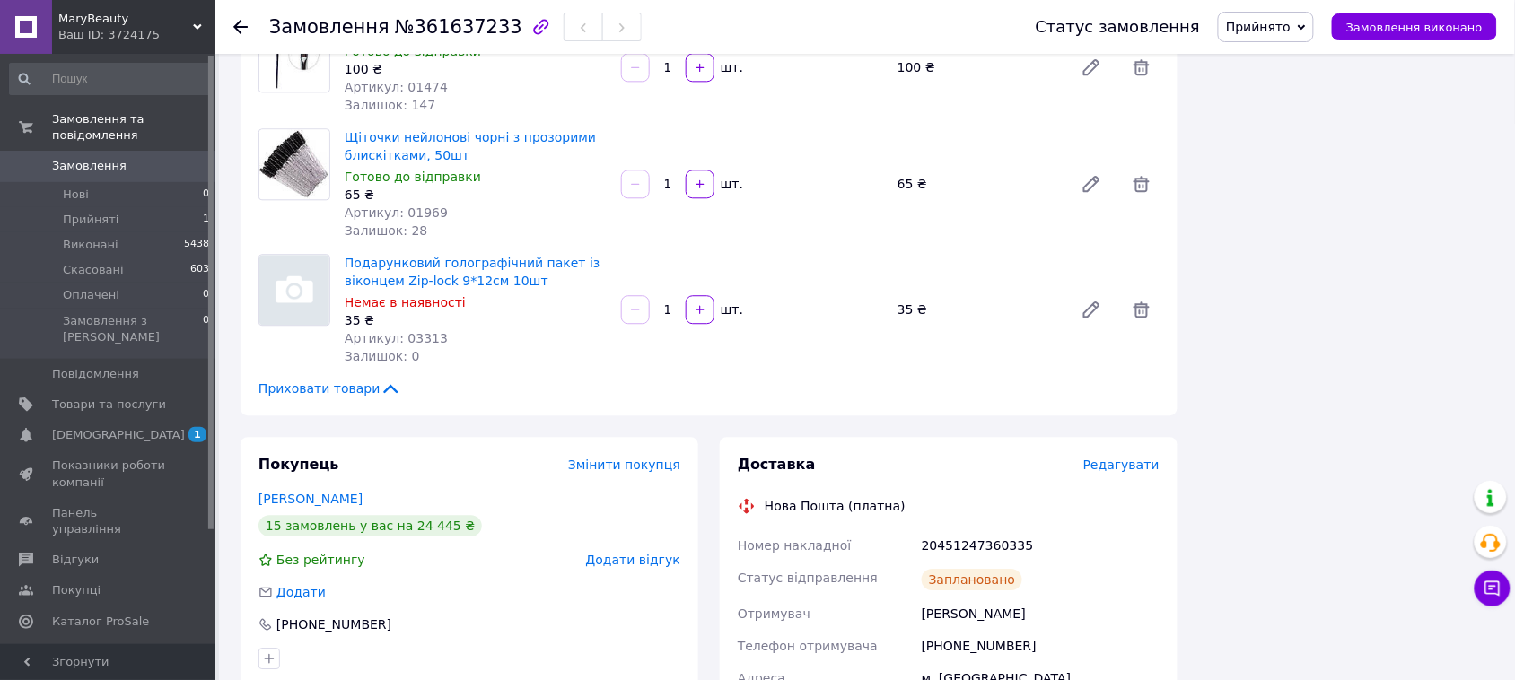
scroll to position [573, 0]
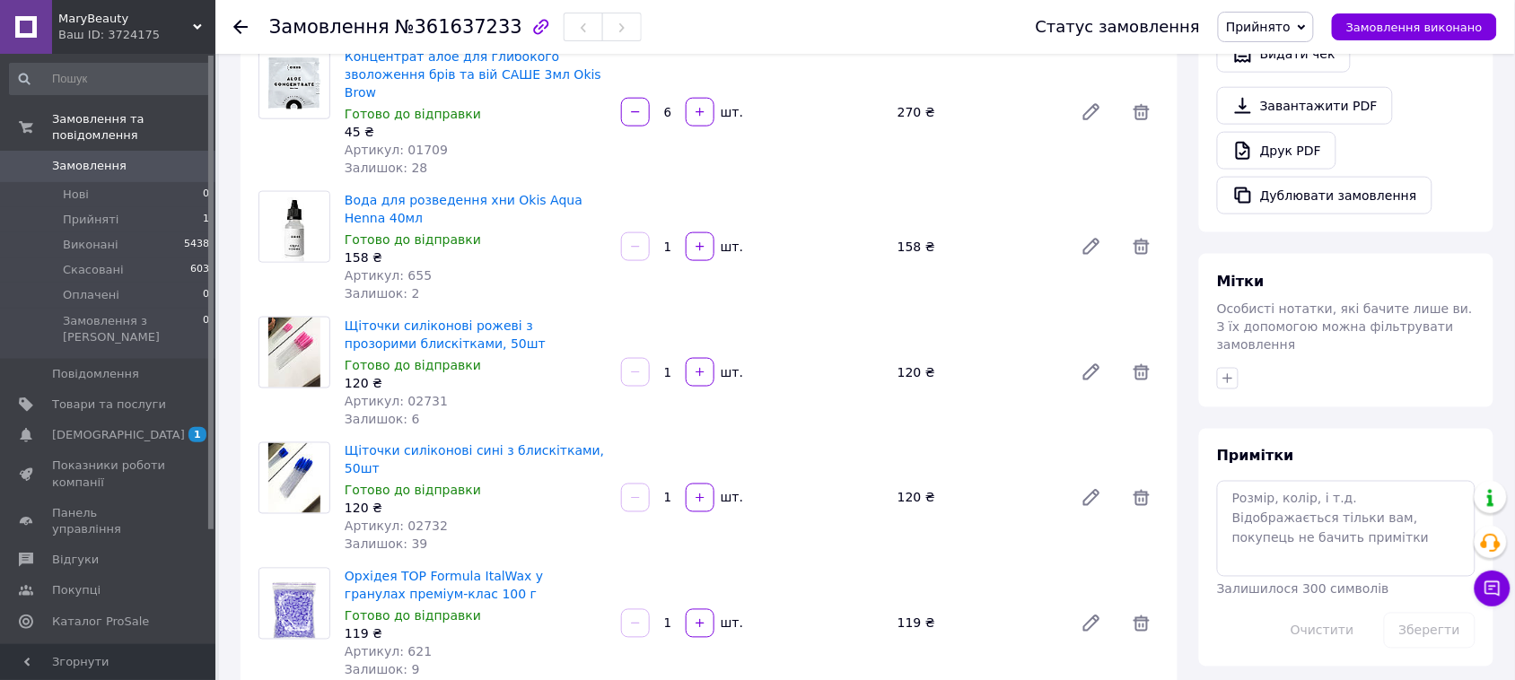
click at [1306, 23] on icon at bounding box center [1302, 27] width 8 height 8
click at [1308, 50] on li "Виконано" at bounding box center [1266, 62] width 94 height 27
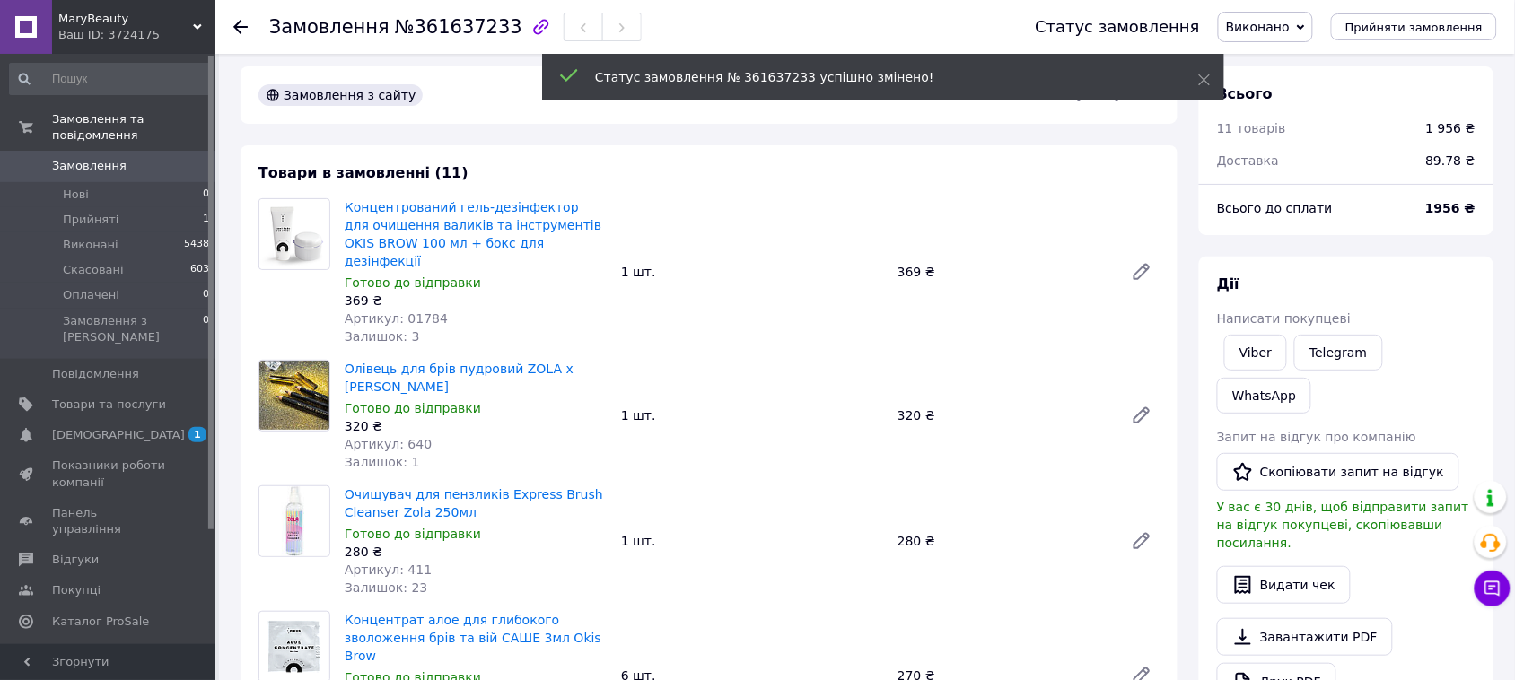
scroll to position [0, 0]
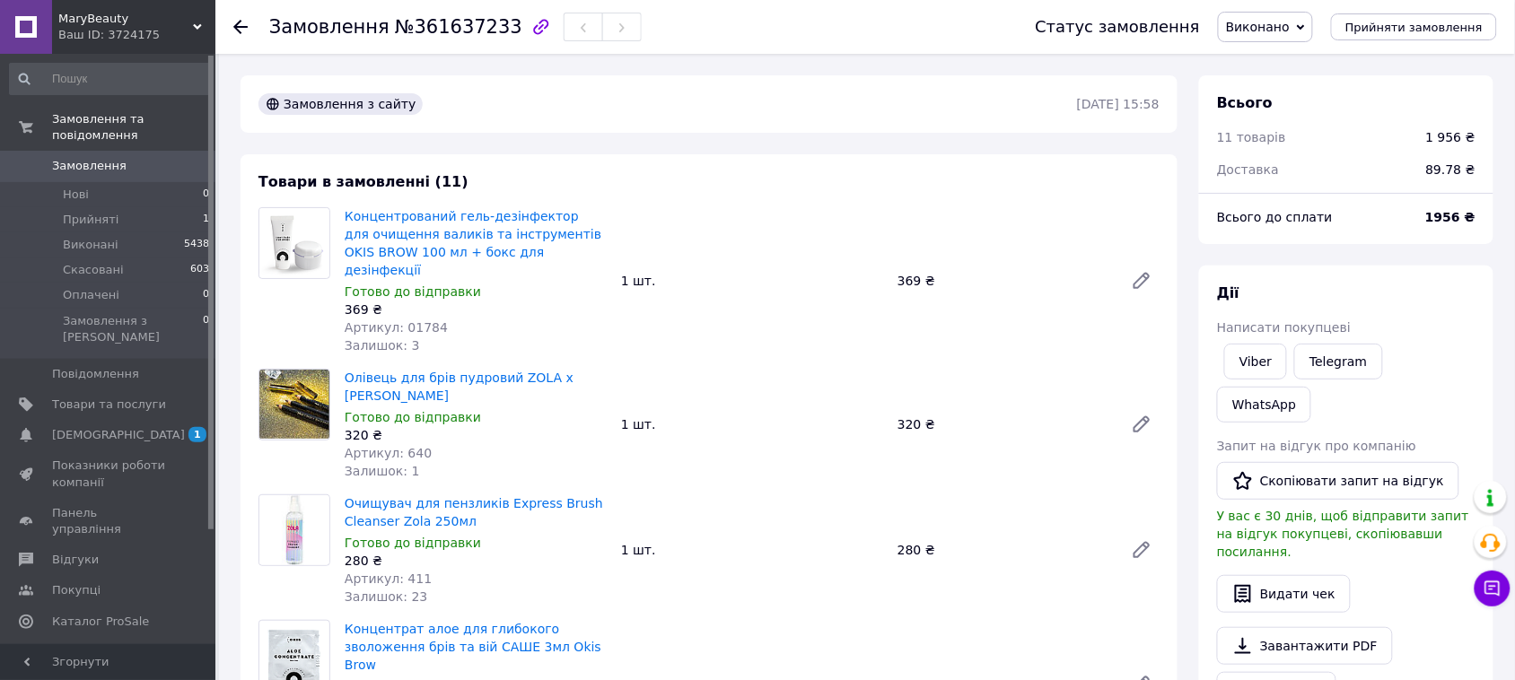
click at [136, 158] on span "Замовлення" at bounding box center [109, 166] width 114 height 16
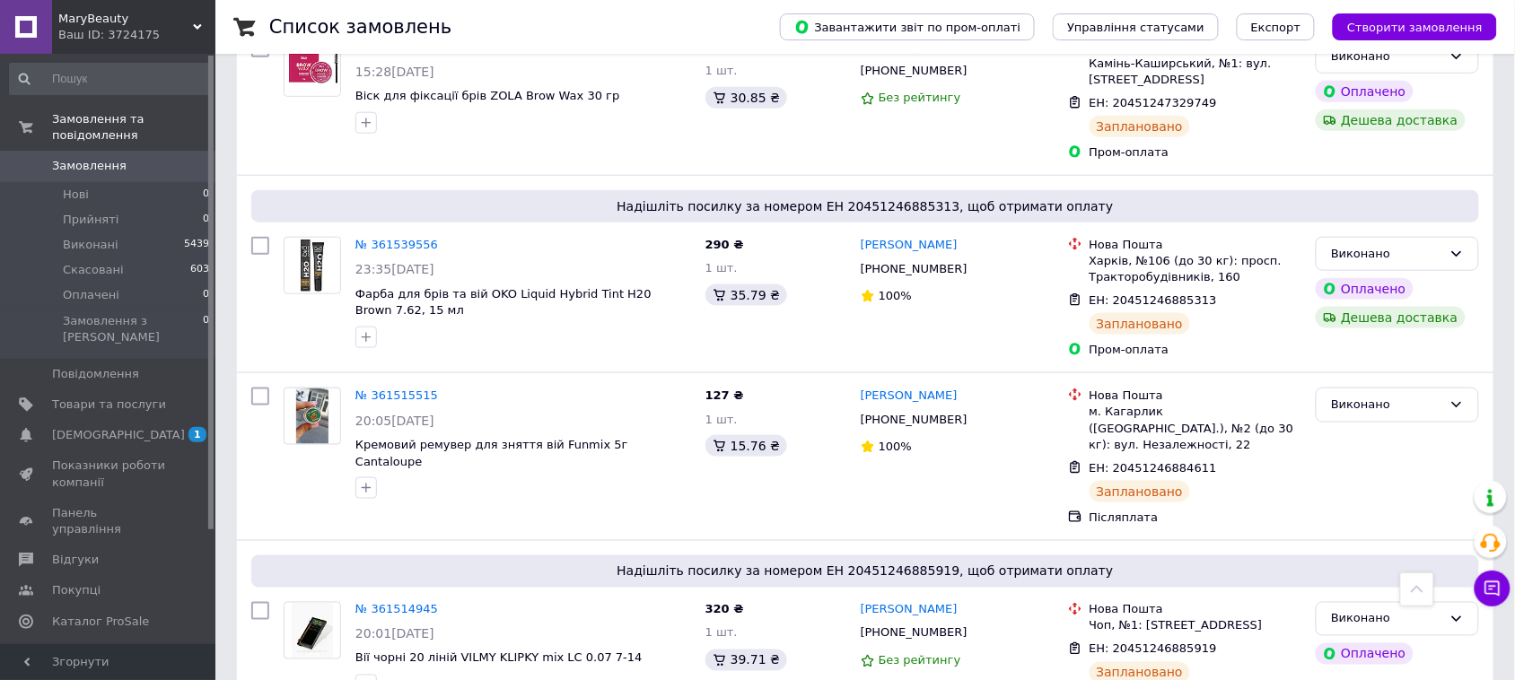
scroll to position [337, 0]
